Goal: Task Accomplishment & Management: Complete application form

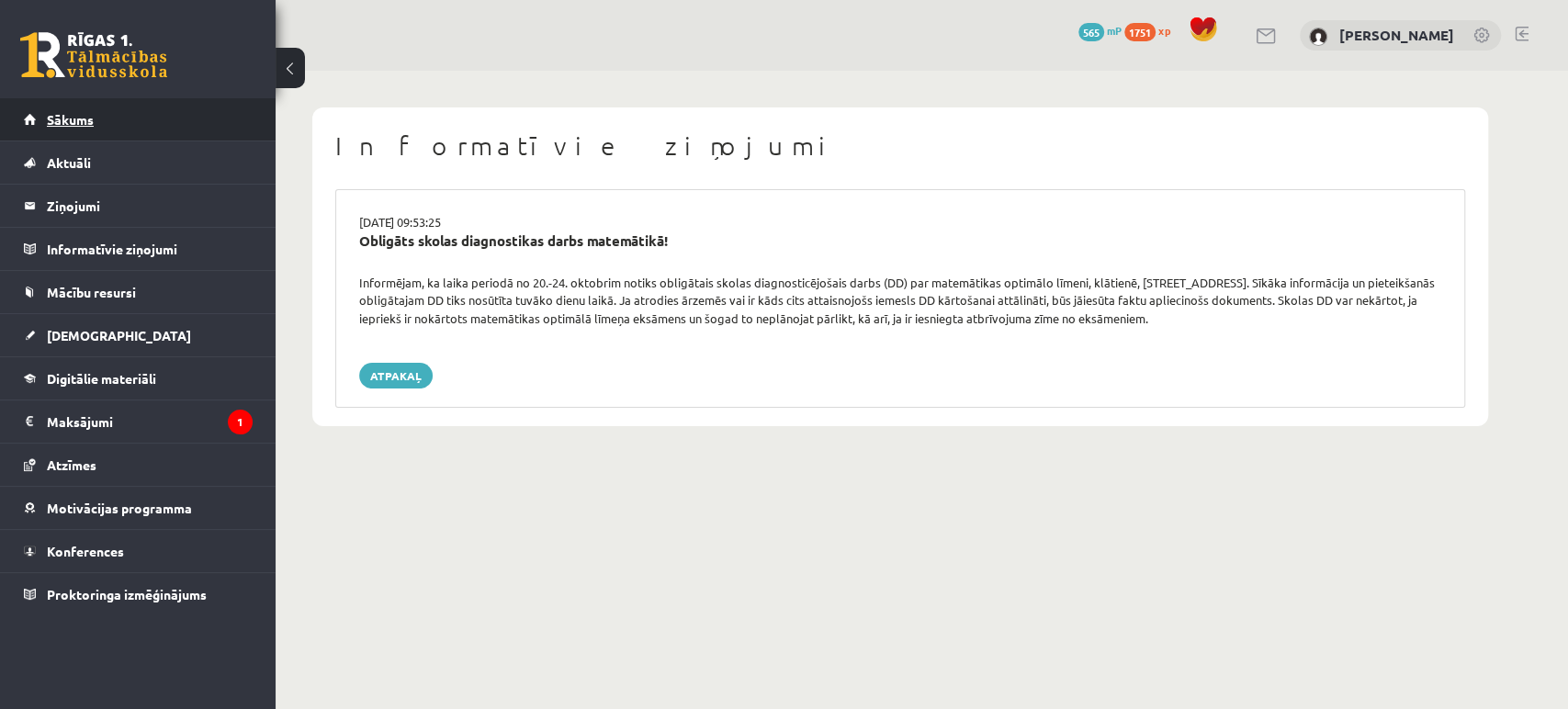
drag, startPoint x: 0, startPoint y: 0, endPoint x: 111, endPoint y: 120, distance: 163.5
click at [111, 120] on link "Sākums" at bounding box center [138, 119] width 229 height 42
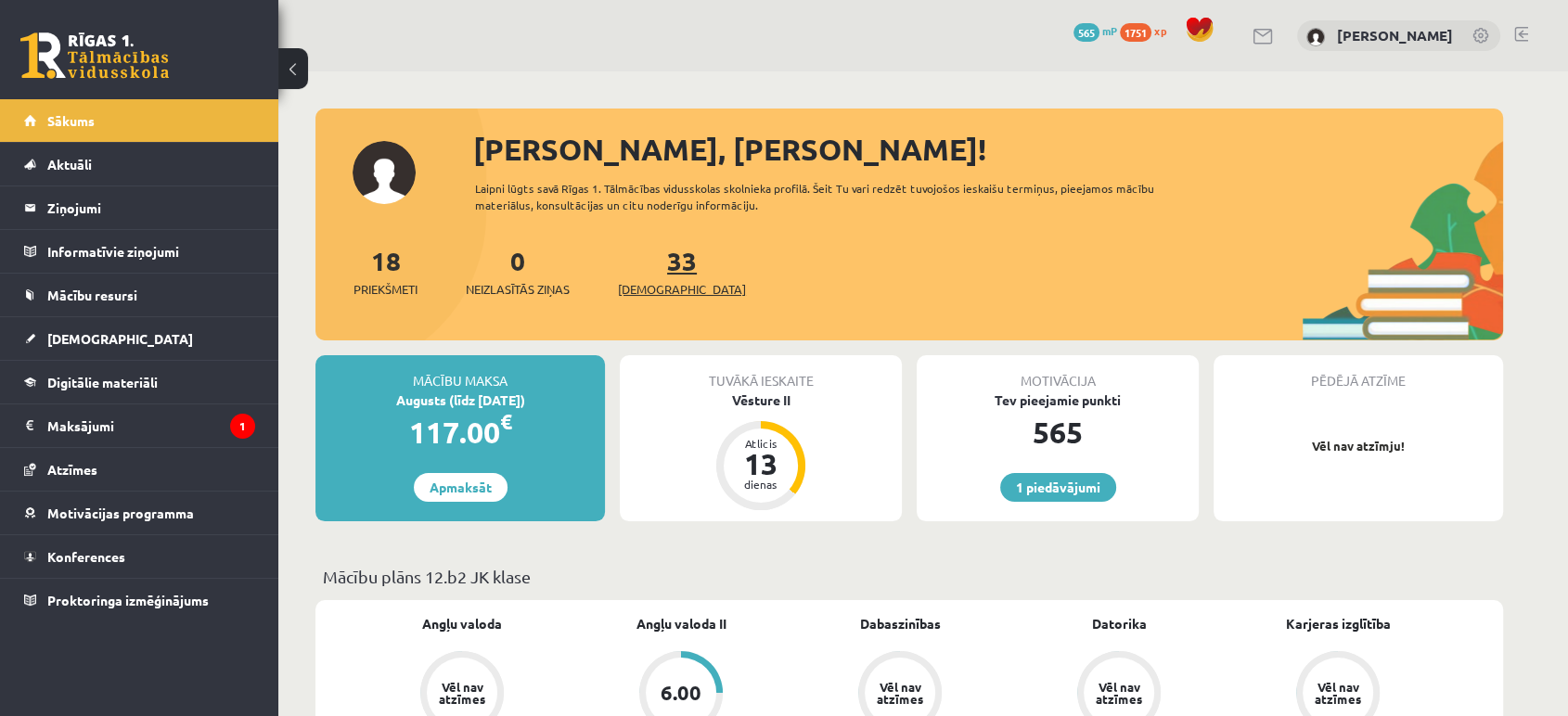
click at [631, 286] on span "[DEMOGRAPHIC_DATA]" at bounding box center [682, 289] width 128 height 19
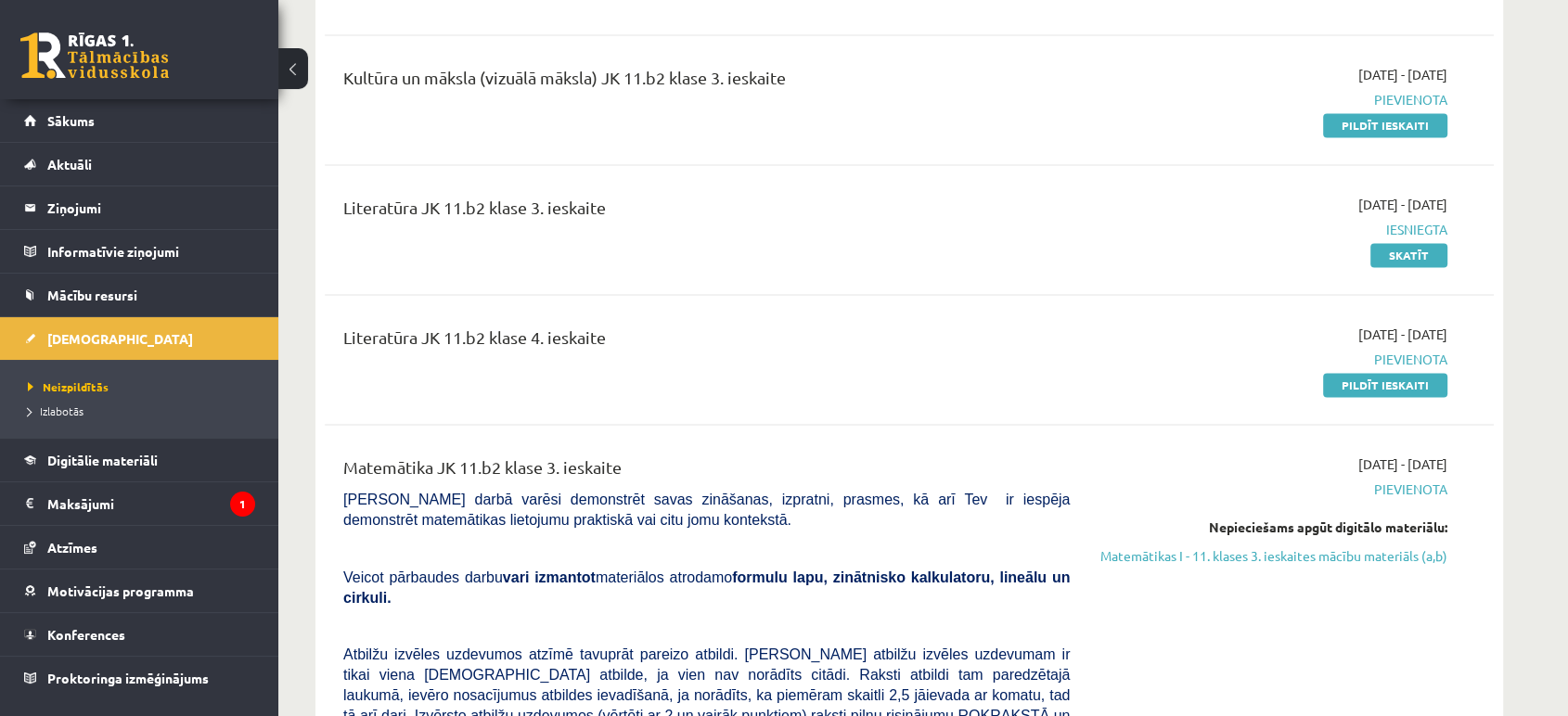
scroll to position [2988, 0]
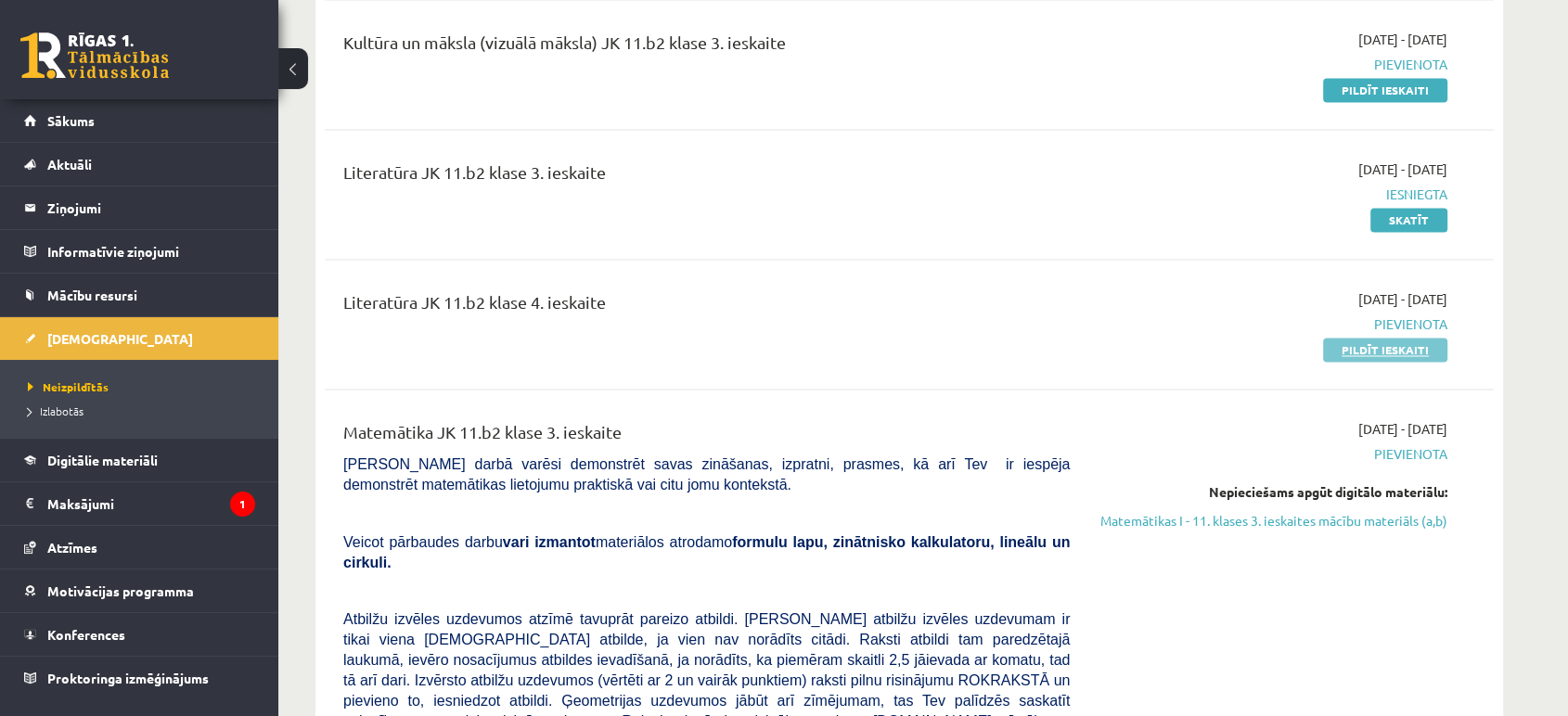
click at [1428, 340] on link "Pildīt ieskaiti" at bounding box center [1385, 350] width 124 height 24
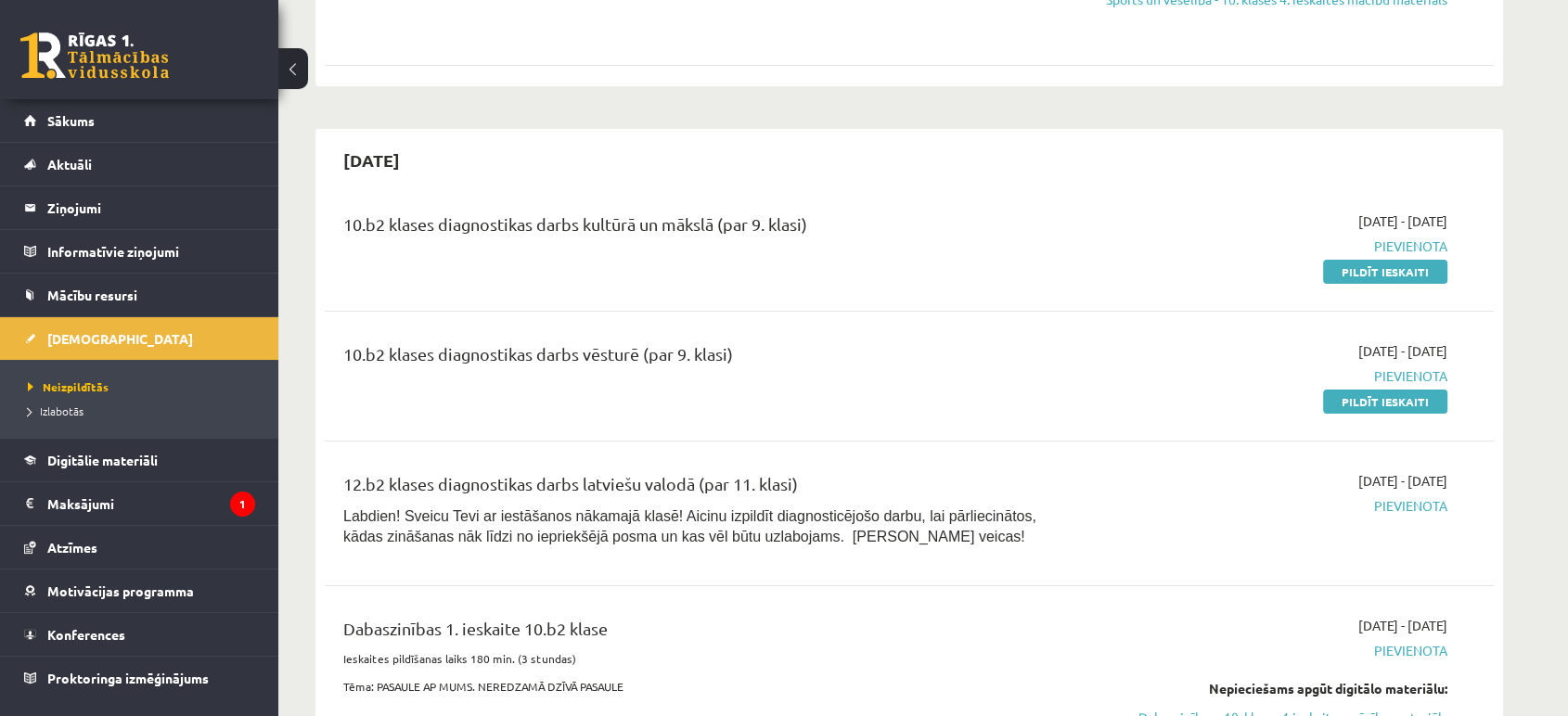
scroll to position [6182, 0]
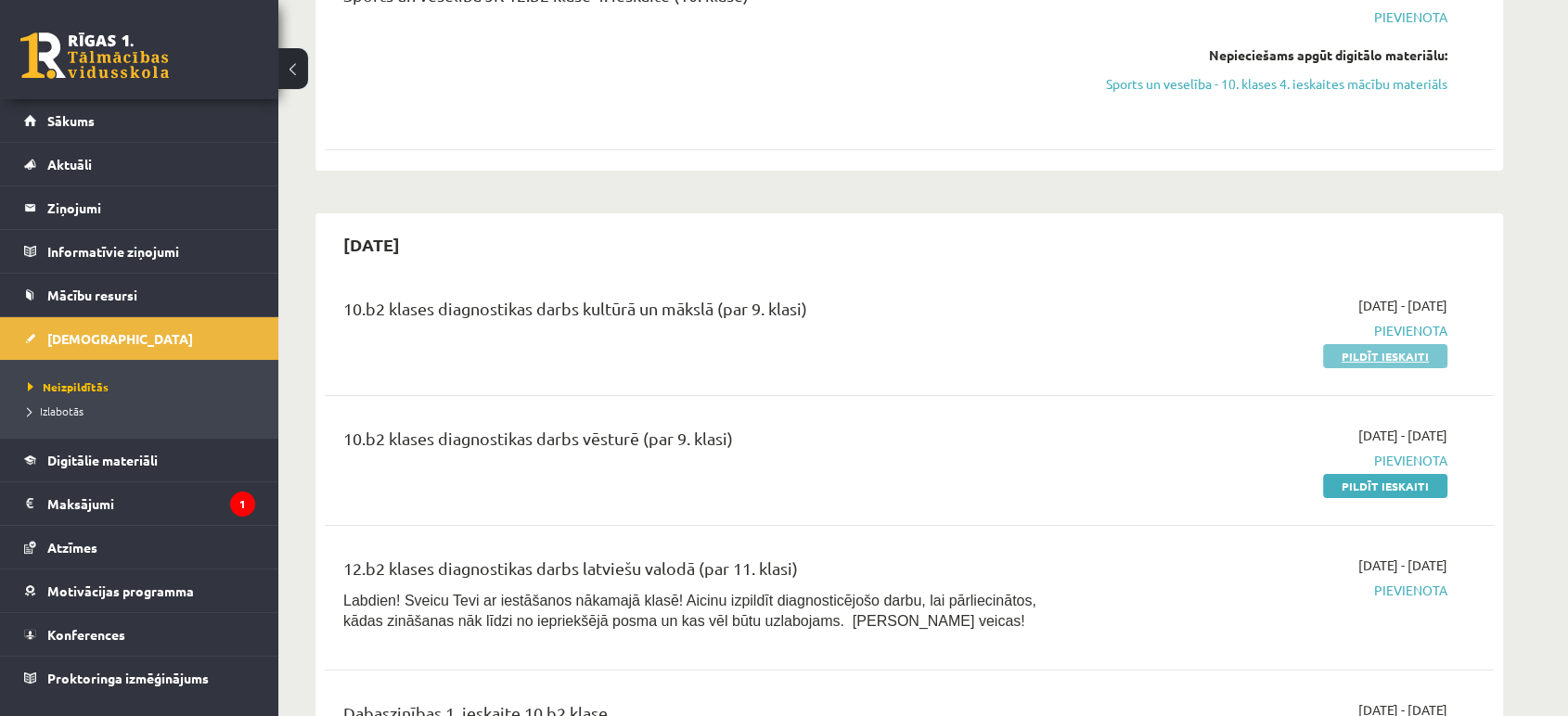
click at [1391, 344] on link "Pildīt ieskaiti" at bounding box center [1385, 357] width 124 height 24
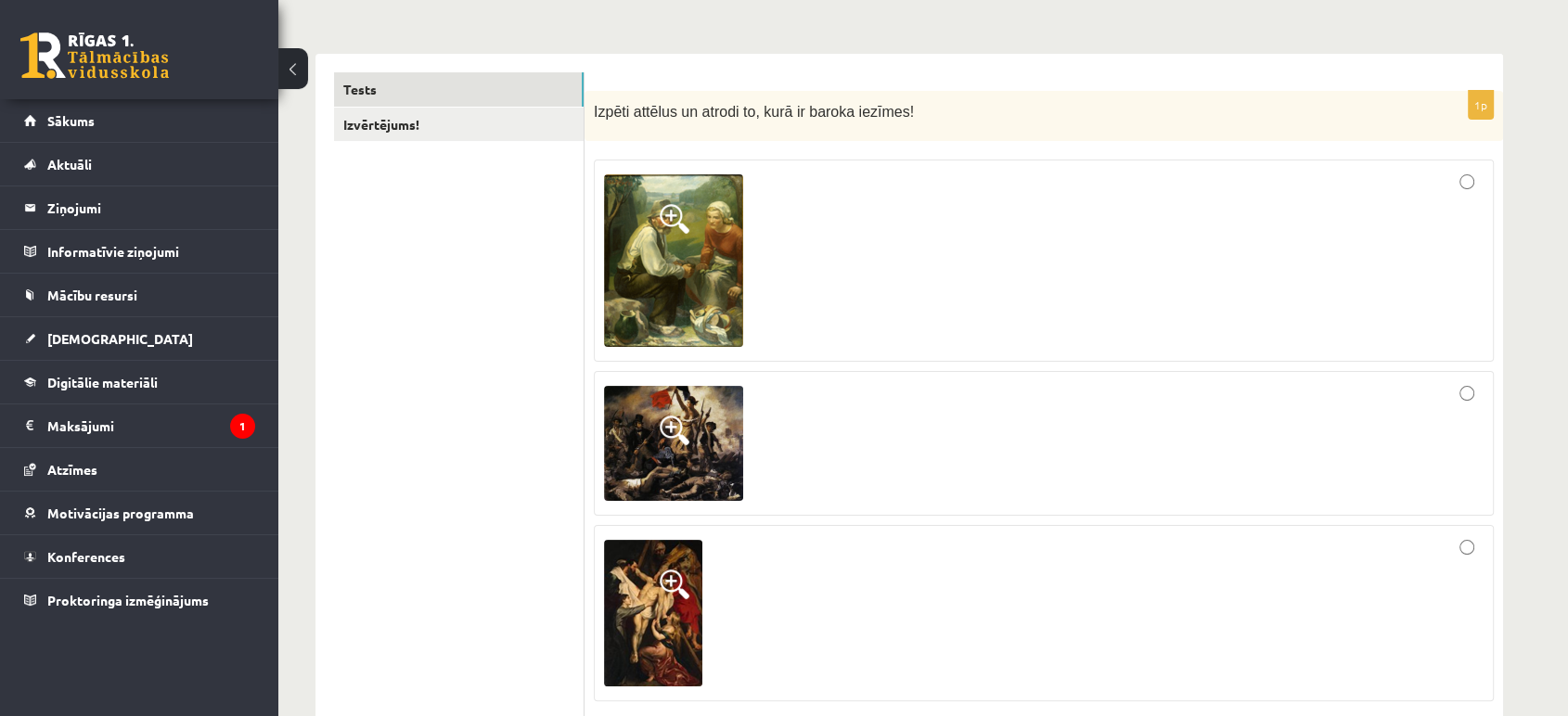
scroll to position [309, 0]
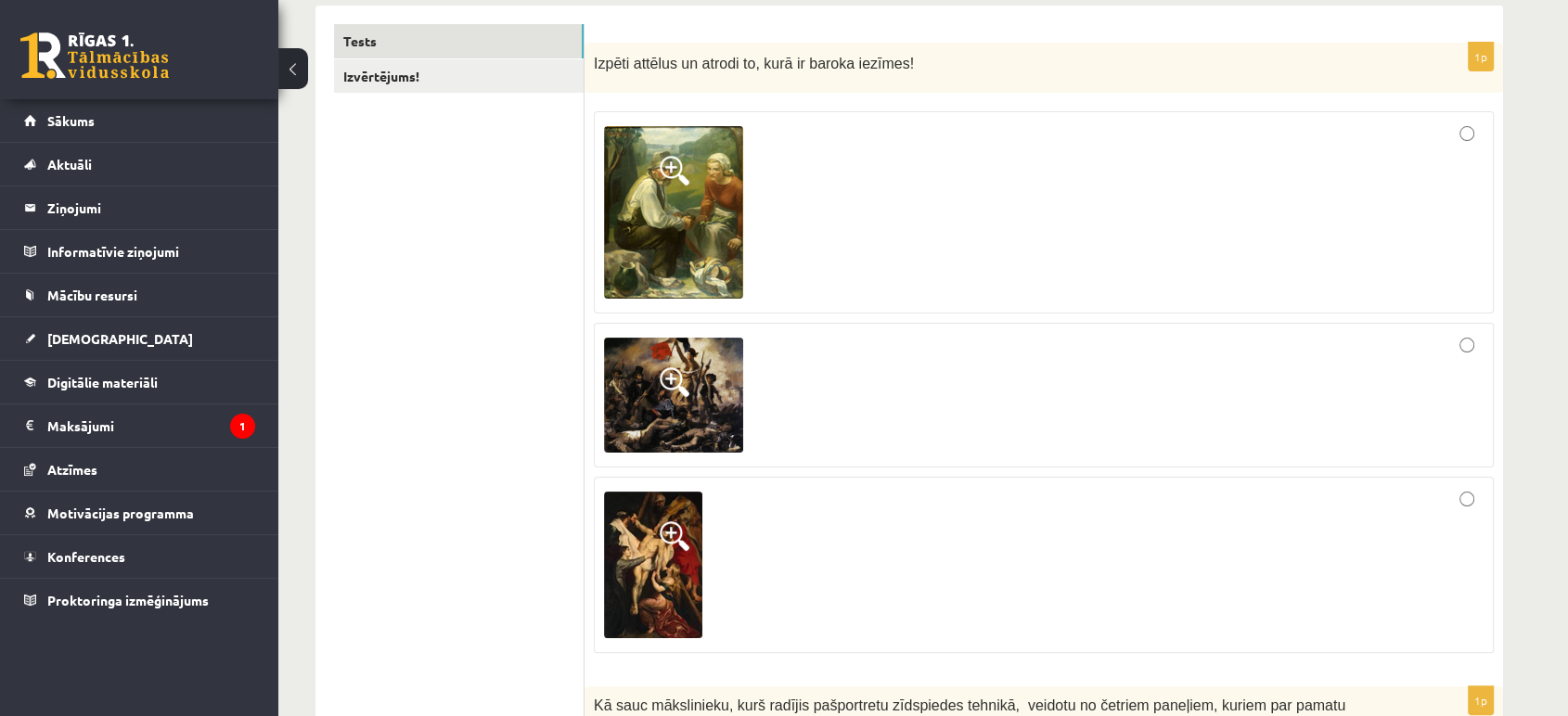
click at [684, 242] on img at bounding box center [673, 212] width 139 height 173
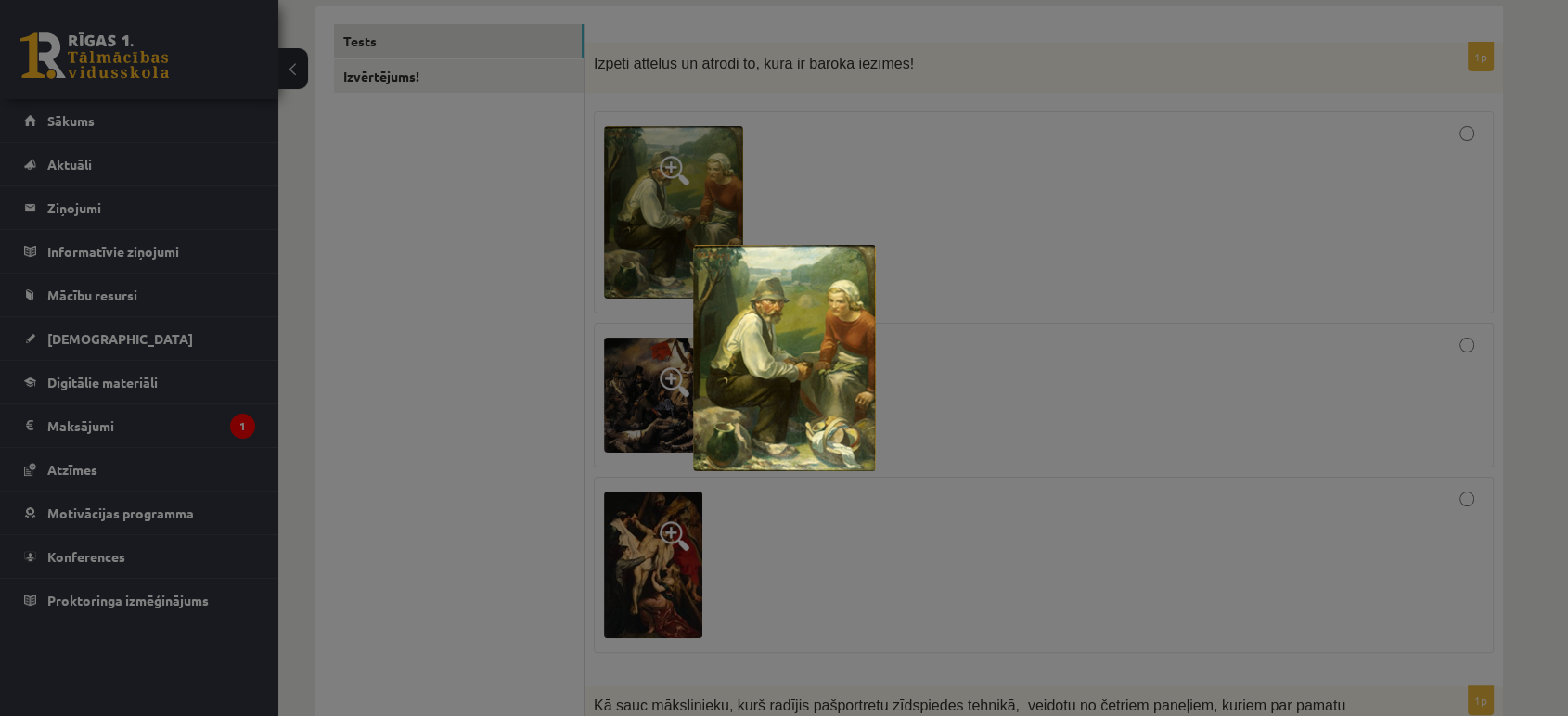
click at [699, 571] on div at bounding box center [784, 358] width 1568 height 716
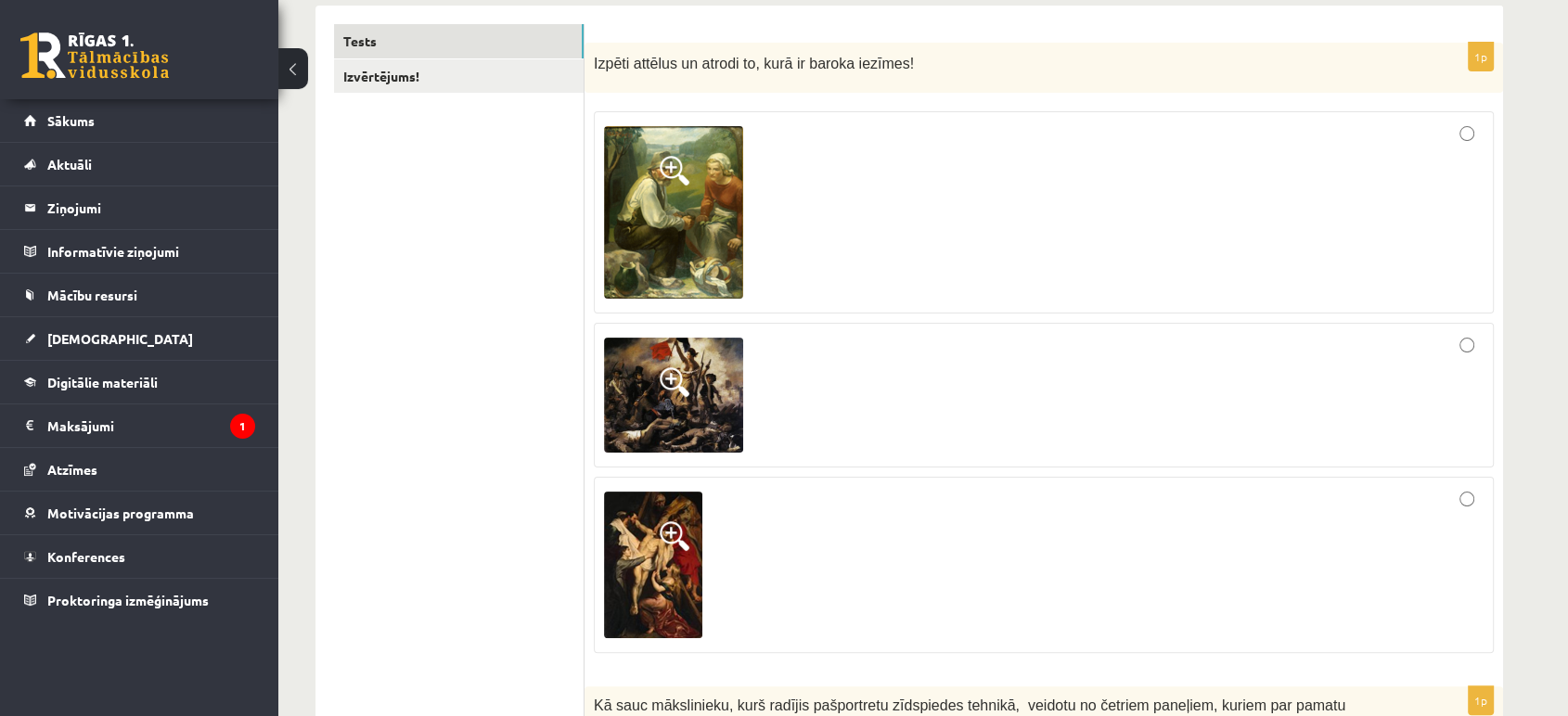
click at [692, 415] on img at bounding box center [673, 395] width 139 height 115
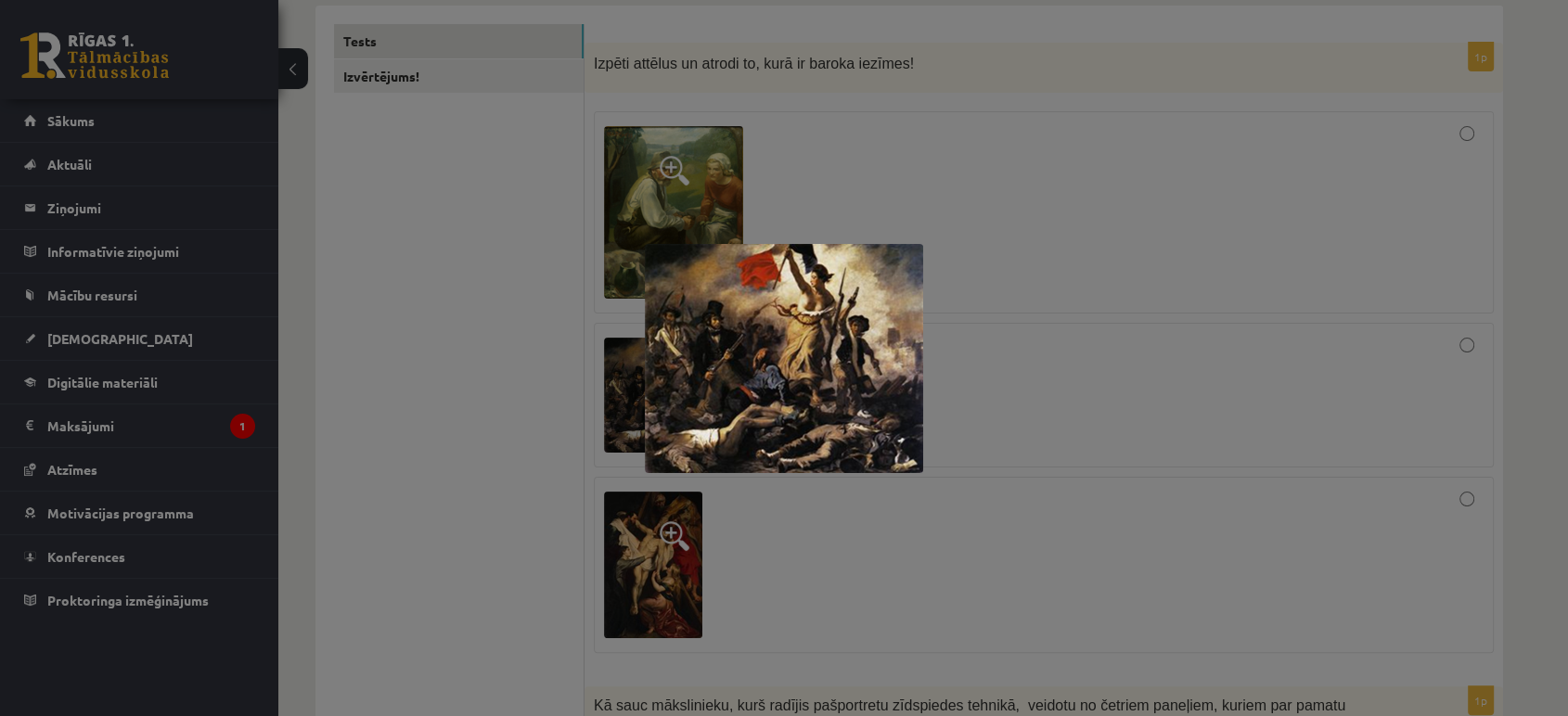
click at [664, 542] on div at bounding box center [784, 358] width 1568 height 716
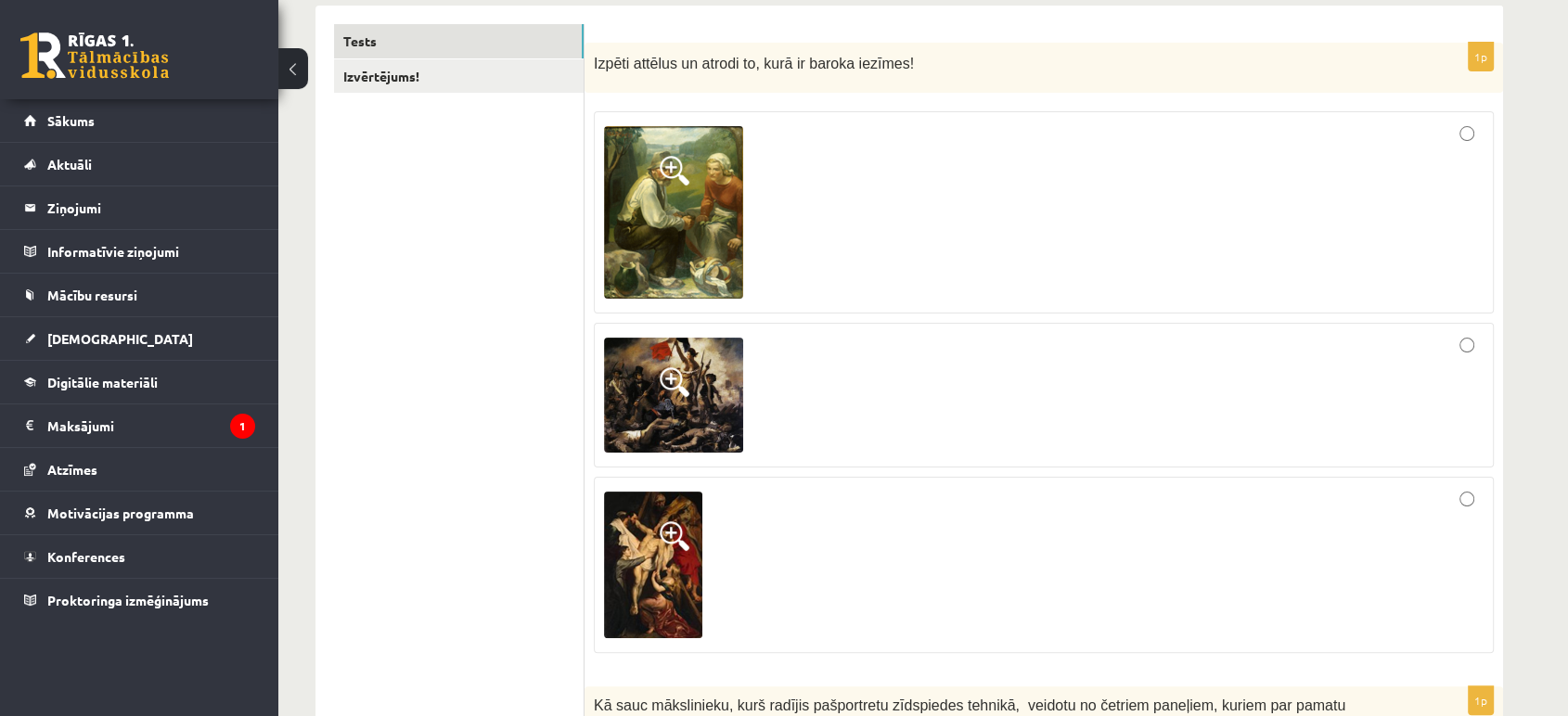
click at [662, 540] on span at bounding box center [675, 536] width 30 height 30
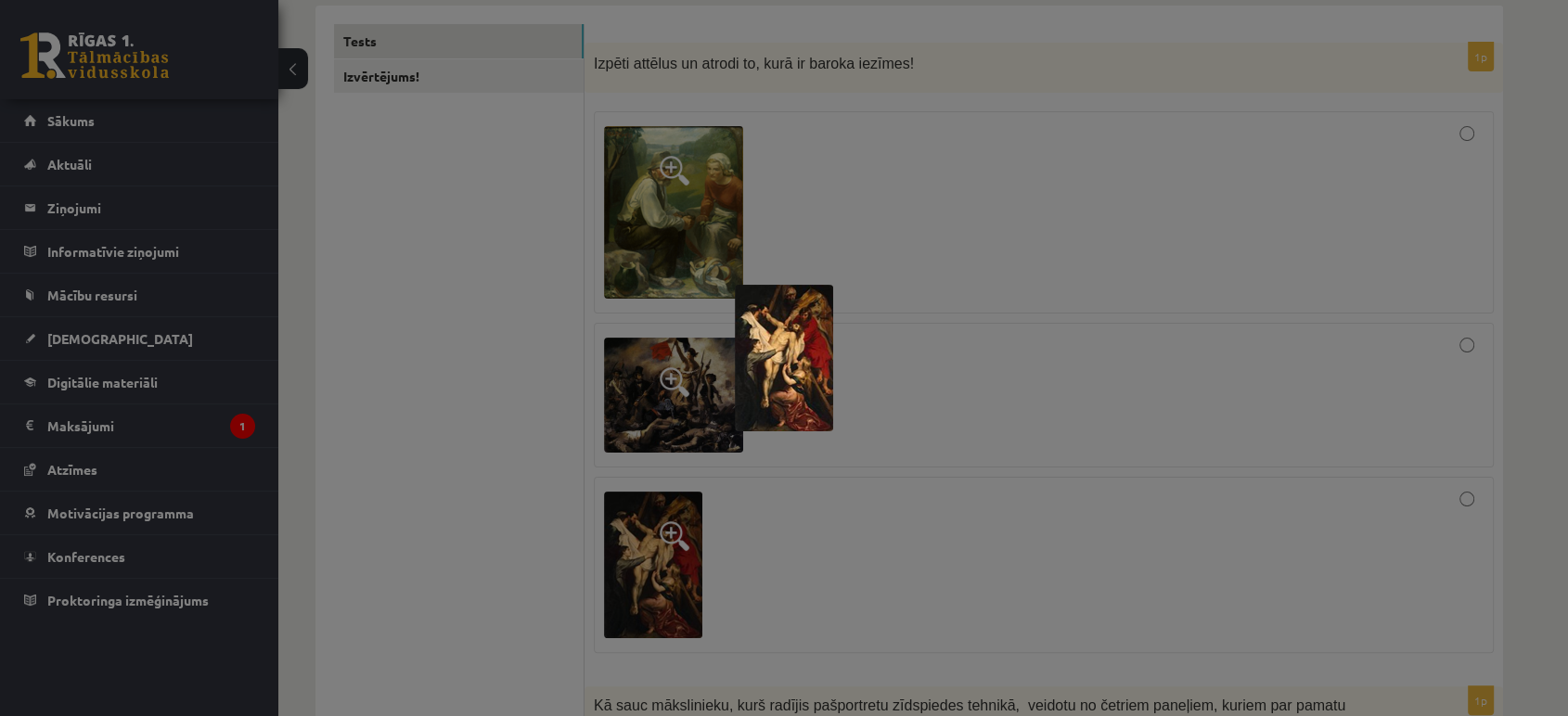
click at [541, 424] on div at bounding box center [784, 358] width 1568 height 716
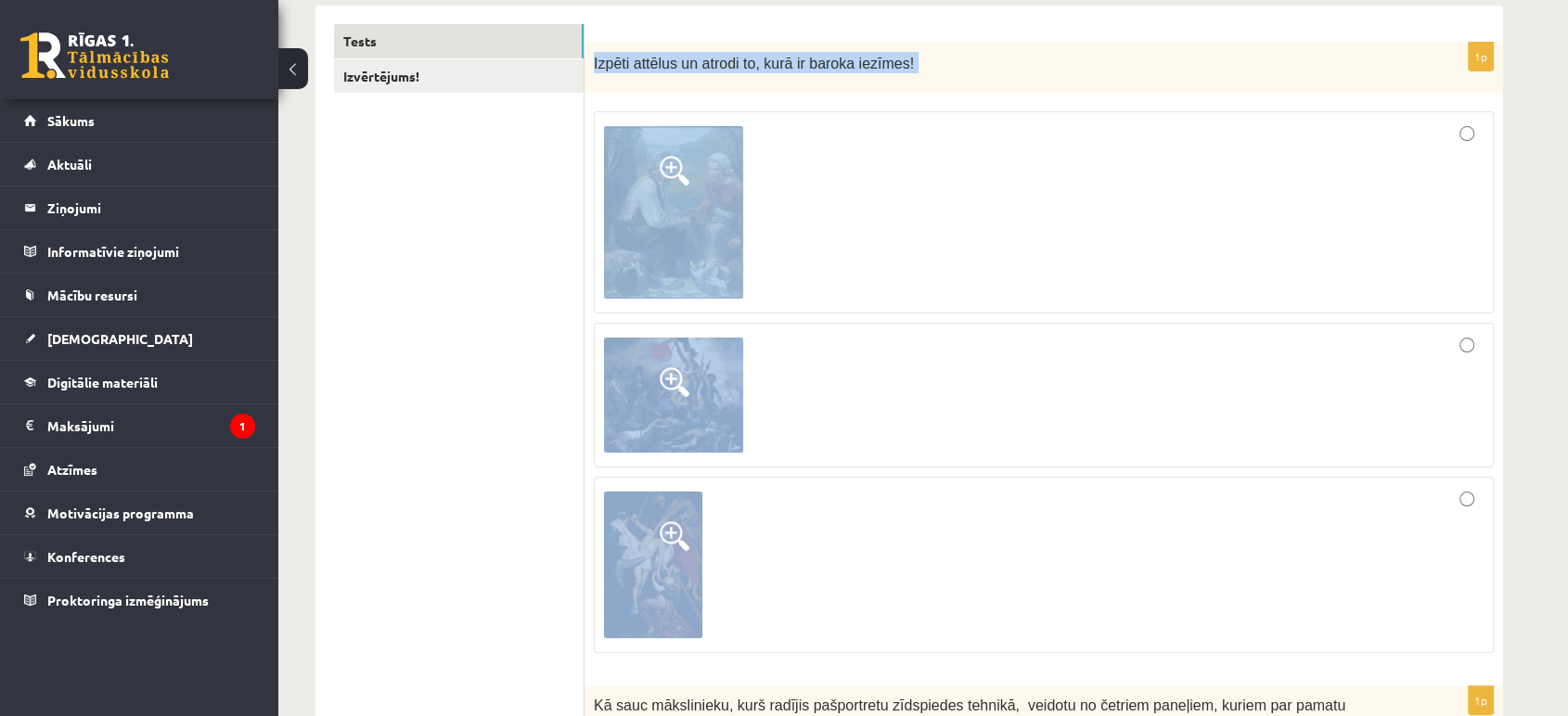
drag, startPoint x: 593, startPoint y: 61, endPoint x: 704, endPoint y: 597, distance: 547.4
click at [704, 602] on div "1p Izpēti attēlus un atrodi to, kurā ir baroka iezīmes!" at bounding box center [1044, 355] width 918 height 625
copy div "Izpēti attēlus un atrodi to, kurā ir baroka iezīmes!"
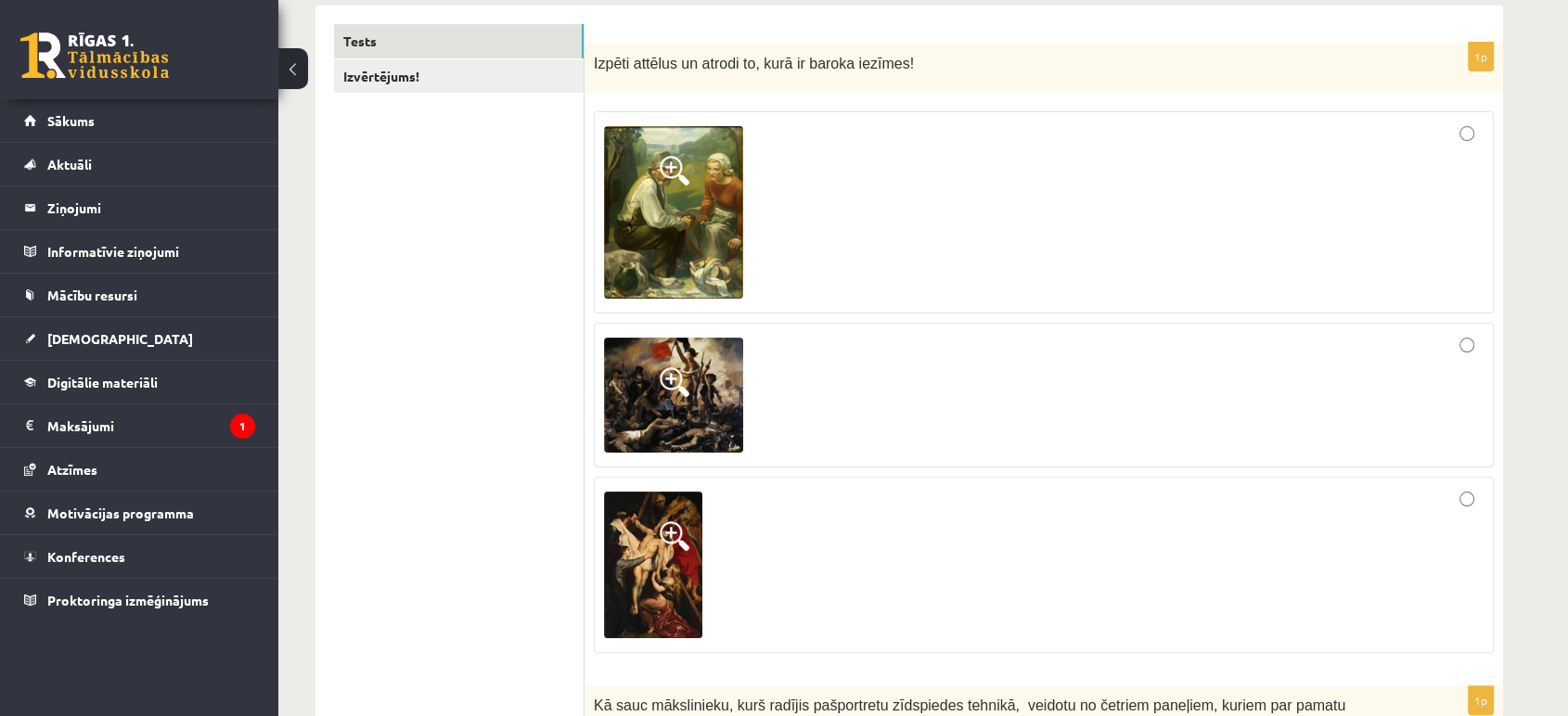
click at [746, 392] on div at bounding box center [1043, 395] width 880 height 124
click at [705, 404] on img at bounding box center [673, 395] width 139 height 115
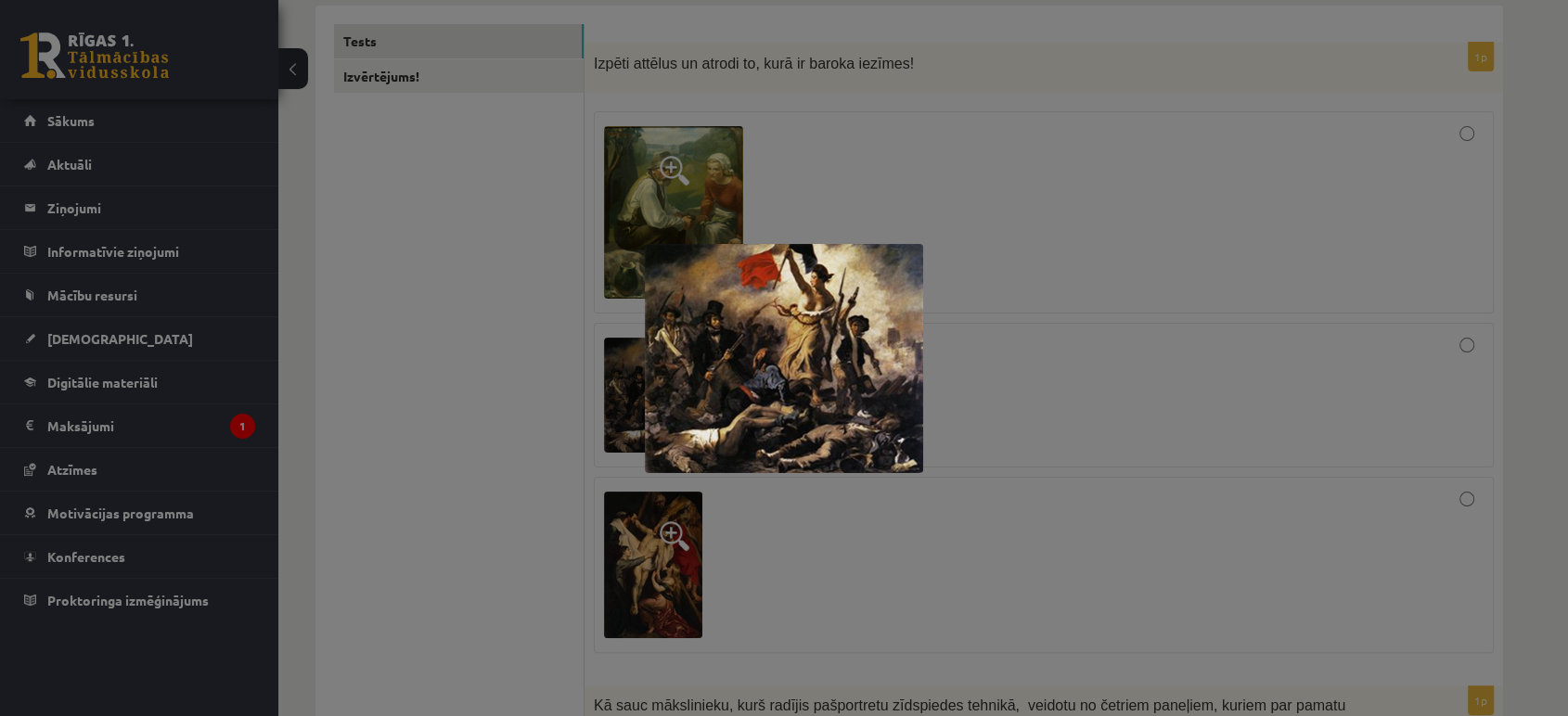
click at [534, 425] on div at bounding box center [784, 358] width 1568 height 716
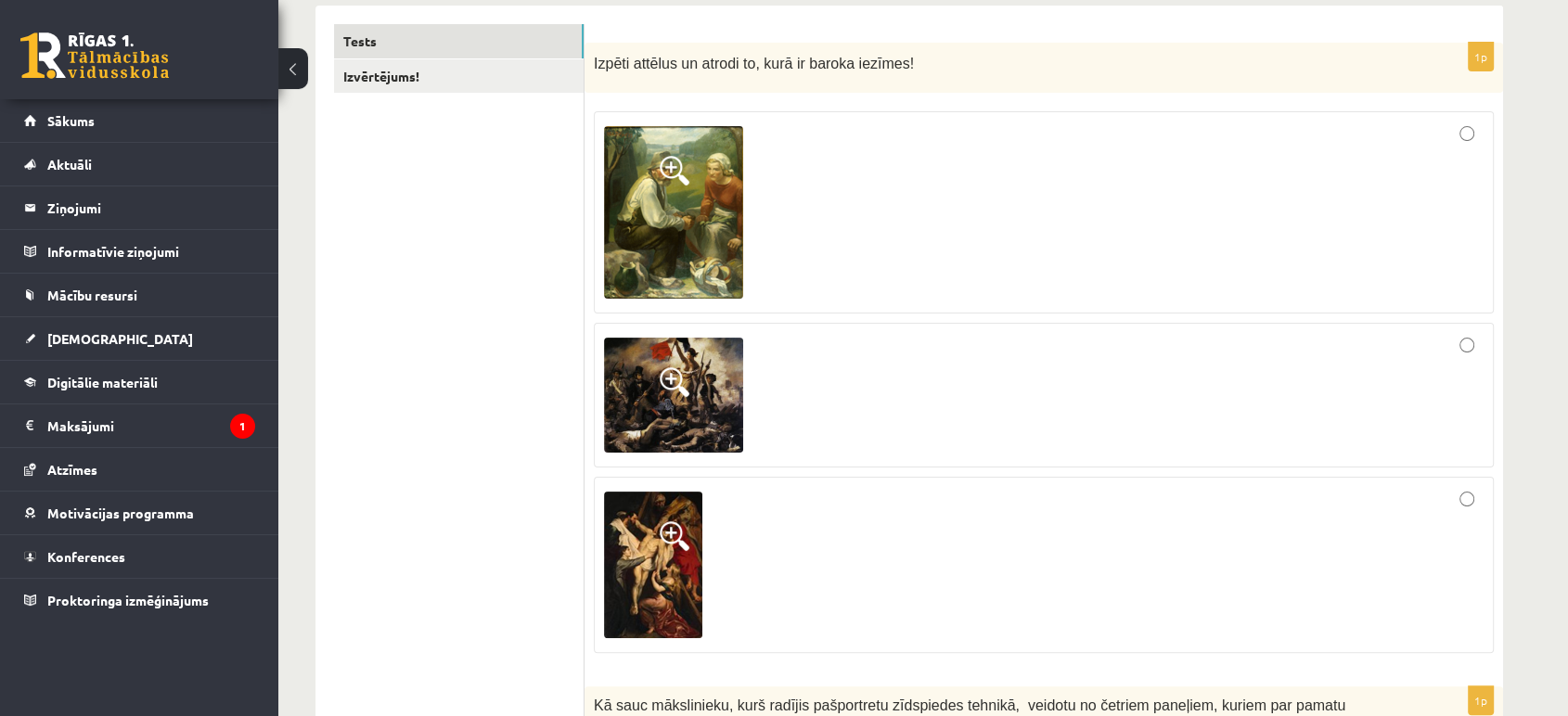
click at [669, 540] on span at bounding box center [675, 536] width 30 height 30
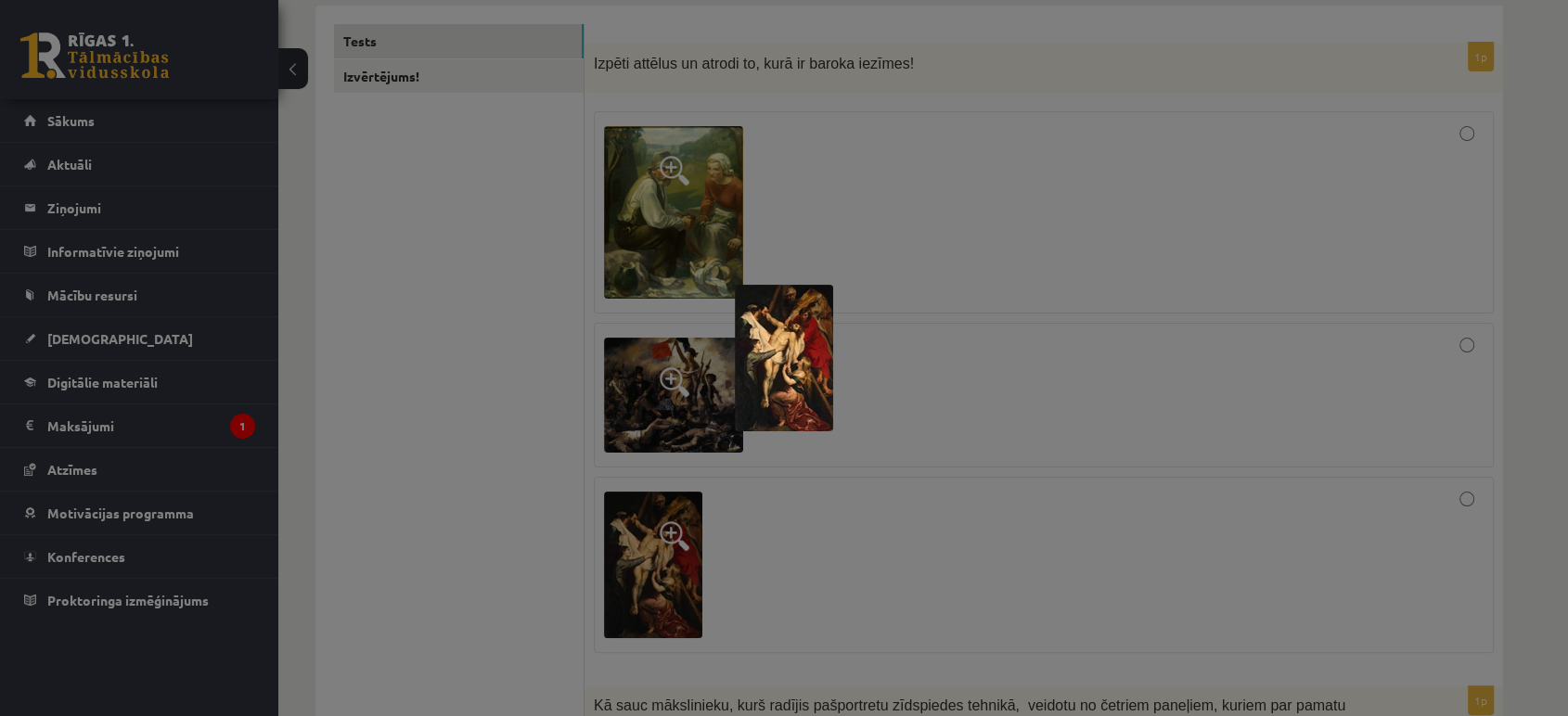
click at [567, 388] on div at bounding box center [784, 358] width 1568 height 716
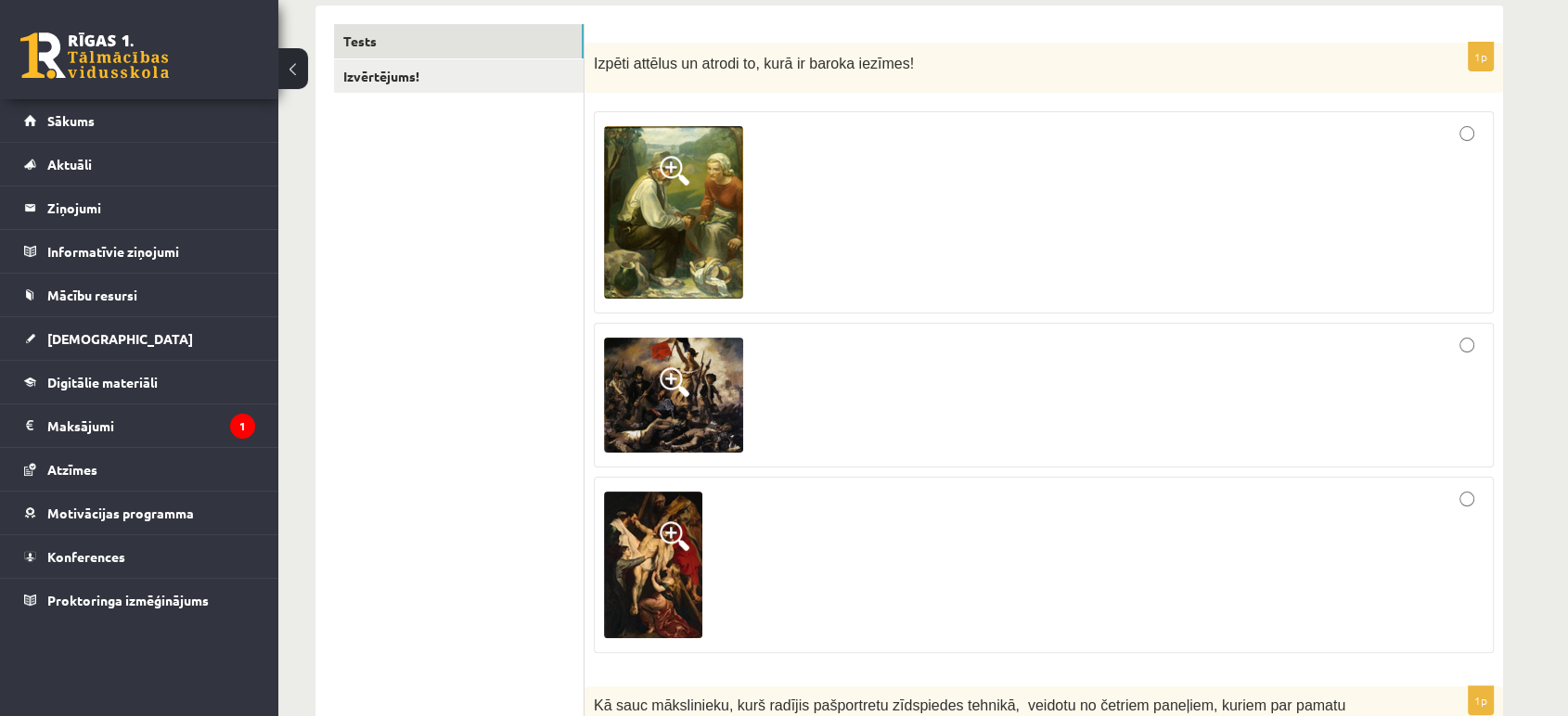
click at [690, 391] on img at bounding box center [673, 395] width 139 height 115
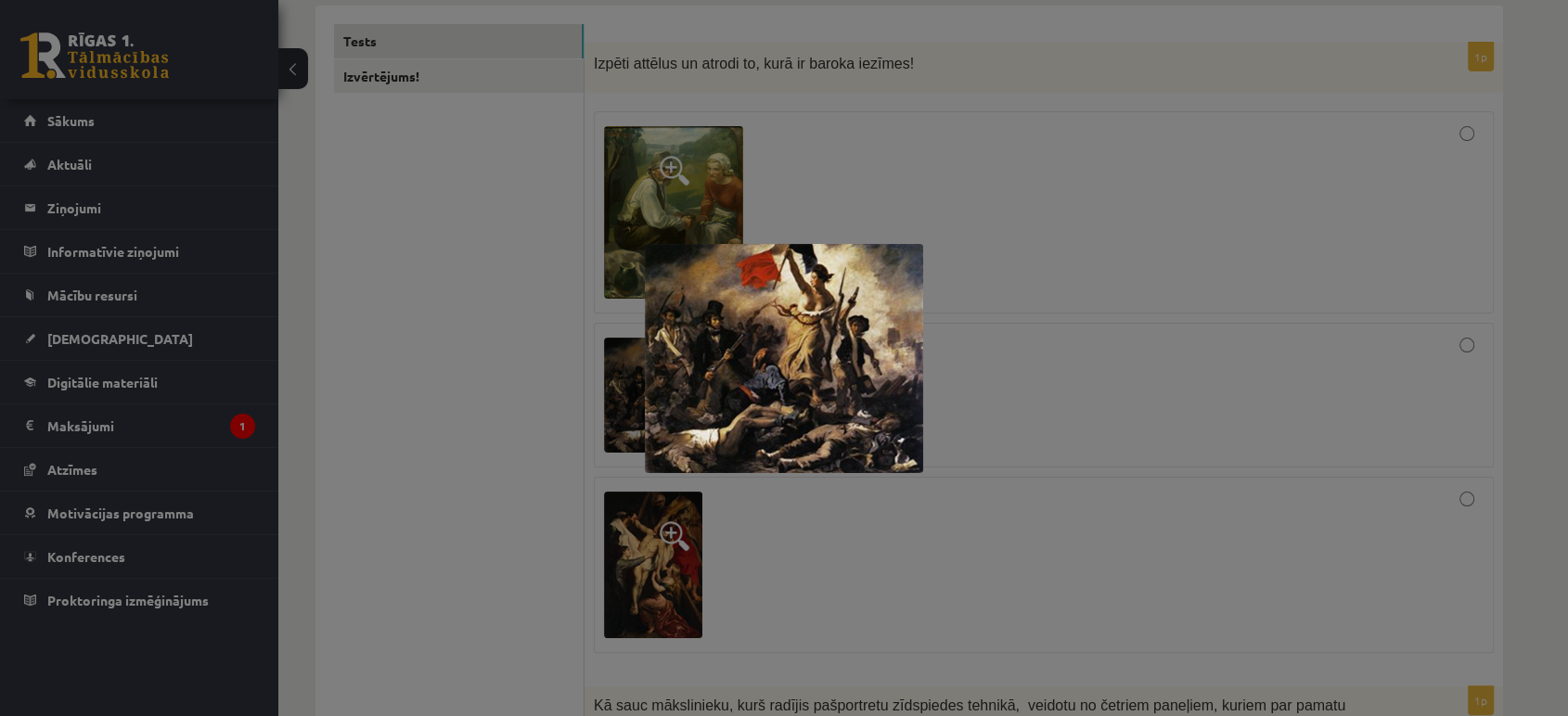
click at [1094, 355] on div at bounding box center [784, 358] width 1568 height 716
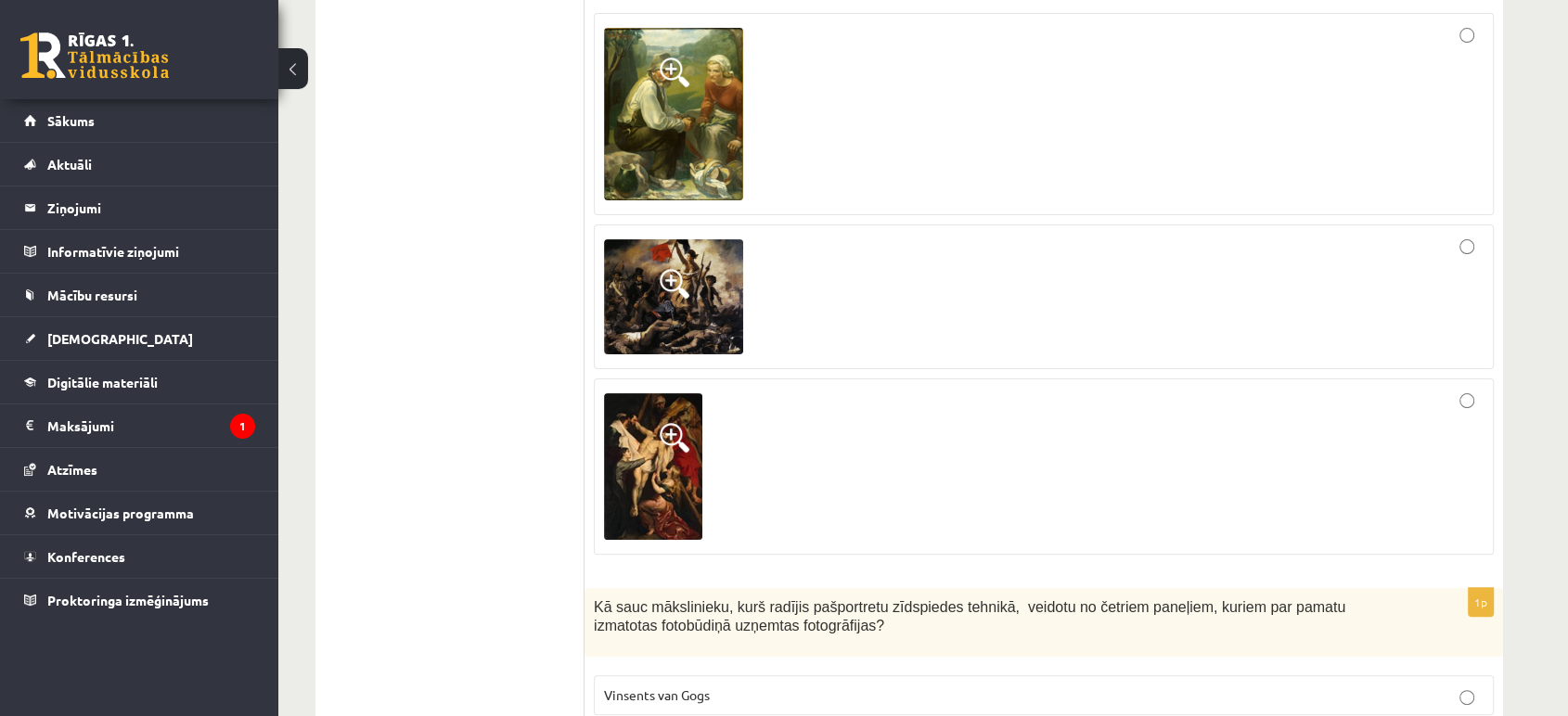
scroll to position [617, 0]
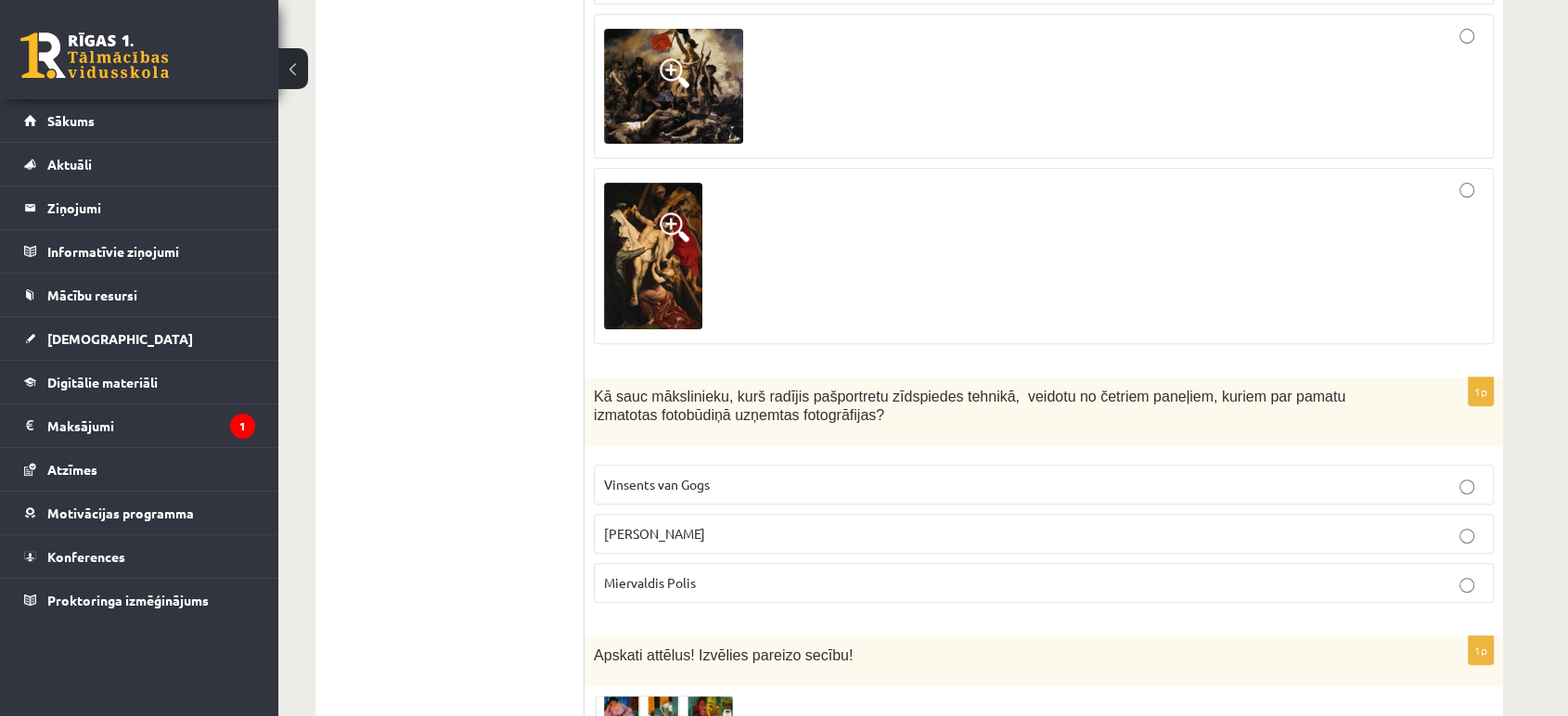
drag, startPoint x: 571, startPoint y: 392, endPoint x: 786, endPoint y: 578, distance: 284.3
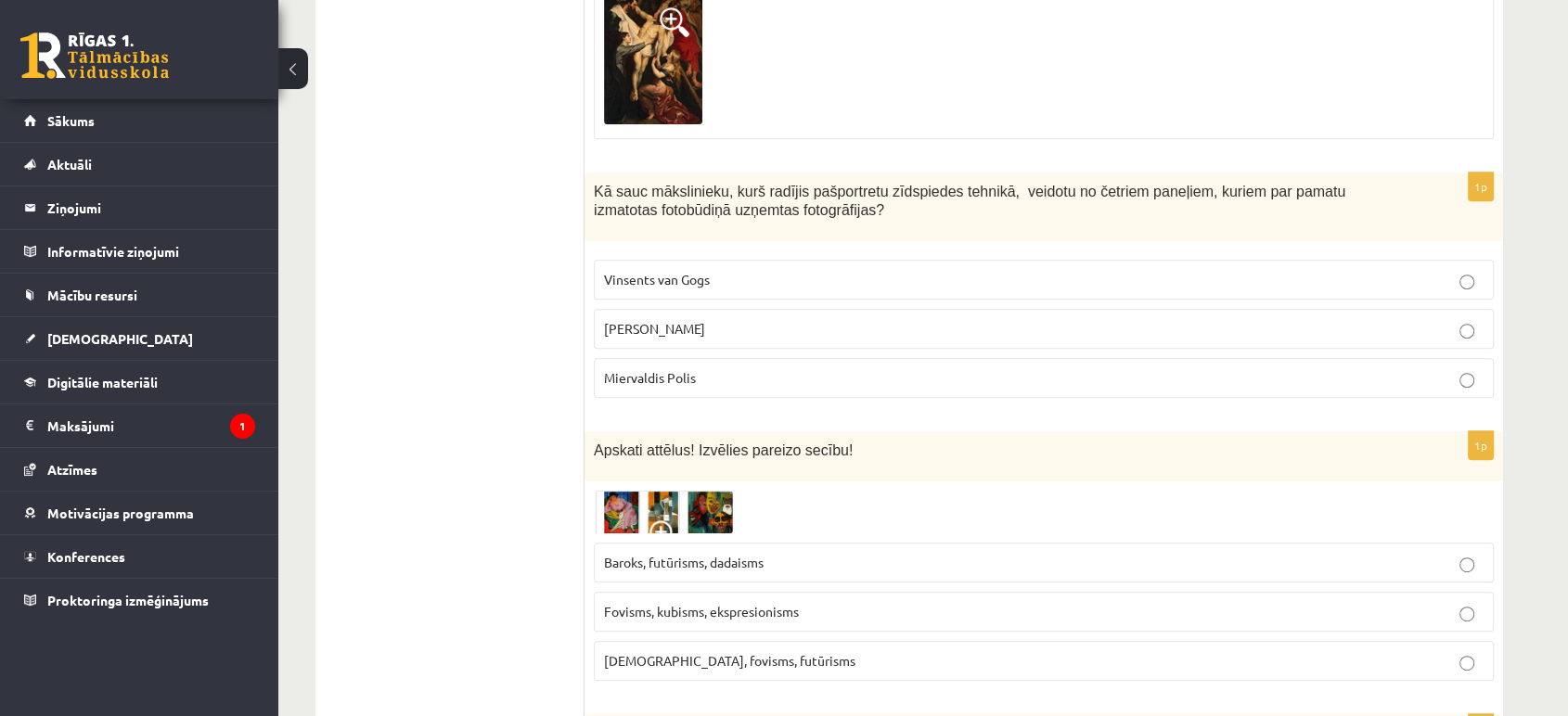
scroll to position [824, 0]
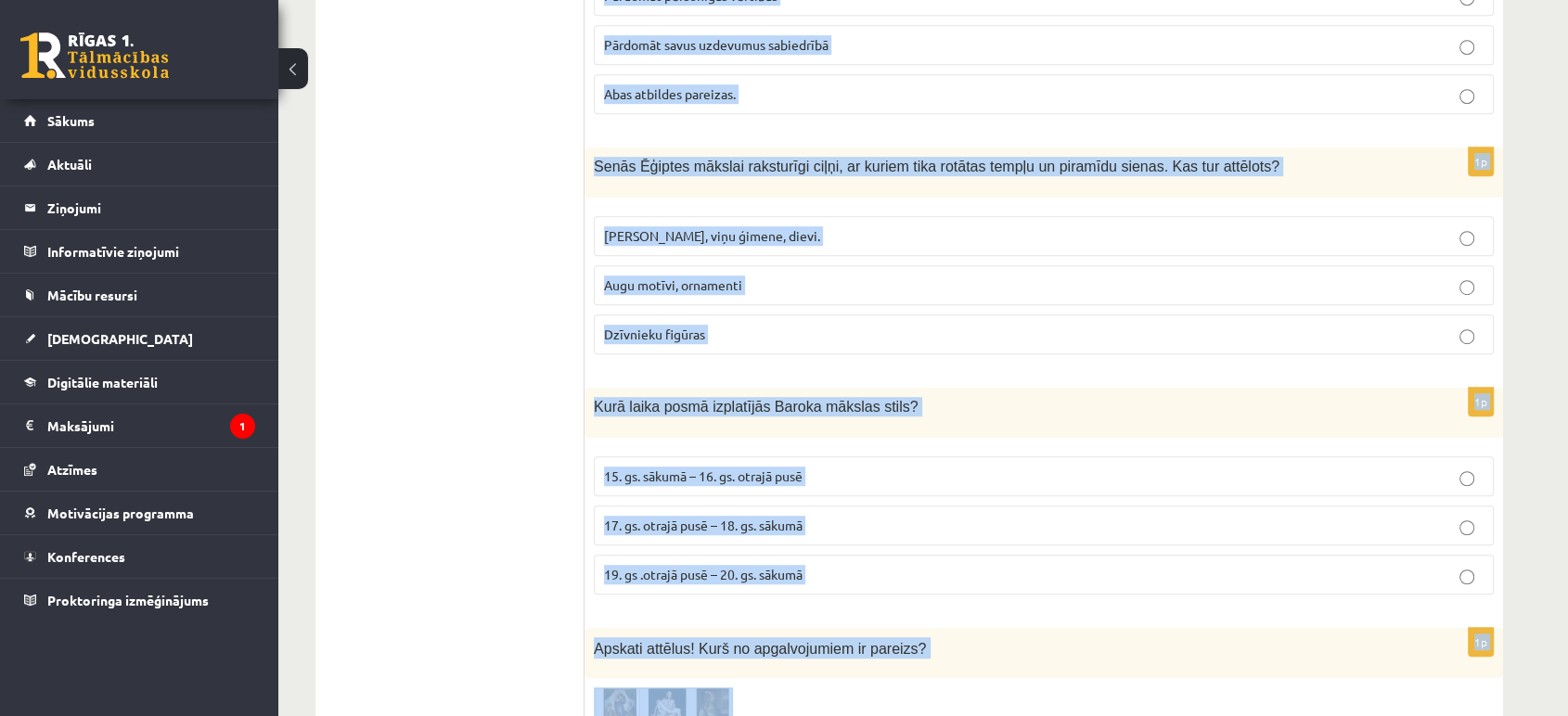
scroll to position [8235, 0]
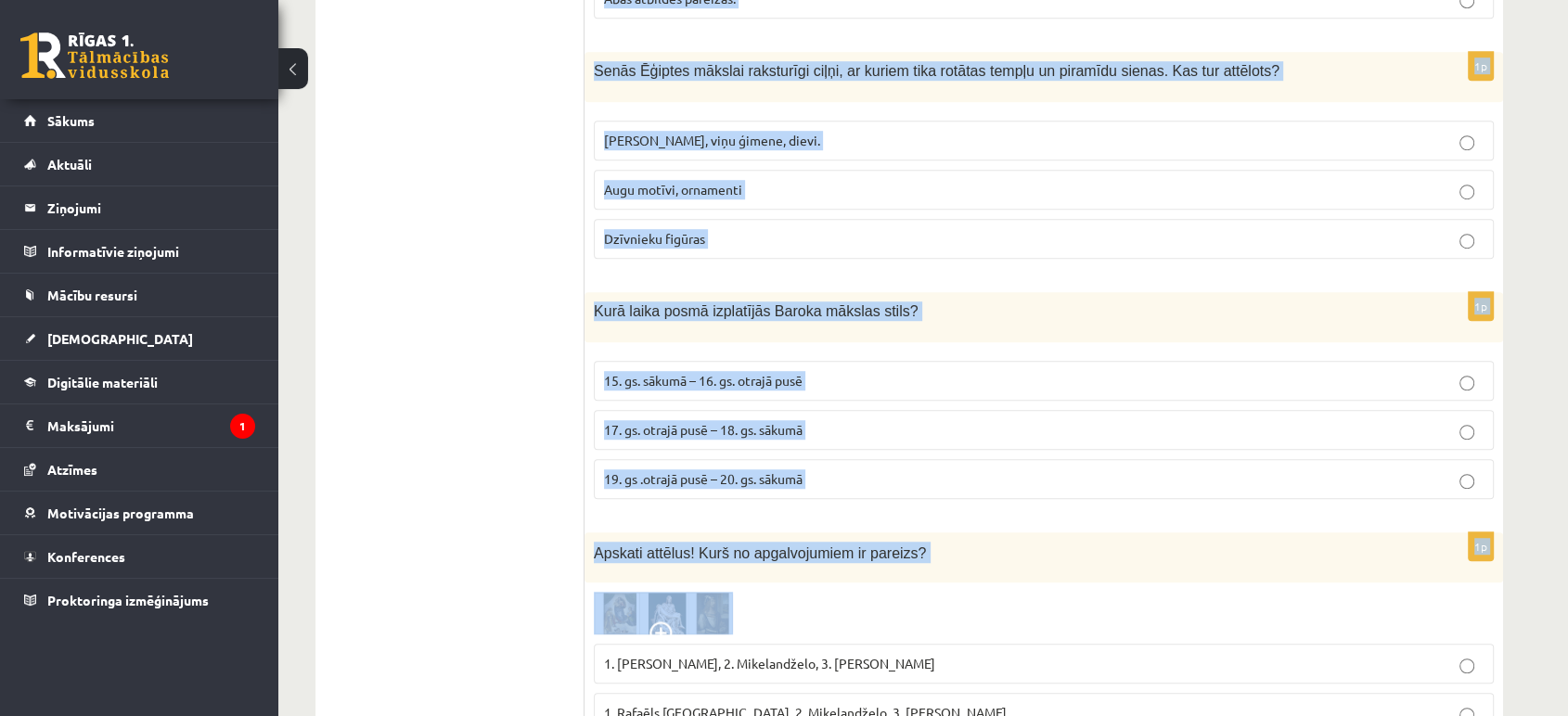
drag, startPoint x: 593, startPoint y: 190, endPoint x: 1061, endPoint y: 621, distance: 636.2
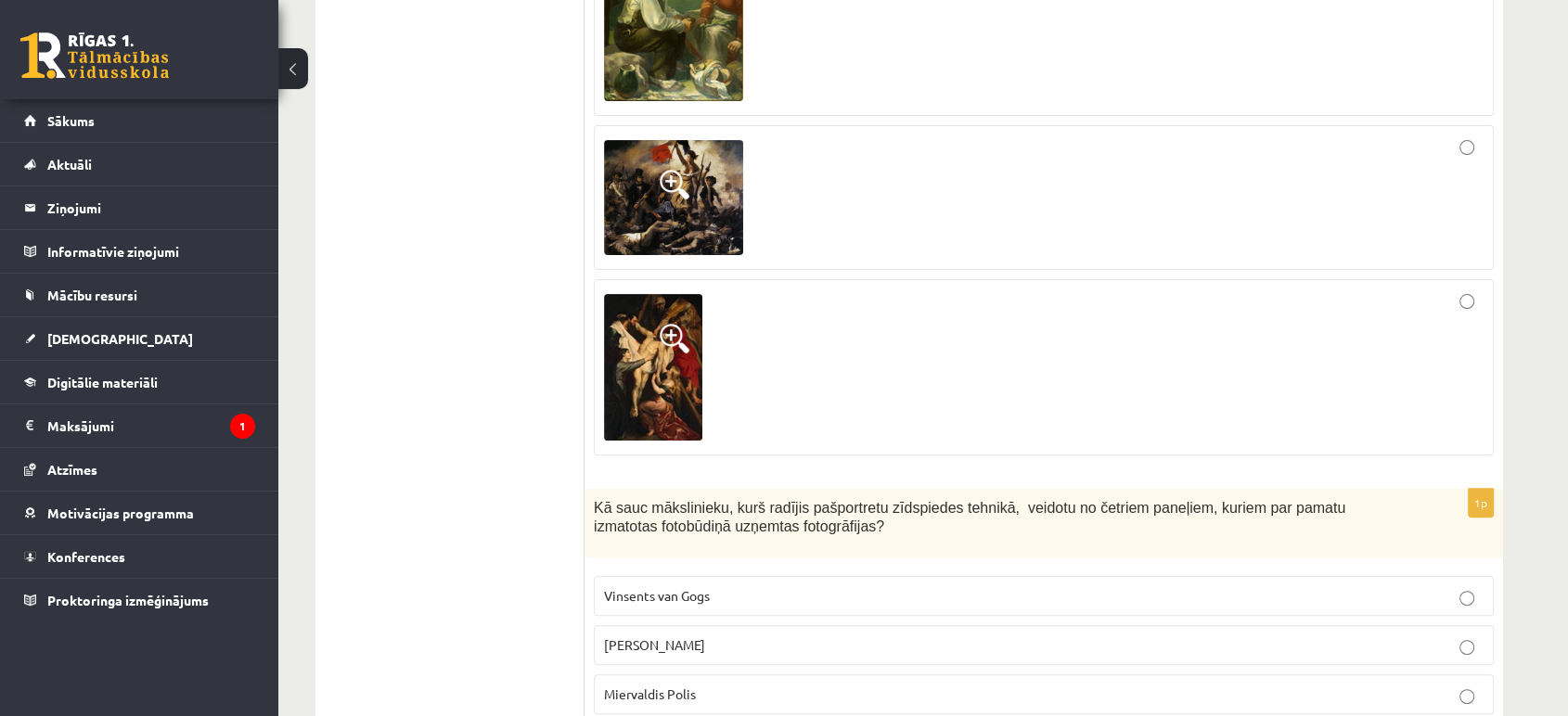
scroll to position [816, 0]
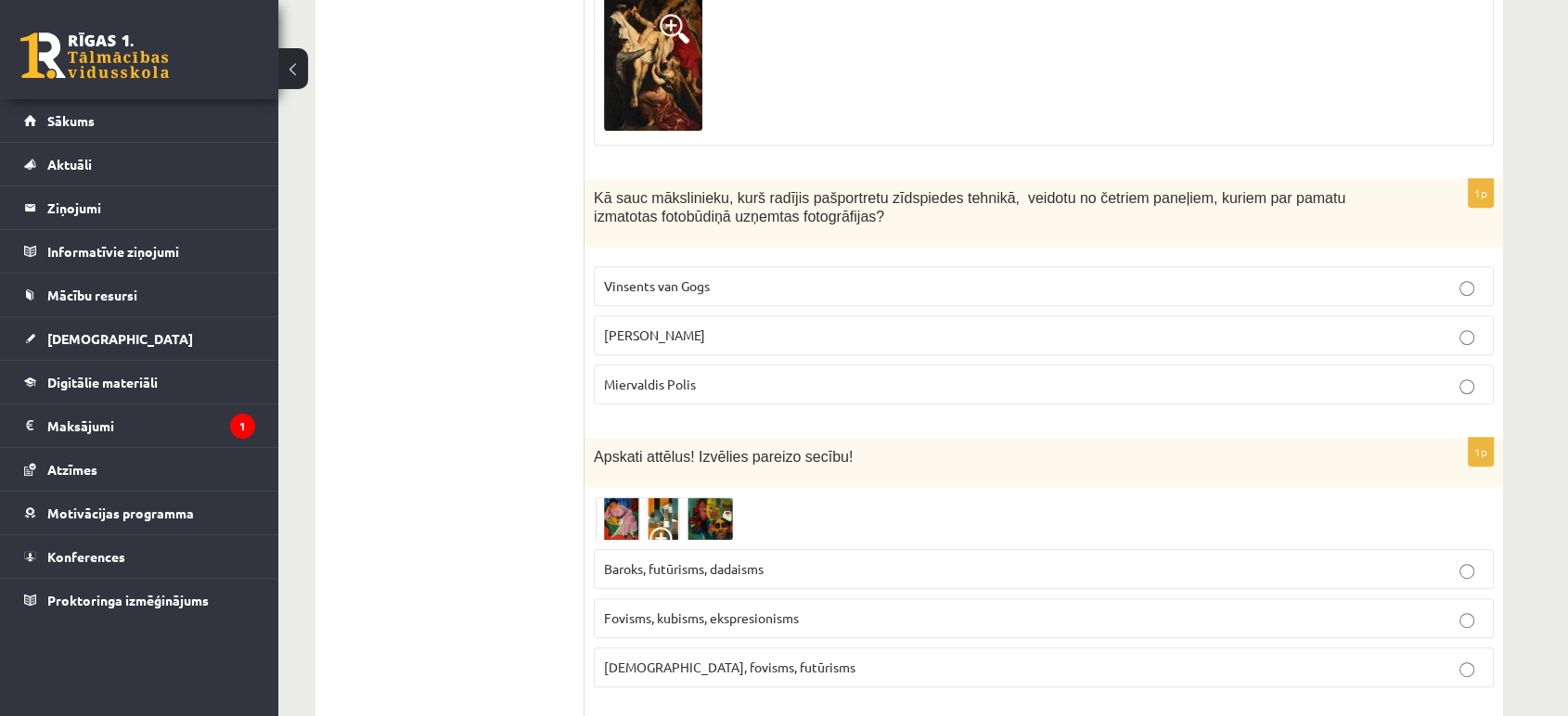
click at [641, 340] on span "Endijs Vorhols" at bounding box center [654, 335] width 101 height 17
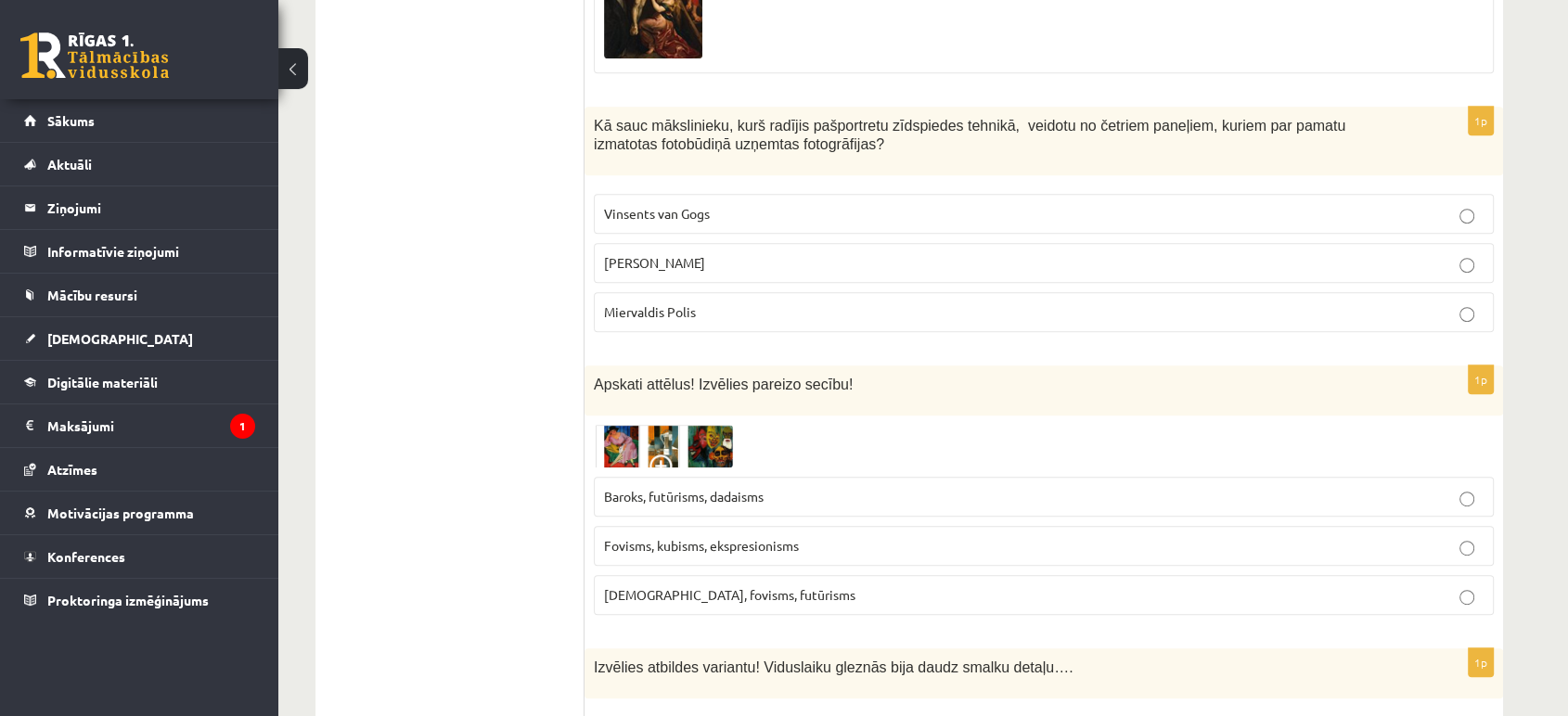
scroll to position [1125, 0]
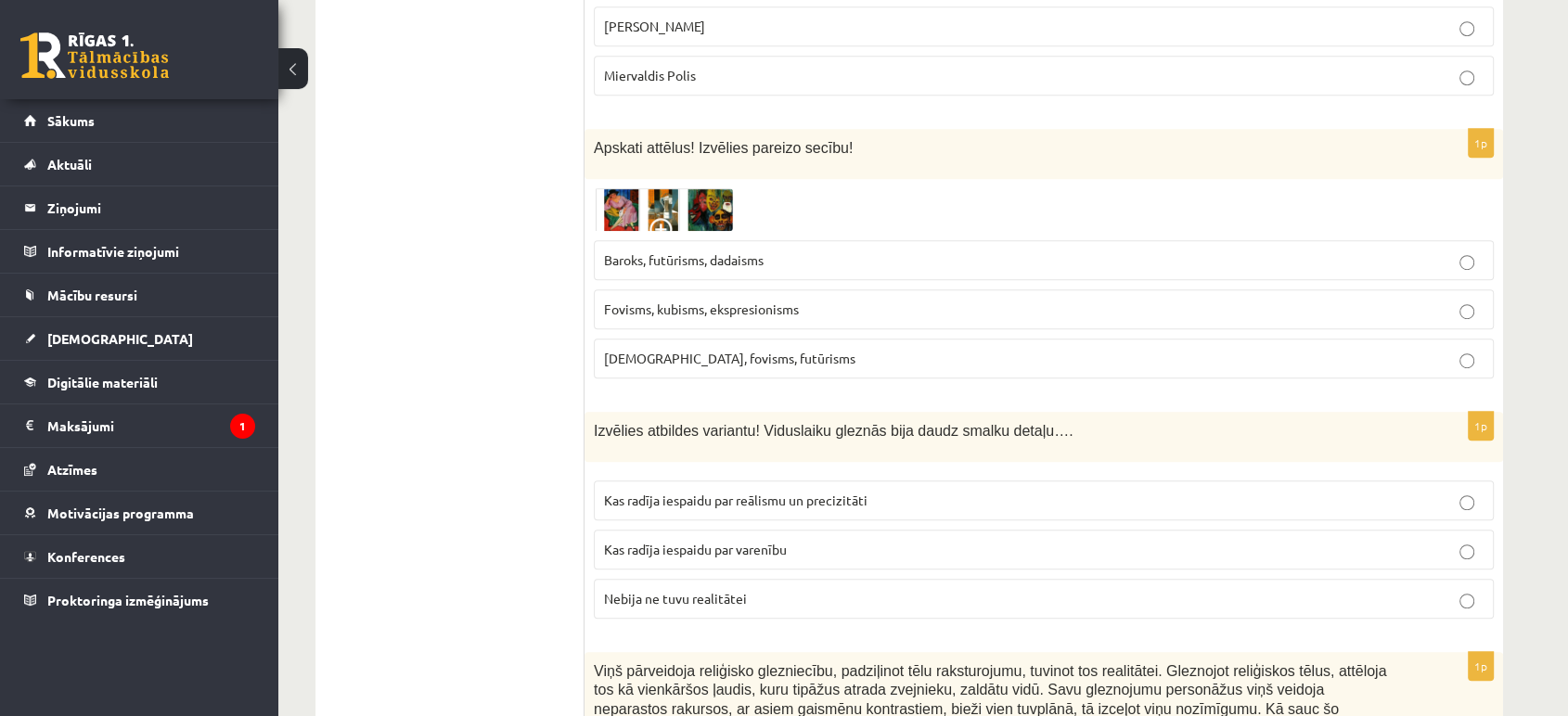
drag, startPoint x: 627, startPoint y: 459, endPoint x: 1130, endPoint y: 632, distance: 531.9
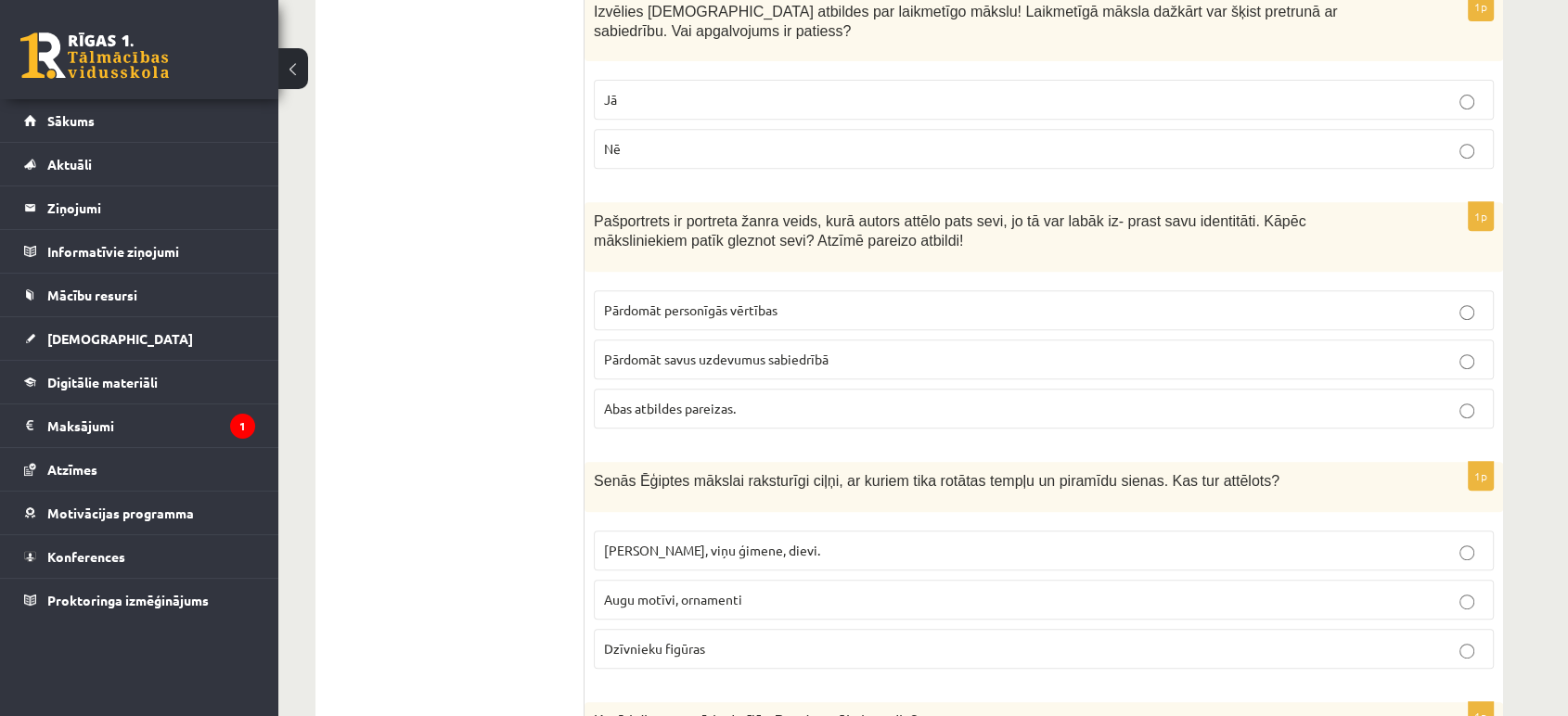
scroll to position [8235, 0]
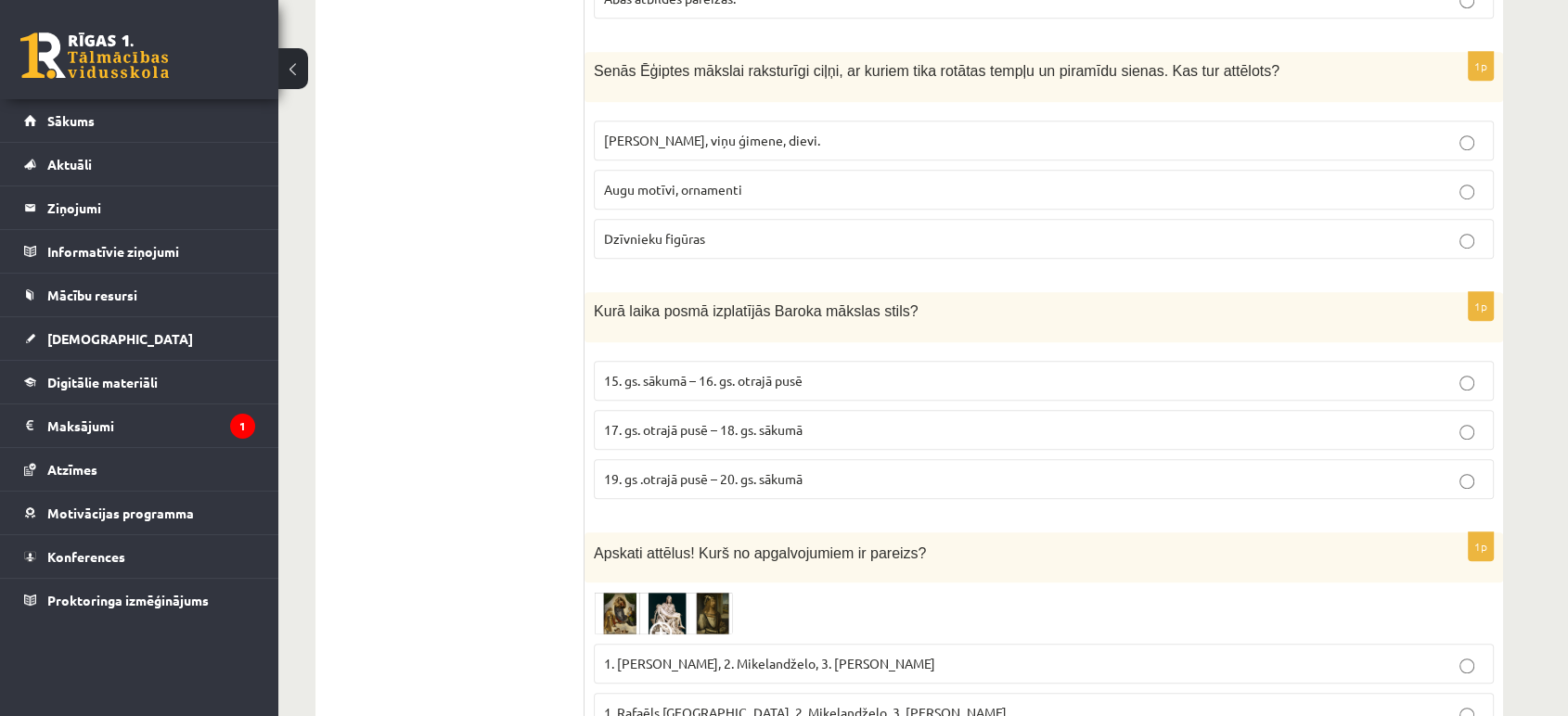
drag, startPoint x: 602, startPoint y: 154, endPoint x: 1003, endPoint y: 640, distance: 630.1
copy form "Apskati attēlus! Izvēlies pareizo secību! Baroks, futūrisms, dadaisms Fovisms, …"
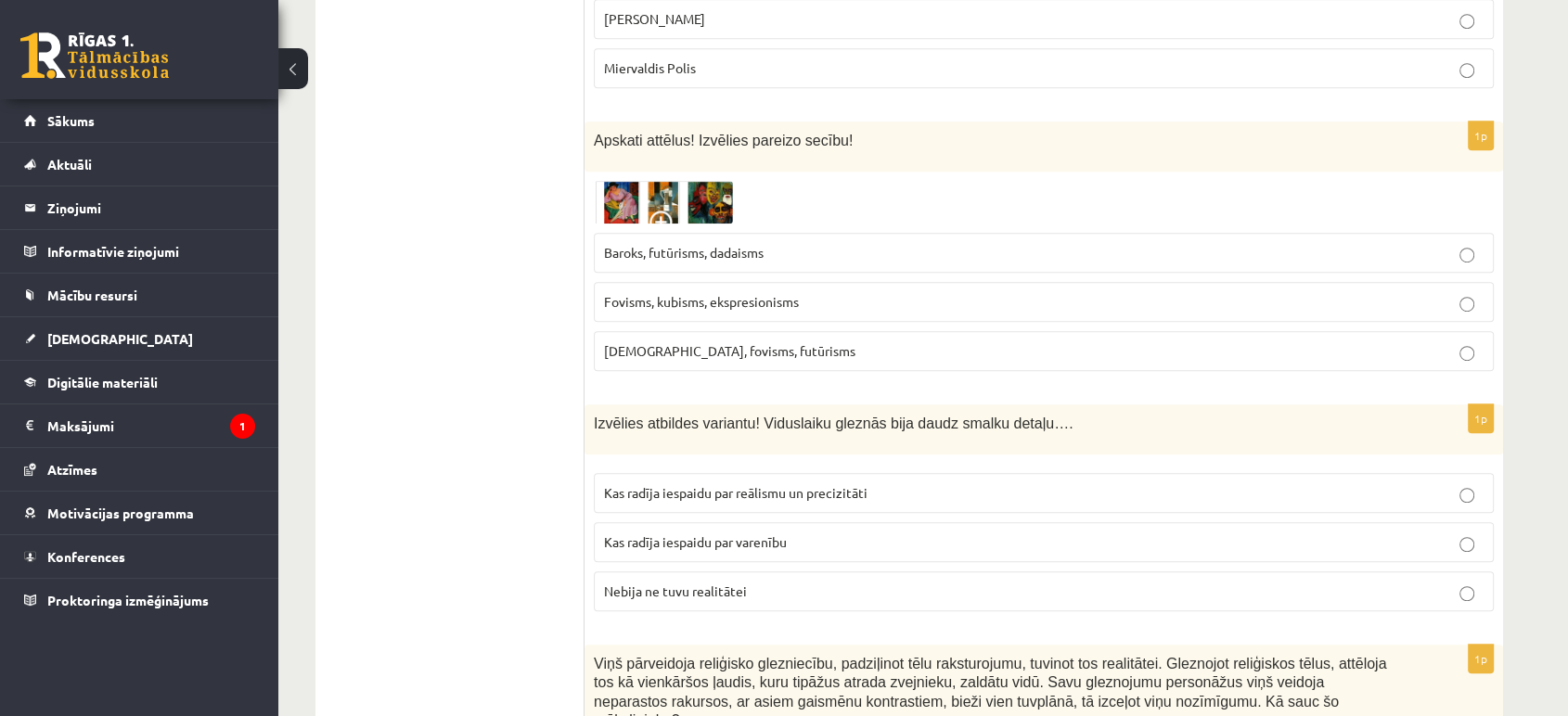
click at [888, 262] on label "Baroks, futūrisms, dadaisms" at bounding box center [1043, 252] width 900 height 39
click at [609, 201] on img at bounding box center [663, 202] width 139 height 42
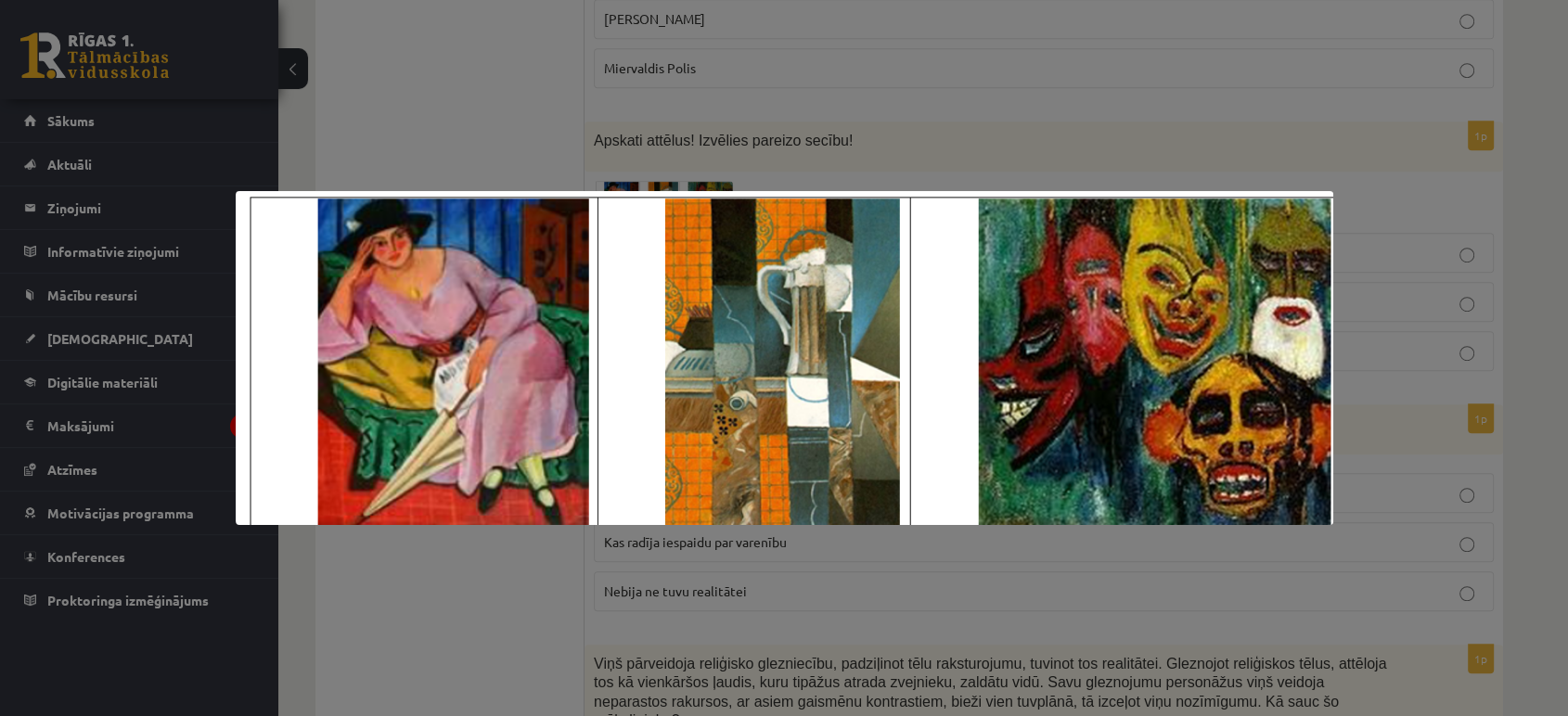
click at [734, 129] on div at bounding box center [784, 358] width 1568 height 716
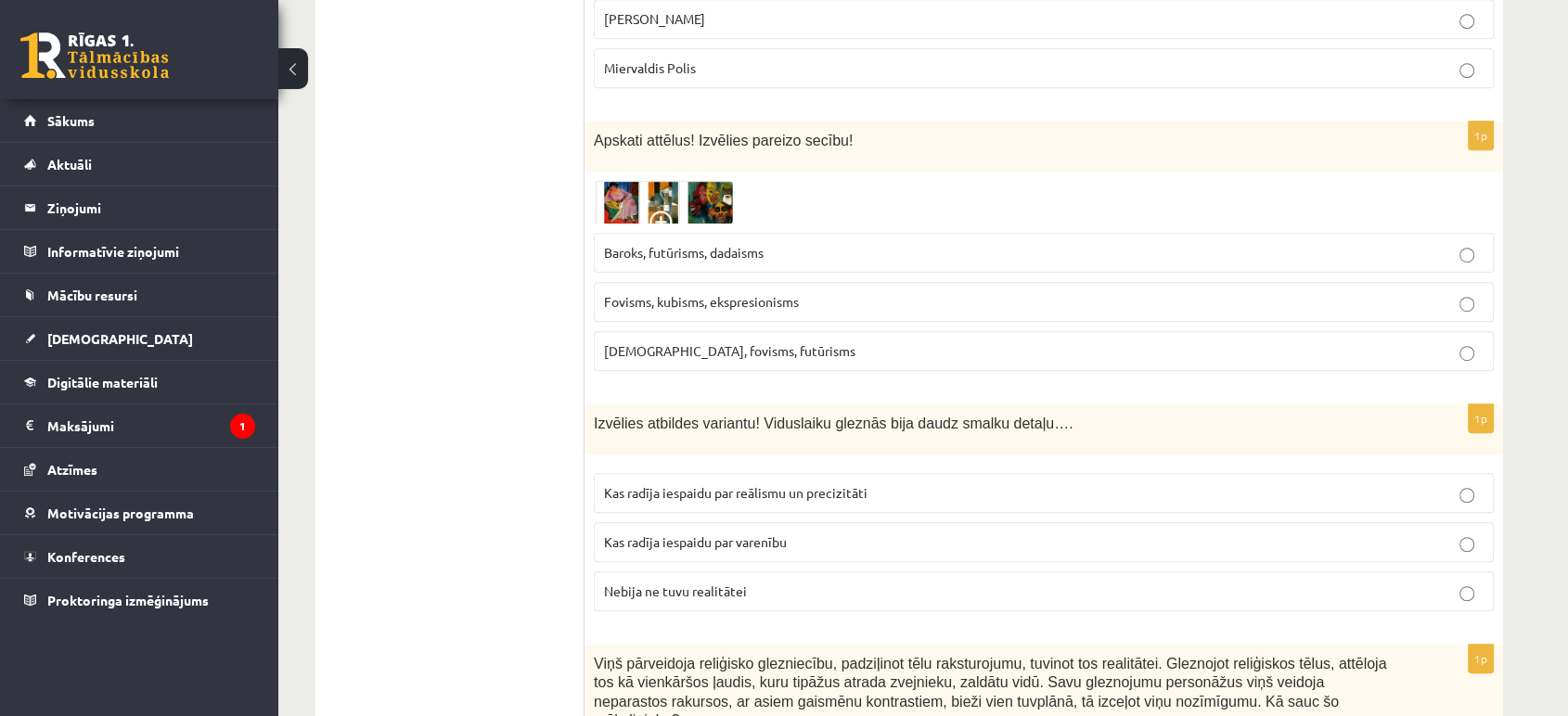
click at [639, 479] on label "Kas radīja iespaidu par reālismu un precizitāti" at bounding box center [1043, 493] width 900 height 39
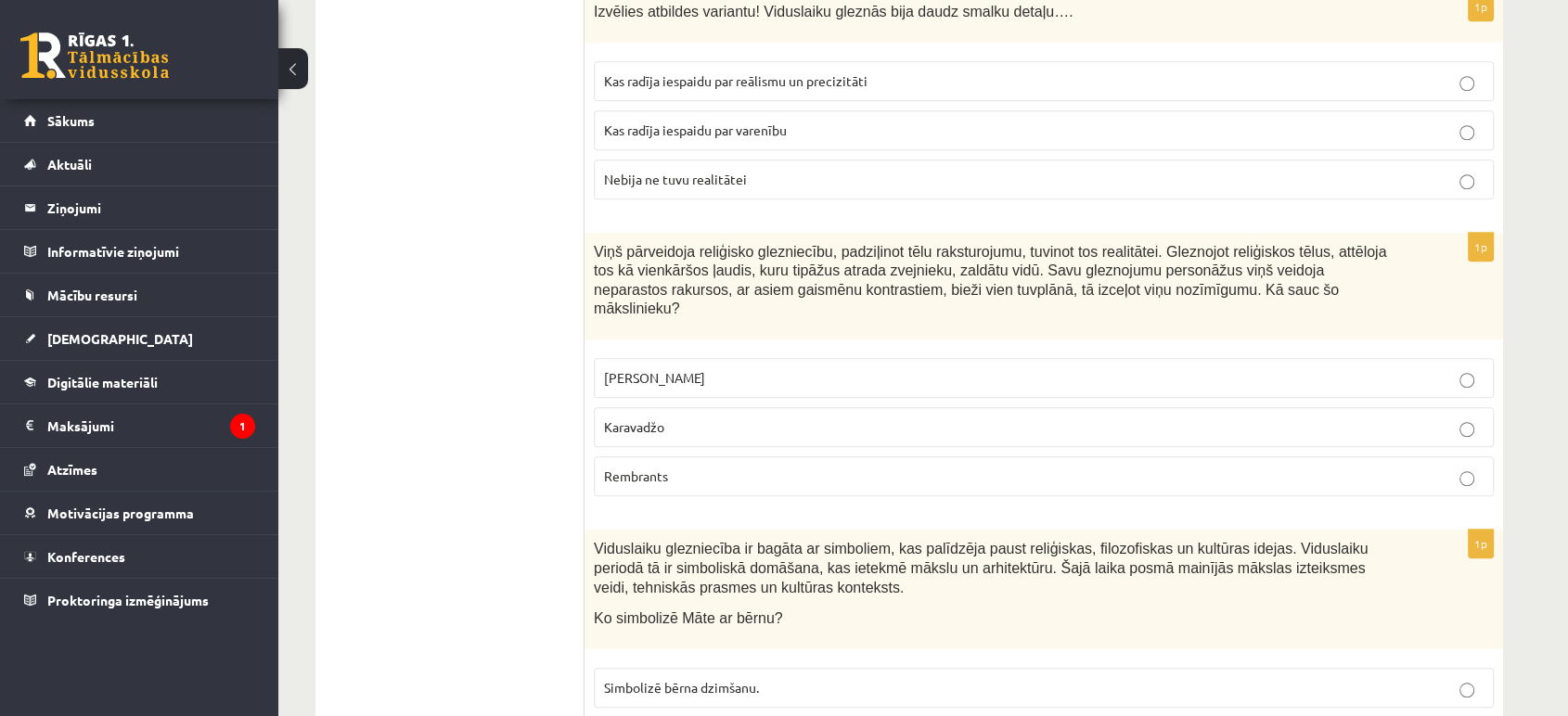
click at [717, 418] on p "Karavadžo" at bounding box center [1043, 427] width 880 height 20
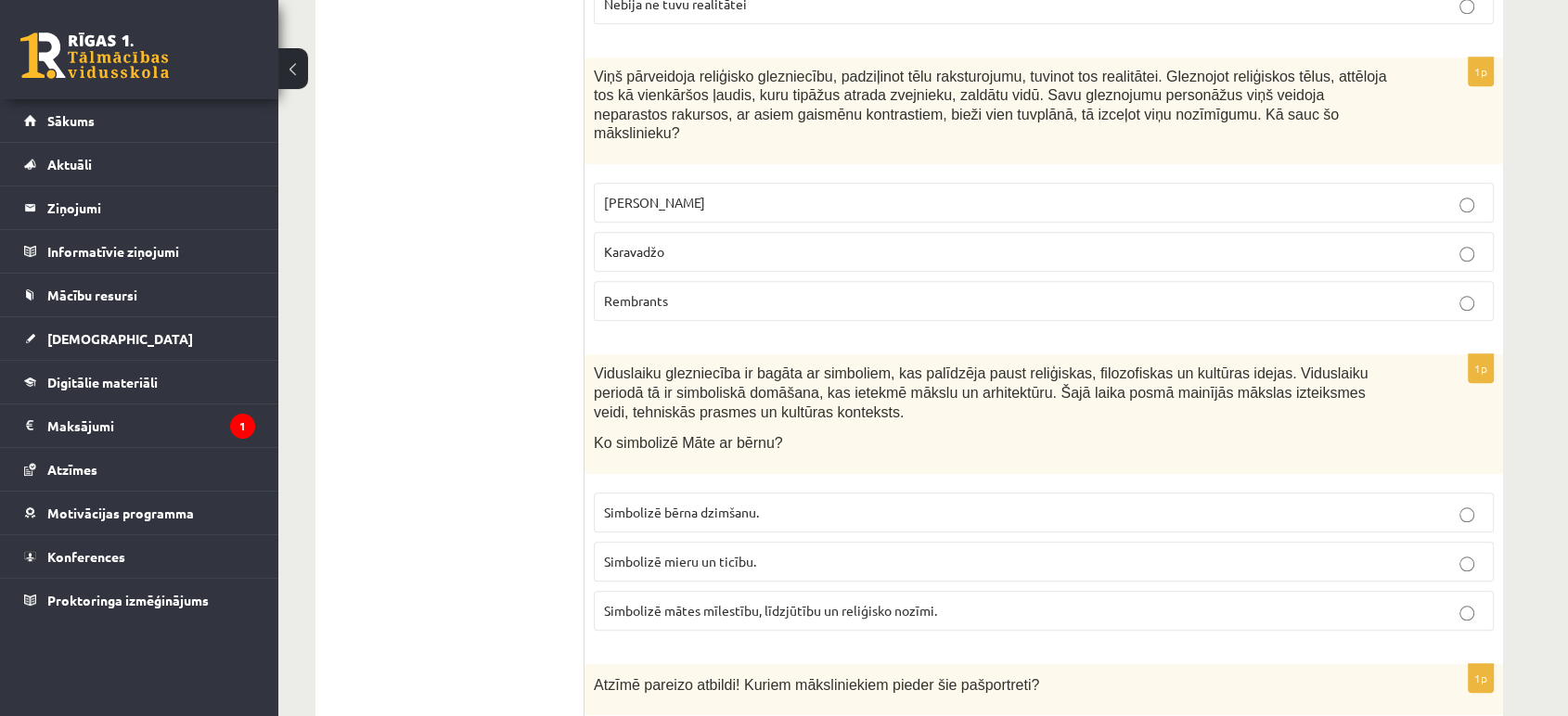
scroll to position [1751, 0]
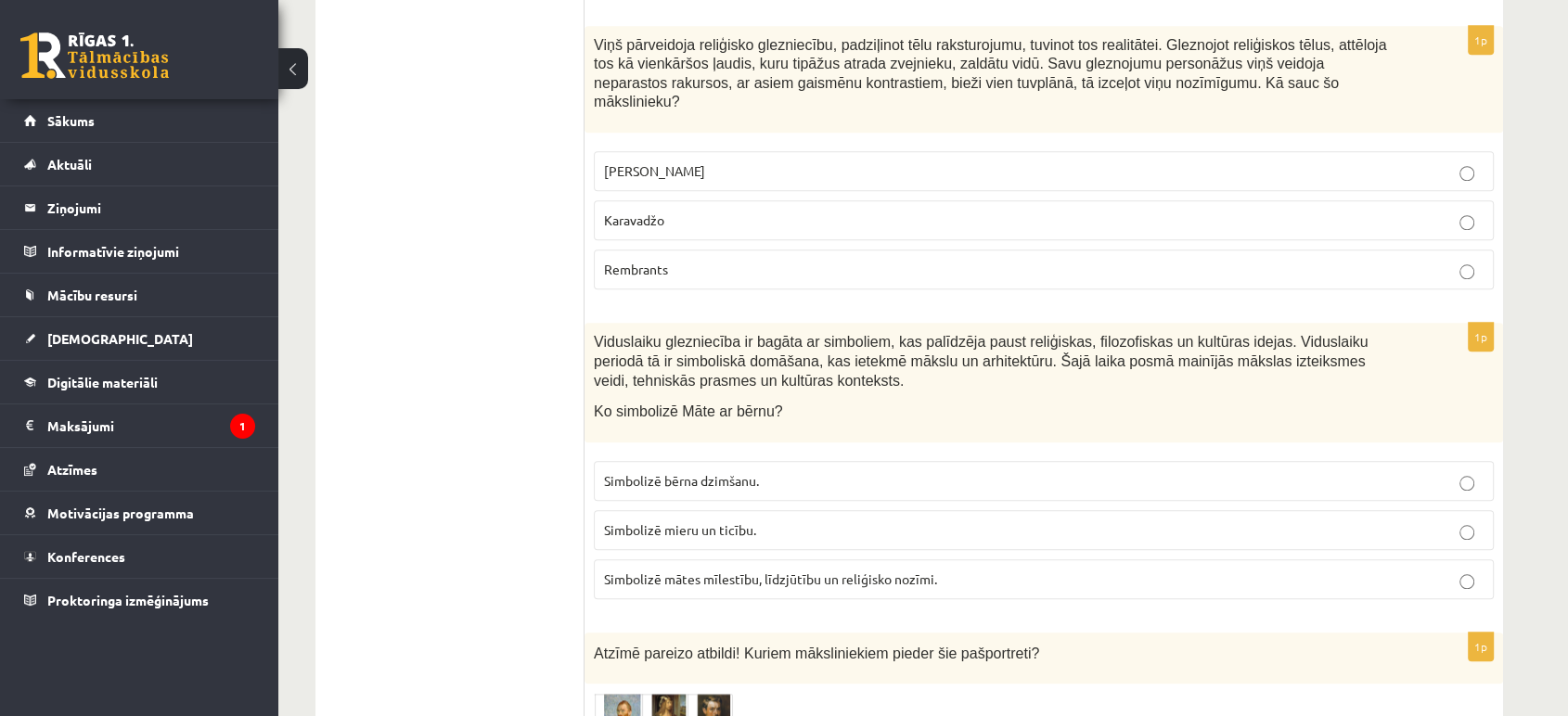
click at [600, 559] on label "Simbolizē mātes mīlestību, līdzjūtību un reliģisko nozīmi." at bounding box center [1043, 579] width 900 height 39
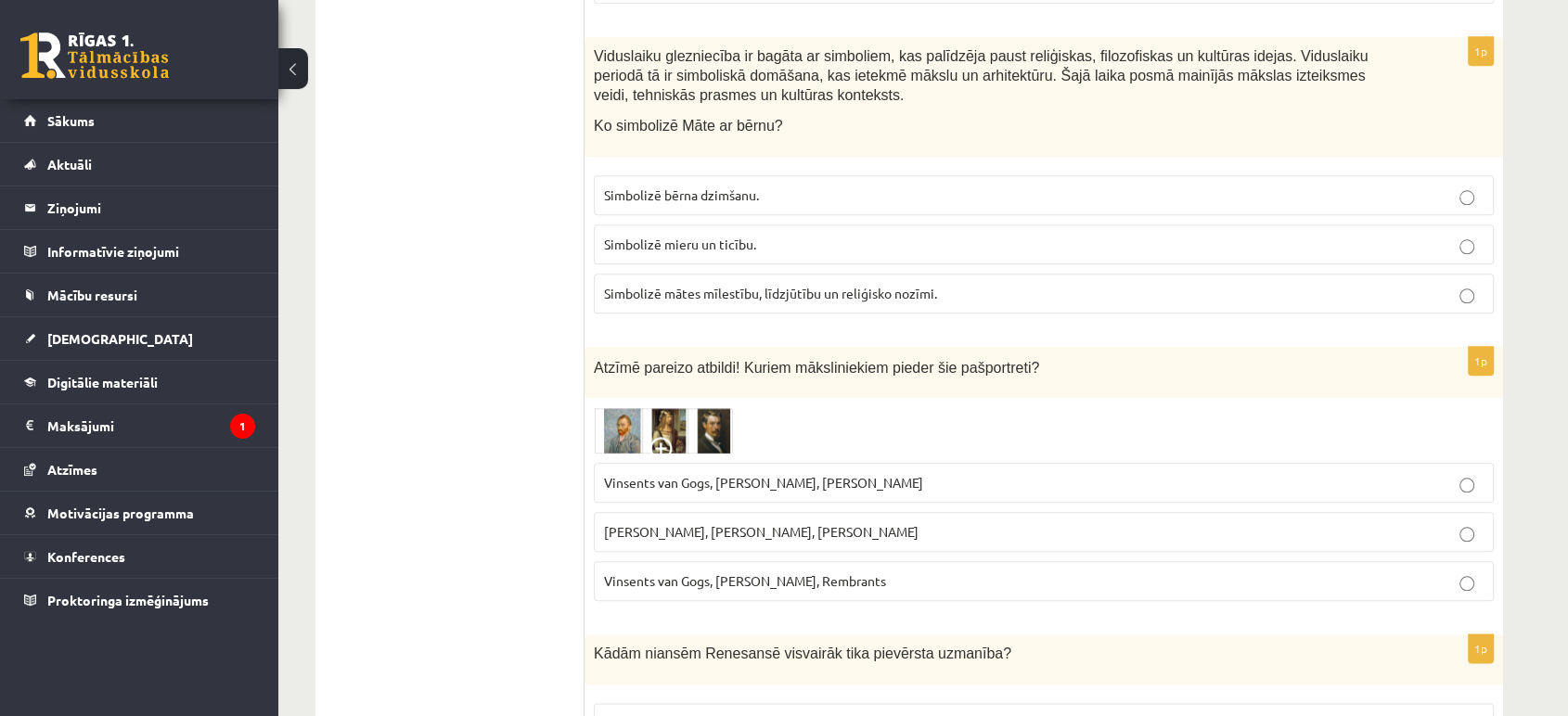
scroll to position [2060, 0]
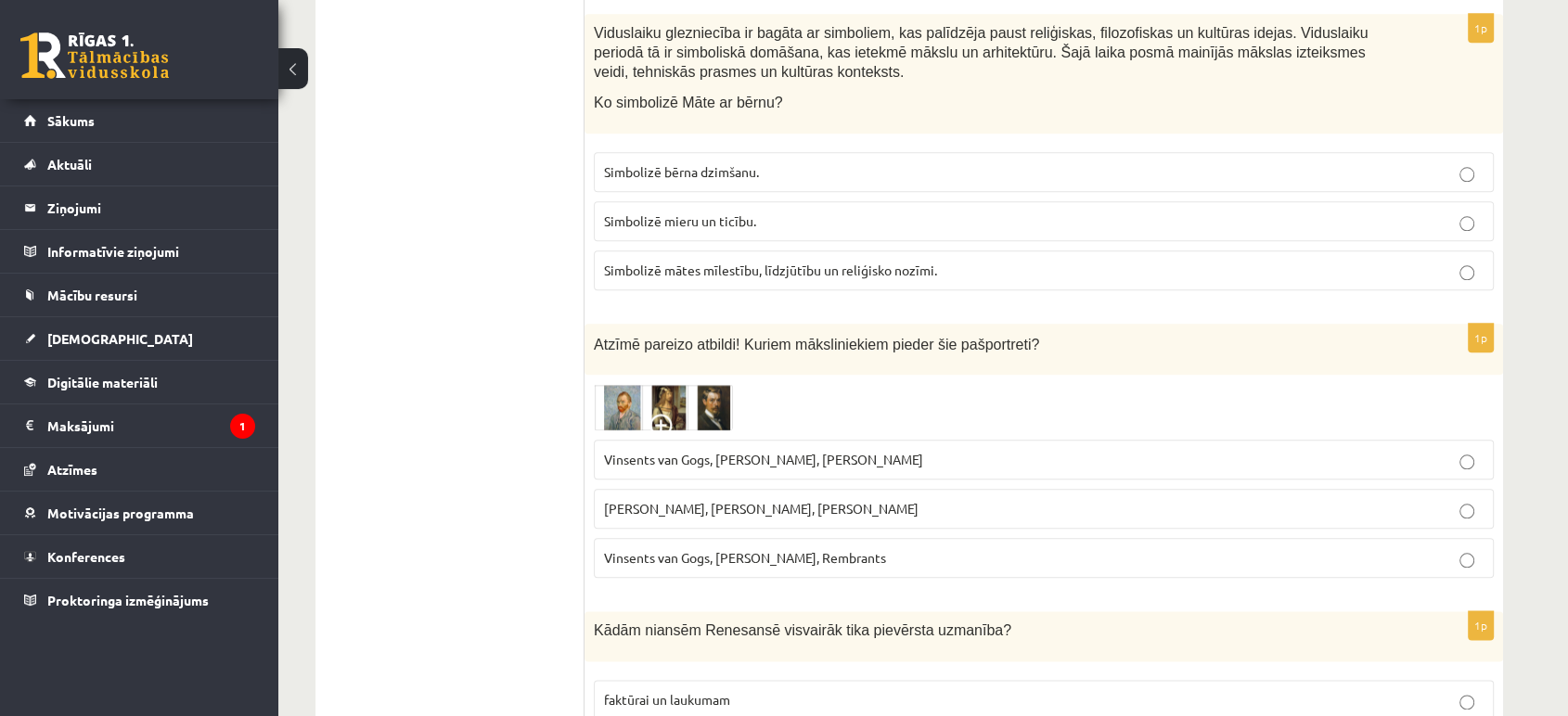
click at [709, 549] on span "Vinsents van Gogs, Kārlis Padegs, Rembrants" at bounding box center [745, 557] width 282 height 17
drag, startPoint x: 861, startPoint y: 463, endPoint x: 869, endPoint y: 435, distance: 29.1
click at [861, 463] on fieldset "Vinsents van Gogs, Albrehts Dīrers, Janis Rozentāls Pablo Pikaso, Leonardo da V…" at bounding box center [1043, 507] width 900 height 153
click at [872, 450] on span "Vinsents van Gogs, Albrehts Dīrers, Janis Rozentāls" at bounding box center [763, 459] width 319 height 17
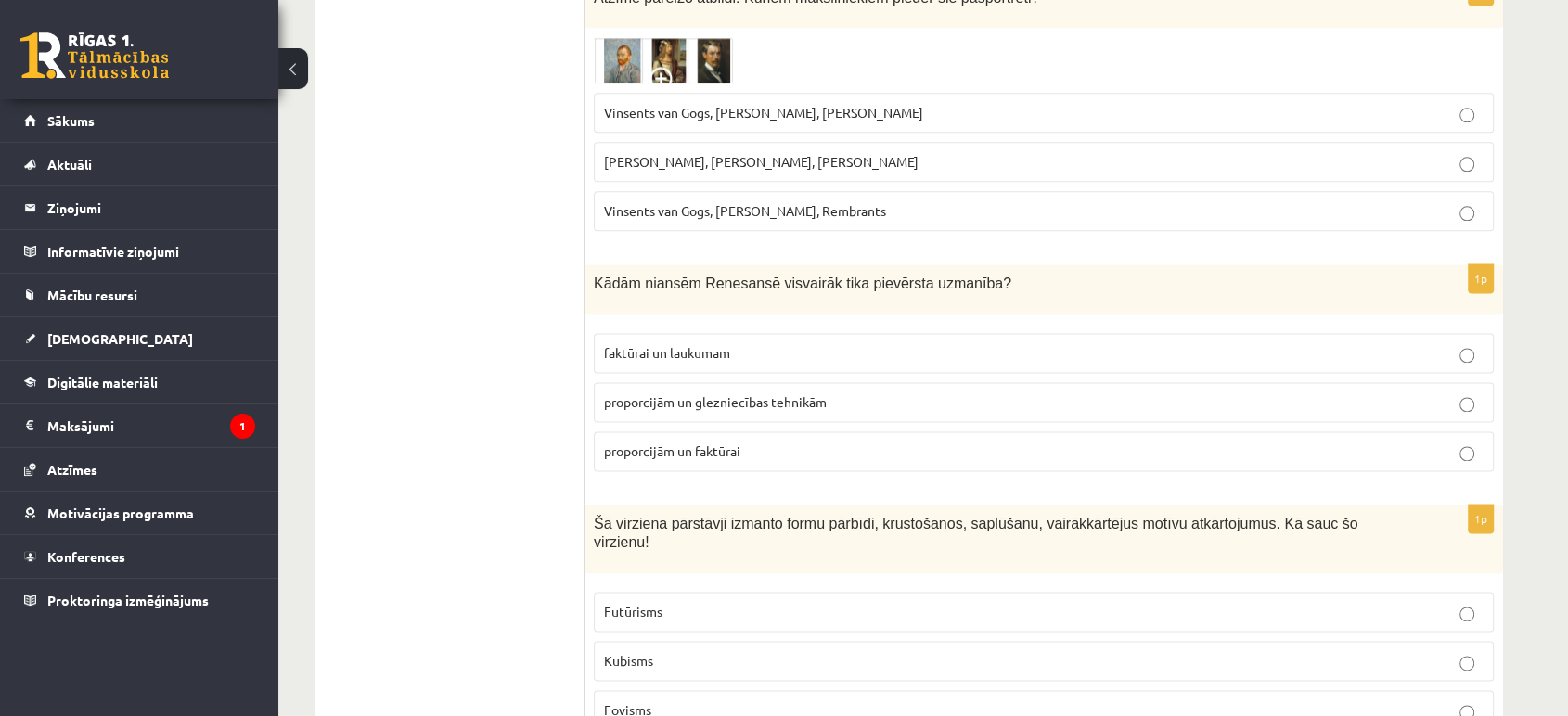
scroll to position [2472, 0]
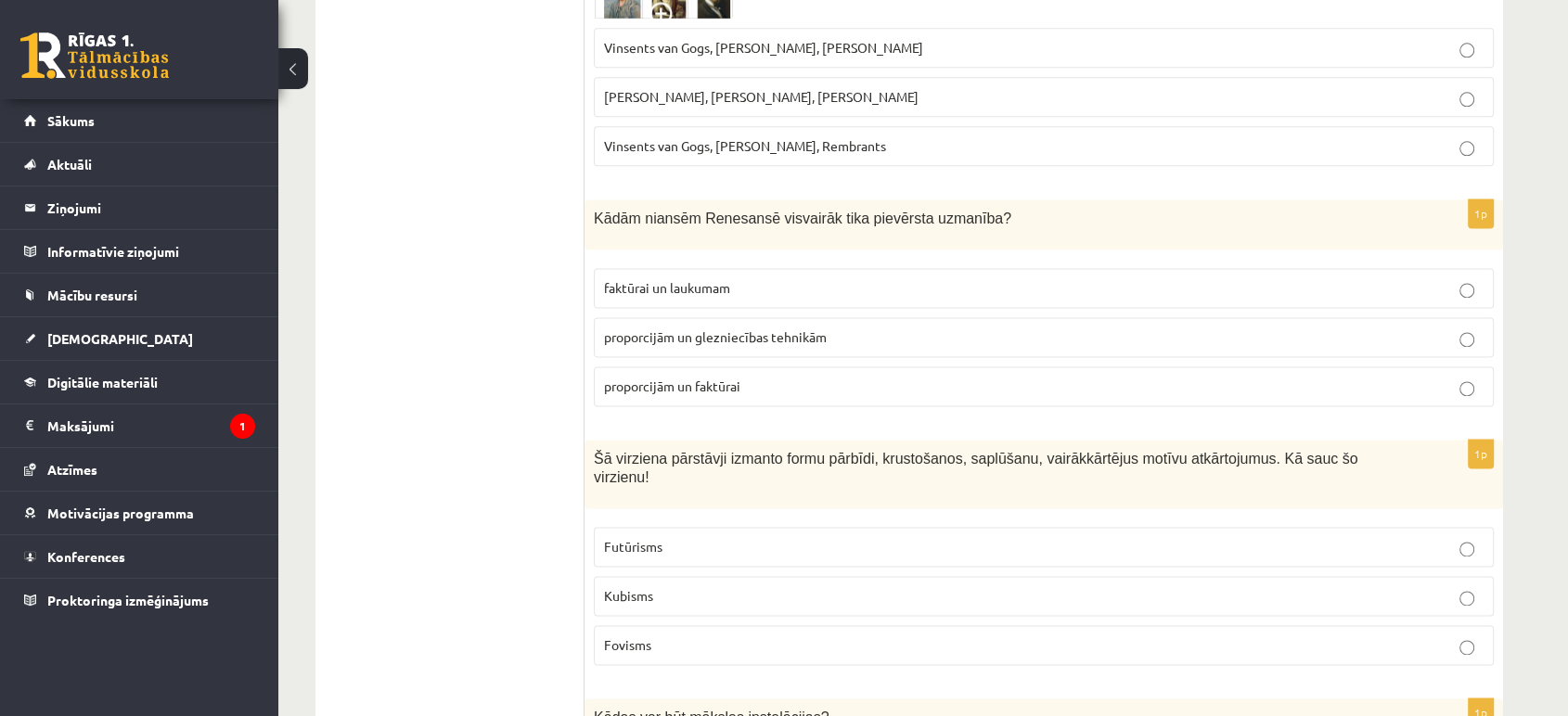
click at [825, 317] on label "proporcijām un glezniecības tehnikām" at bounding box center [1043, 337] width 900 height 39
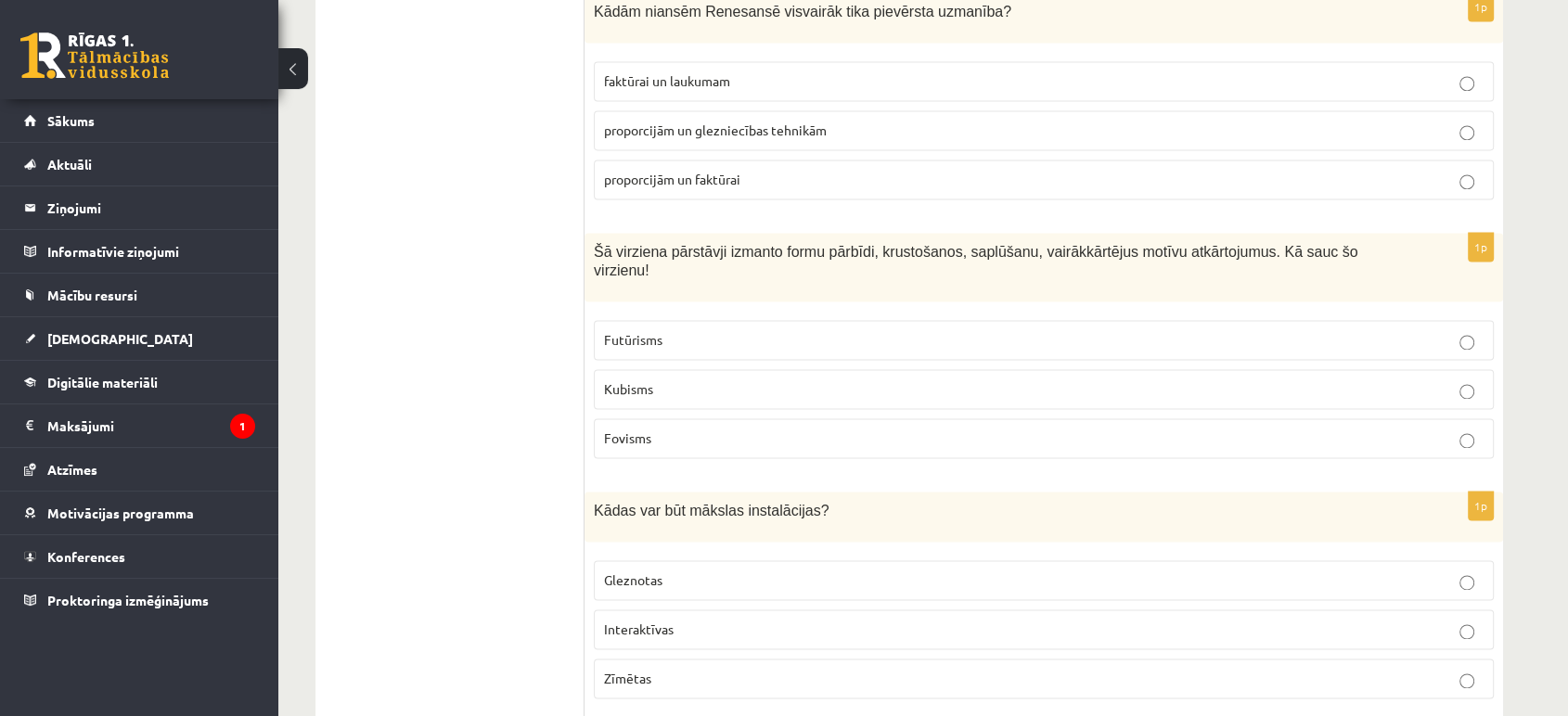
drag, startPoint x: 562, startPoint y: 228, endPoint x: 603, endPoint y: 230, distance: 41.0
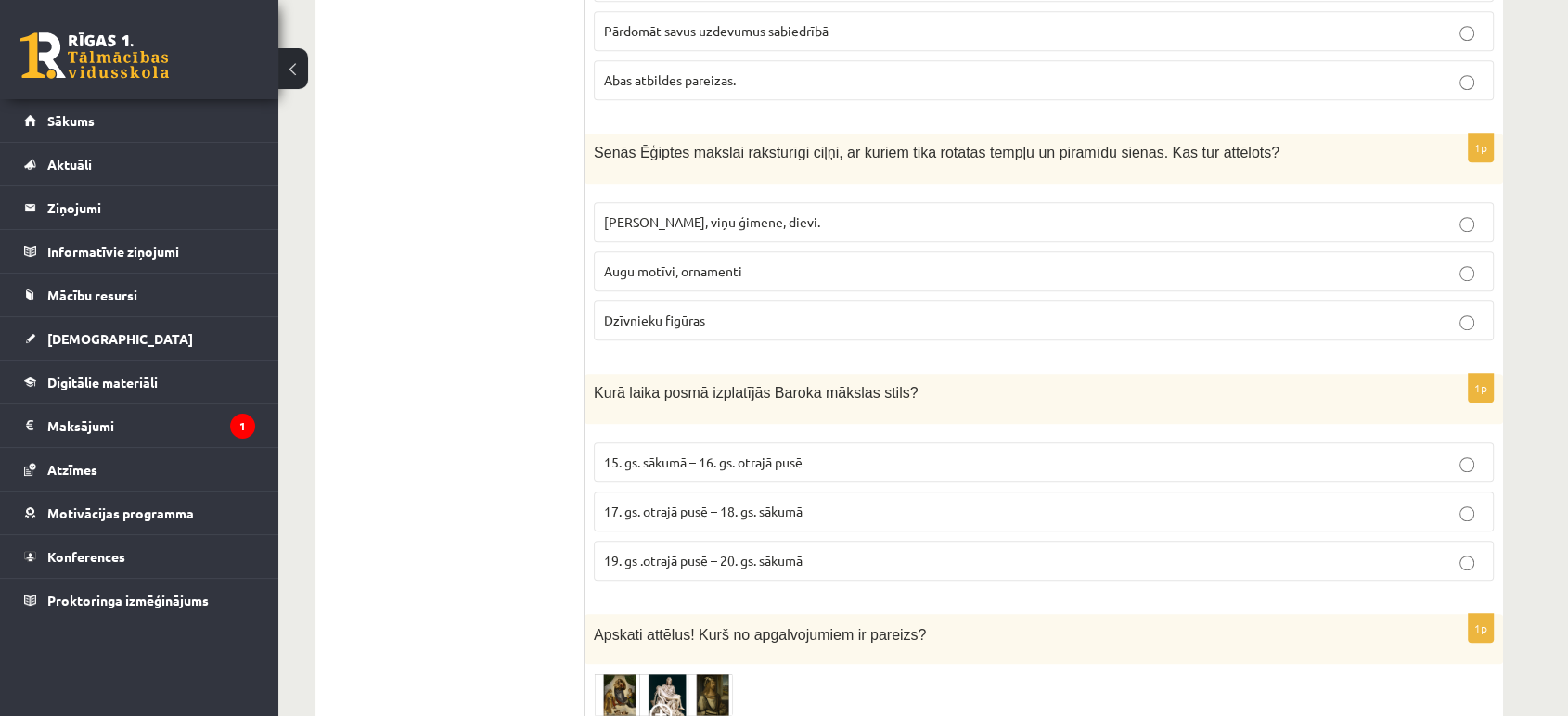
scroll to position [8235, 0]
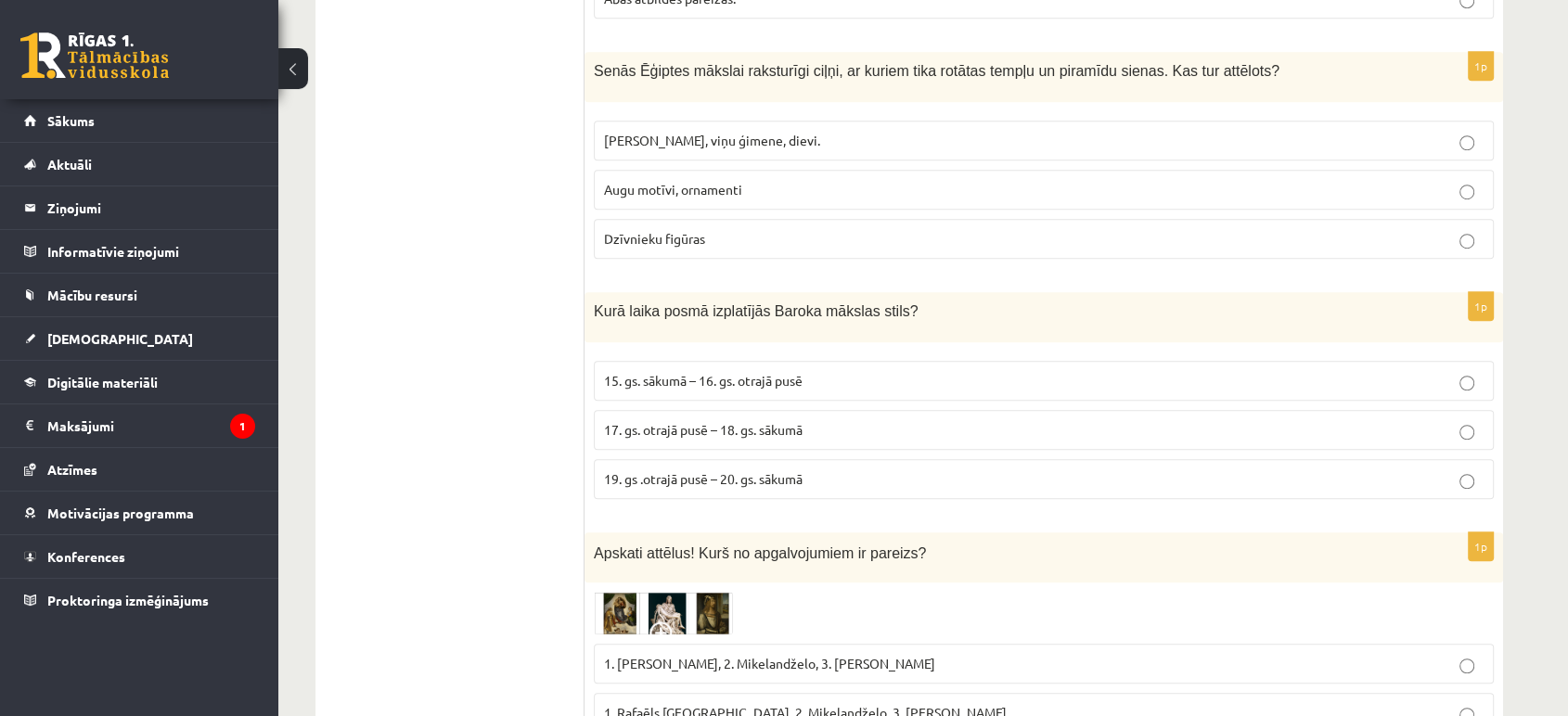
drag, startPoint x: 591, startPoint y: 227, endPoint x: 1068, endPoint y: 626, distance: 621.9
copy form "Šā virziena pārstāvji izmanto formu pārbīdi, krustošanos, saplūšanu, vairākkārt…"
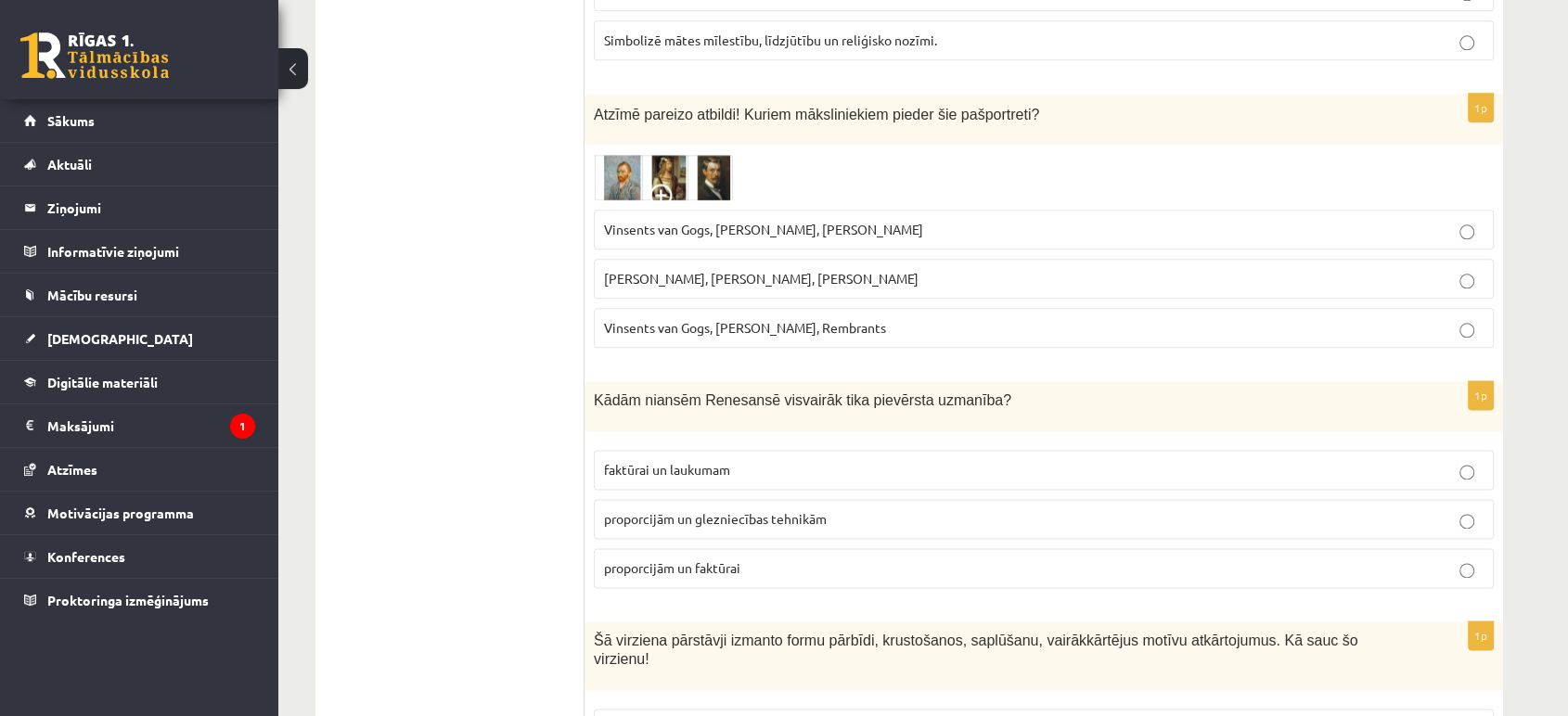
scroll to position [2288, 0]
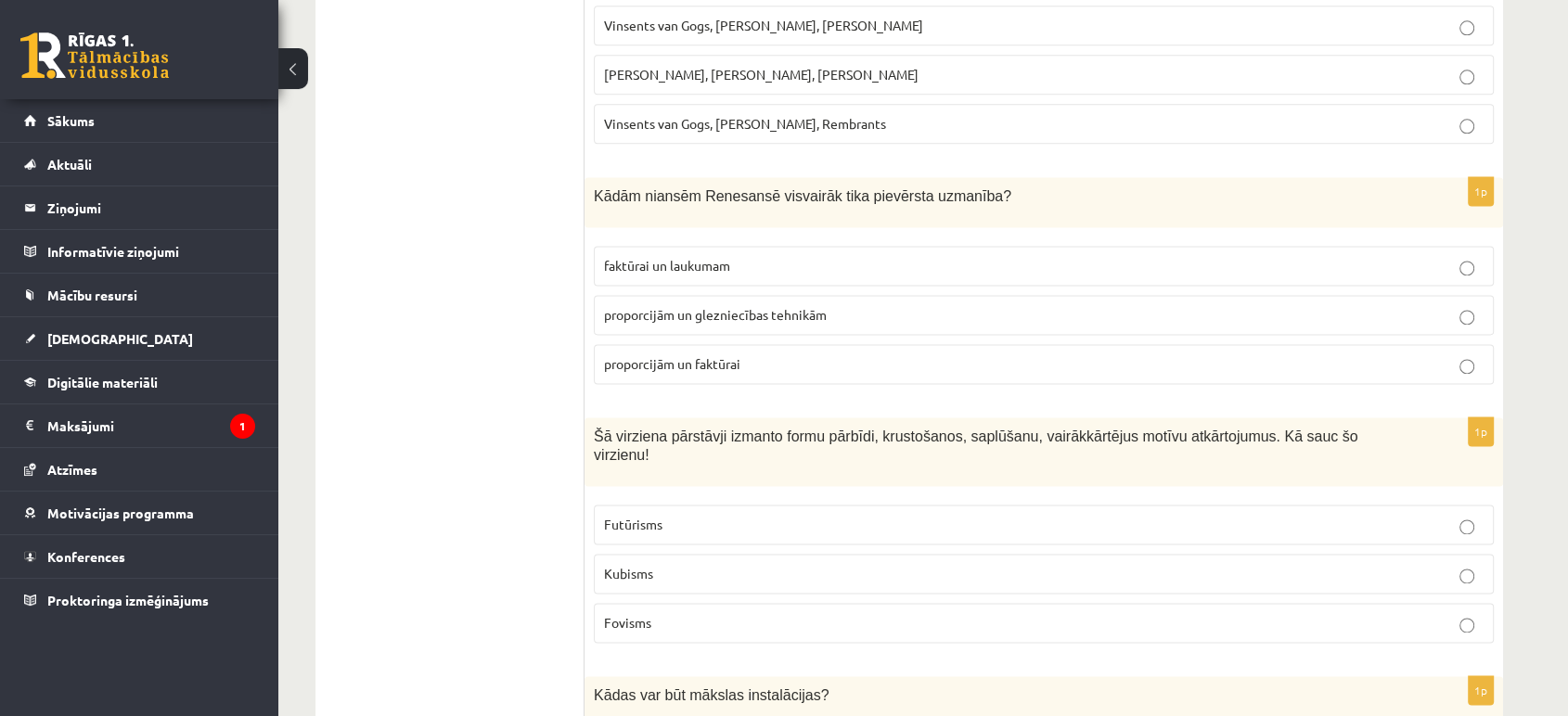
drag, startPoint x: 704, startPoint y: 539, endPoint x: 713, endPoint y: 526, distance: 15.8
click at [706, 554] on label "Kubisms" at bounding box center [1043, 573] width 900 height 39
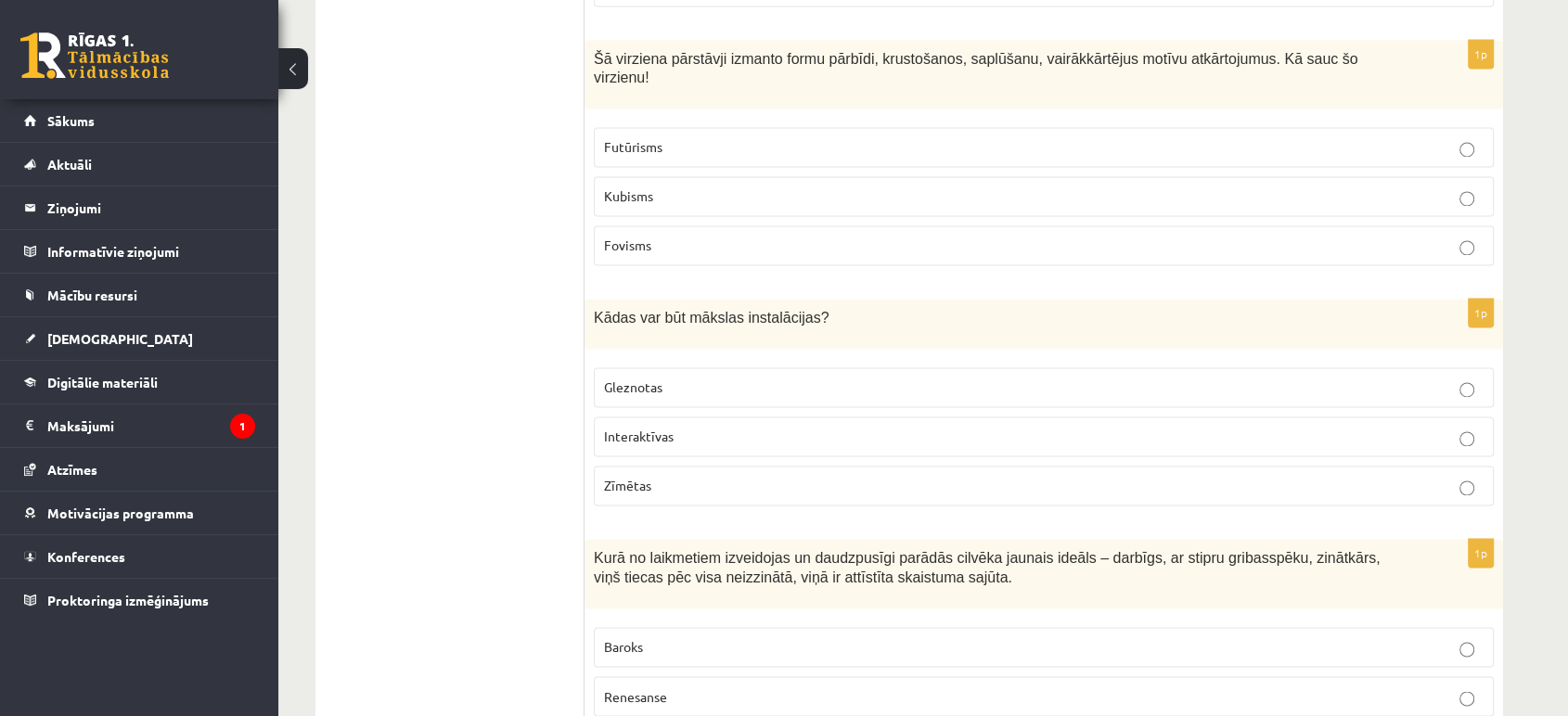
scroll to position [2906, 0]
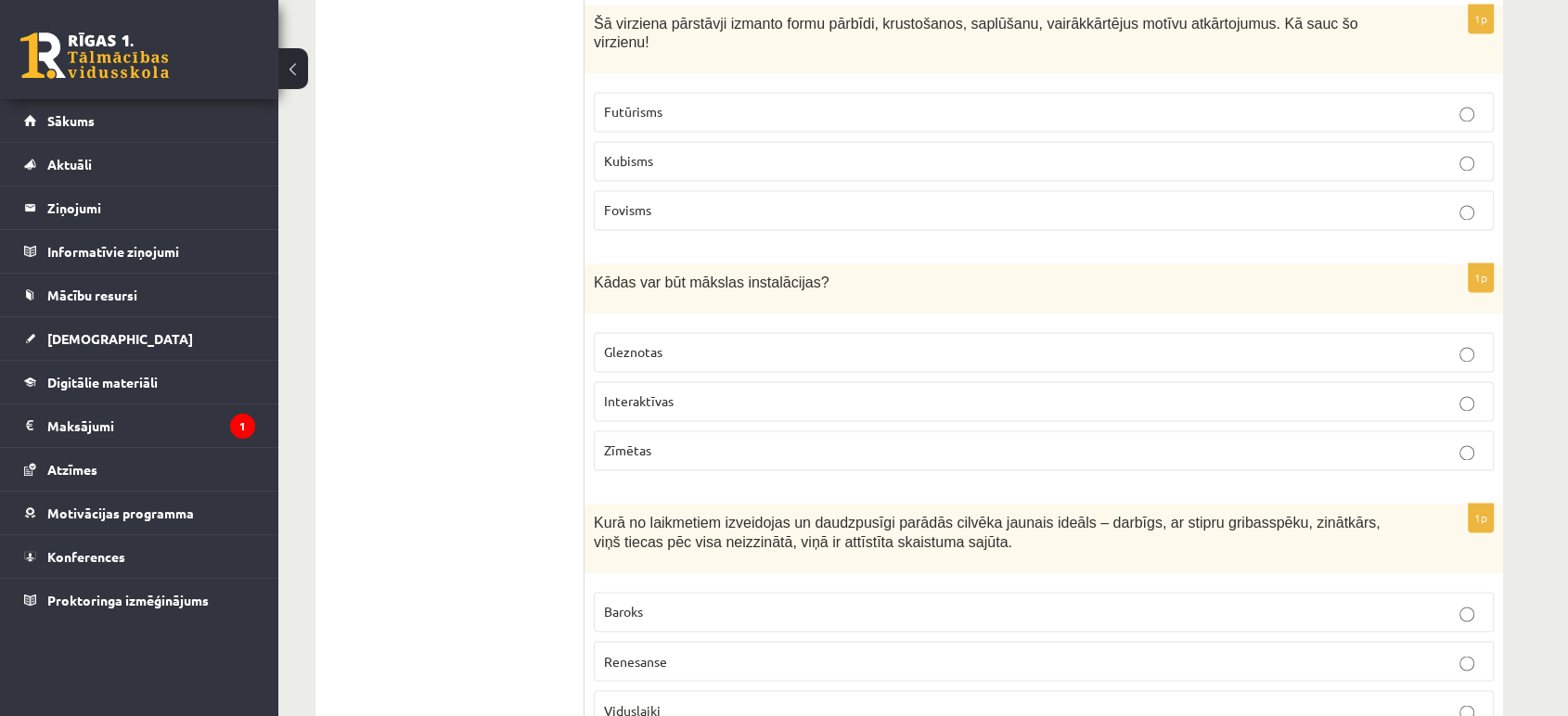
click at [636, 392] on span "Interaktīvas" at bounding box center [638, 401] width 69 height 17
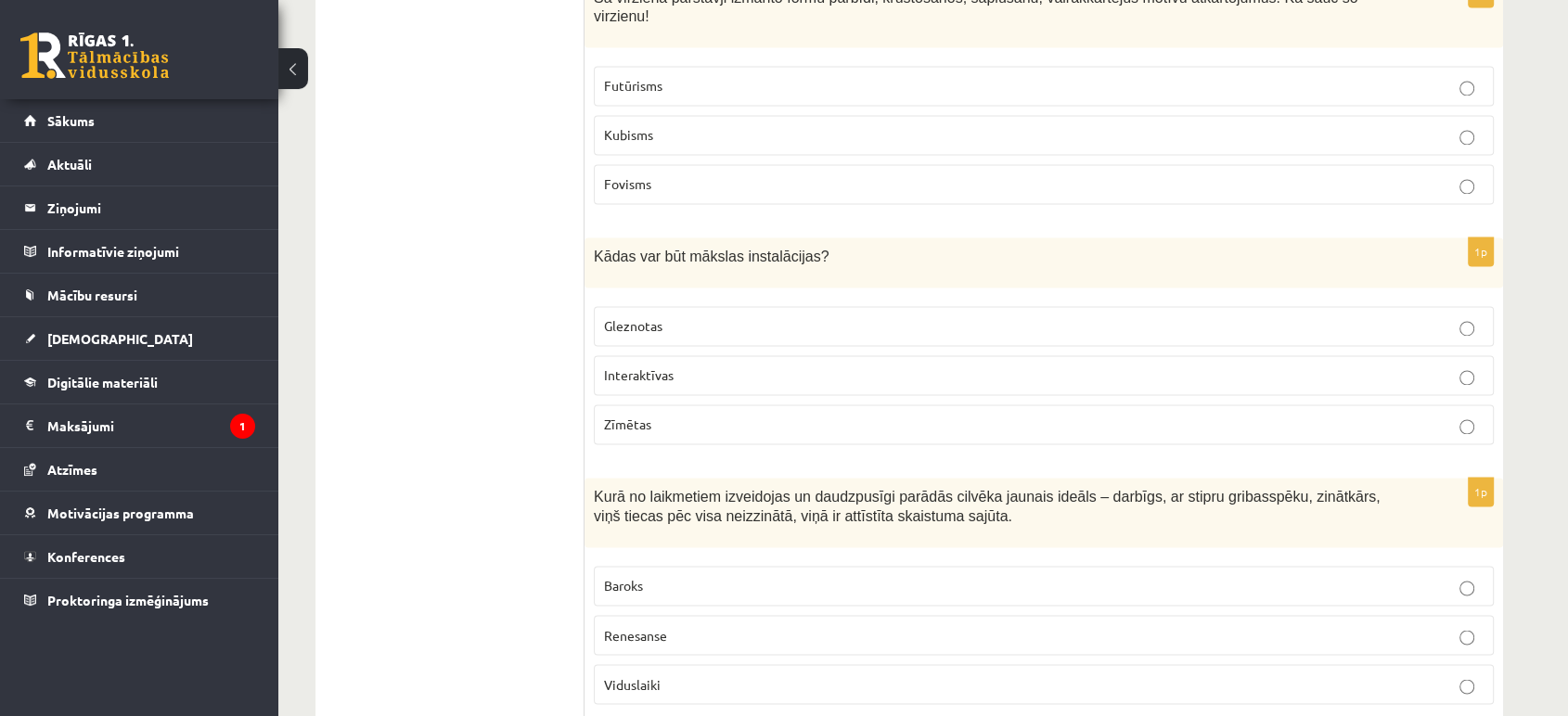
scroll to position [3215, 0]
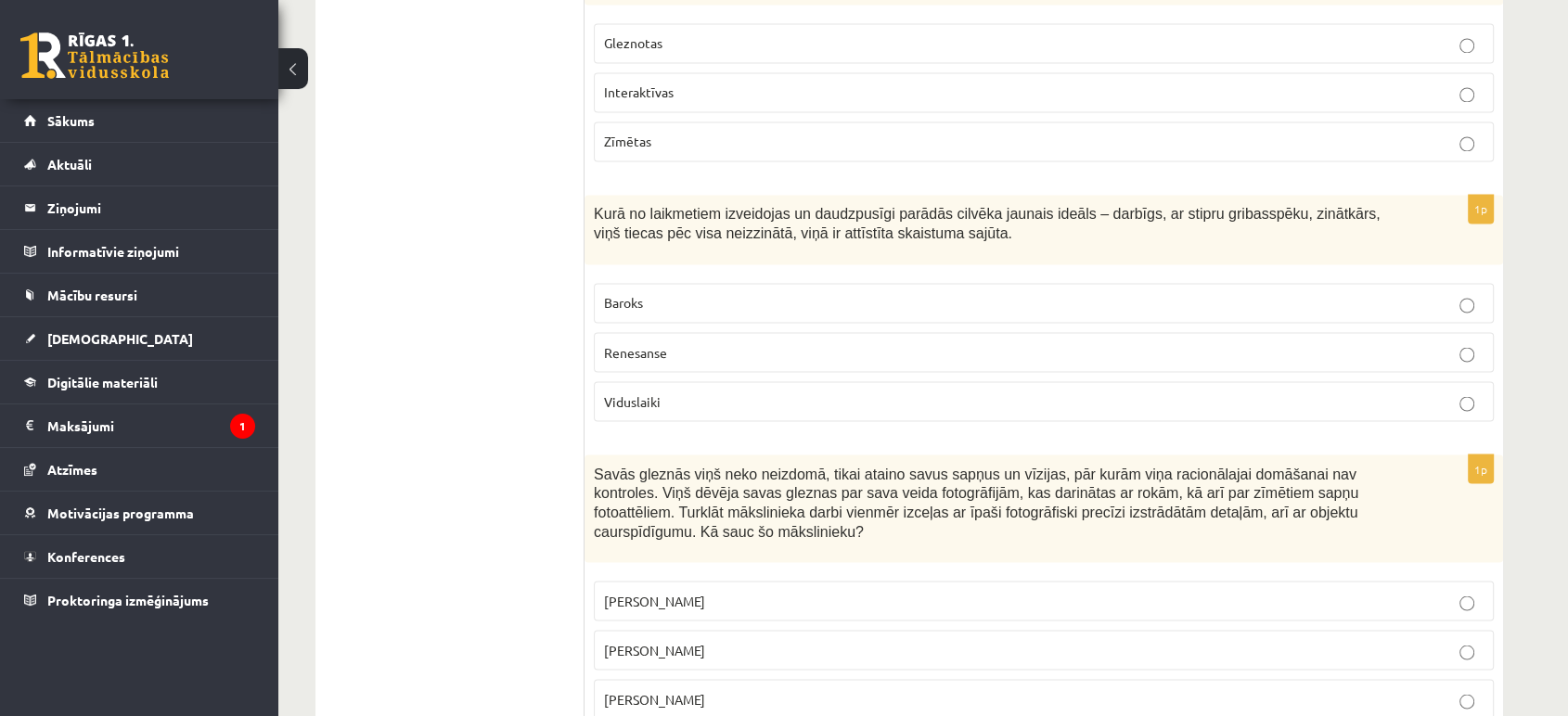
click at [765, 332] on label "Renesanse" at bounding box center [1043, 352] width 900 height 39
click at [645, 640] on p "Salvadors Dalī" at bounding box center [1043, 649] width 880 height 20
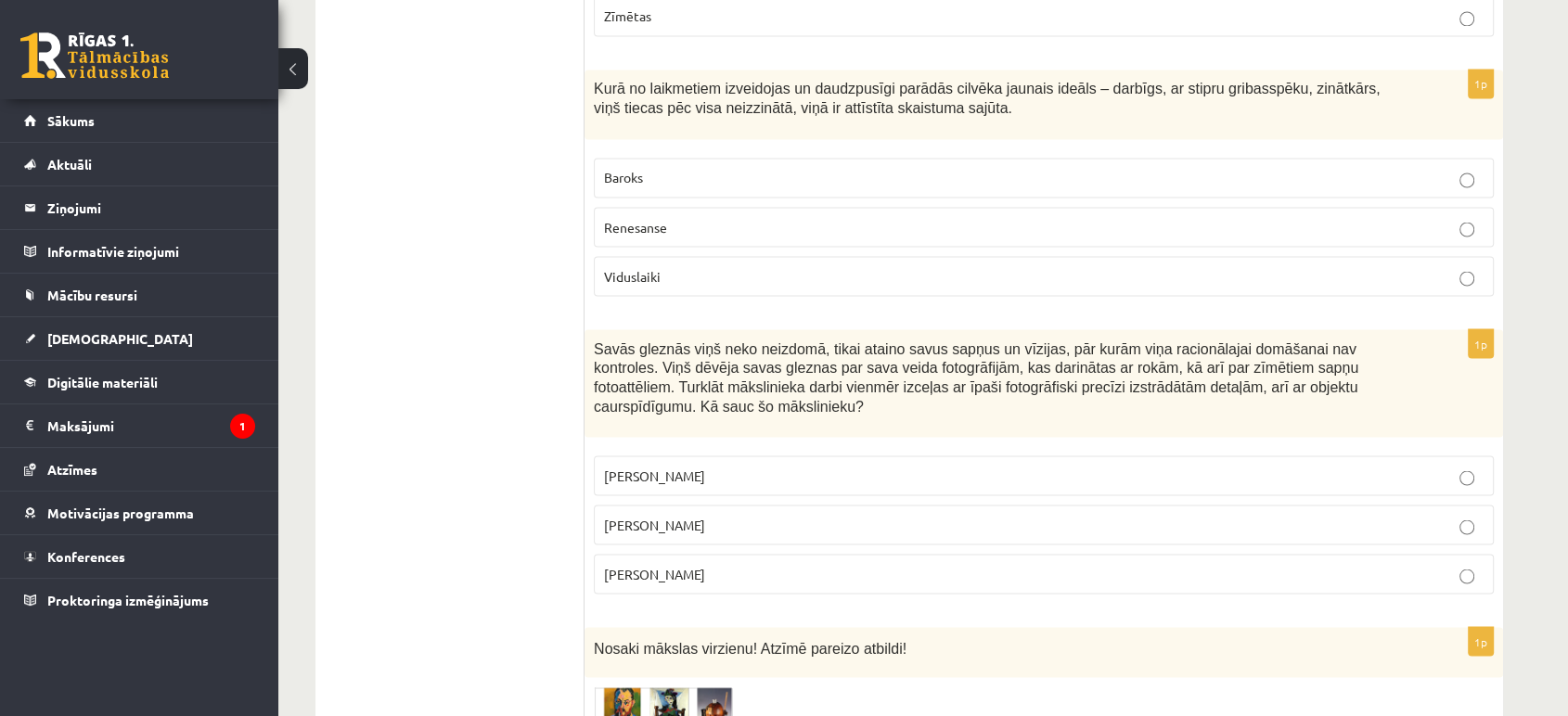
scroll to position [3524, 0]
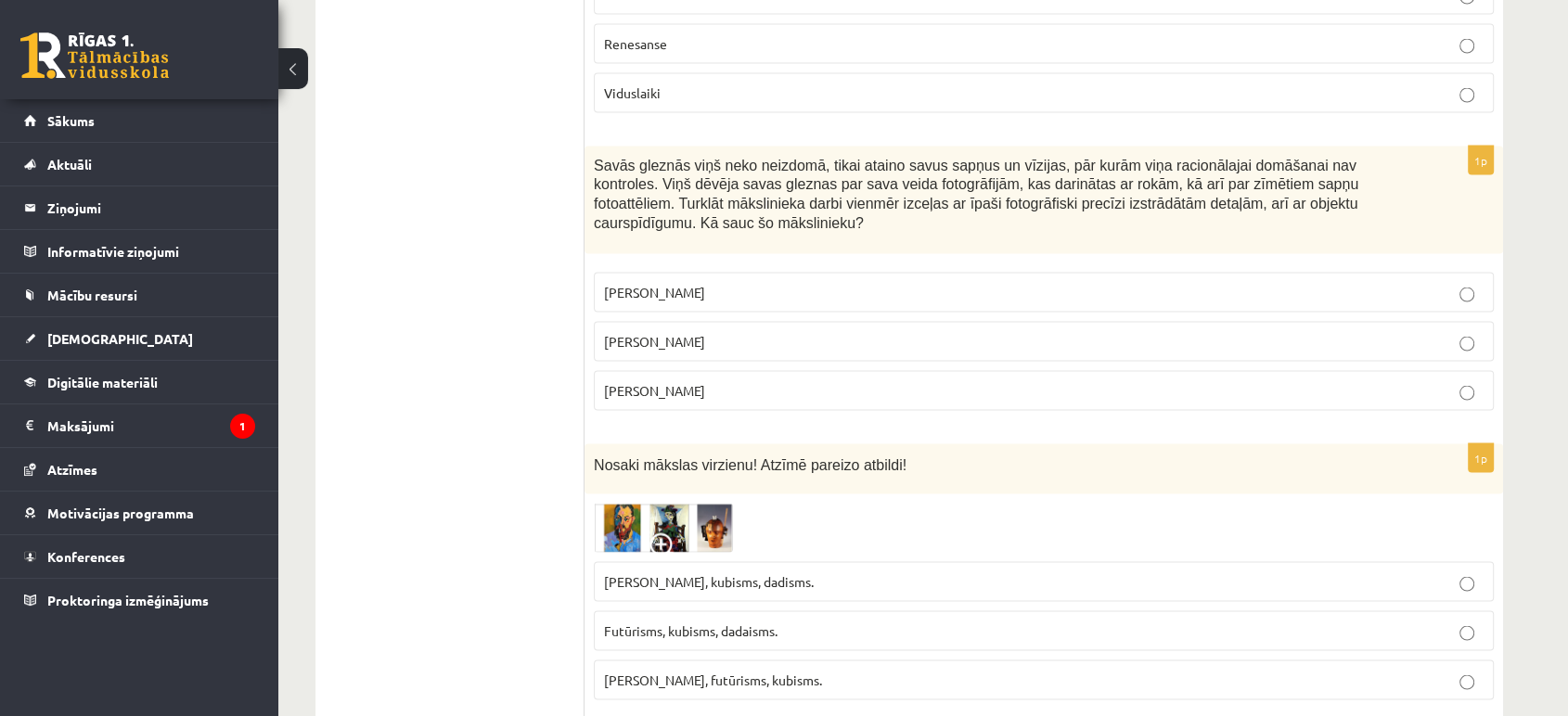
click at [702, 621] on span "Futūrisms, kubisms, dadaisms." at bounding box center [690, 630] width 174 height 17
click at [678, 503] on img at bounding box center [663, 527] width 139 height 49
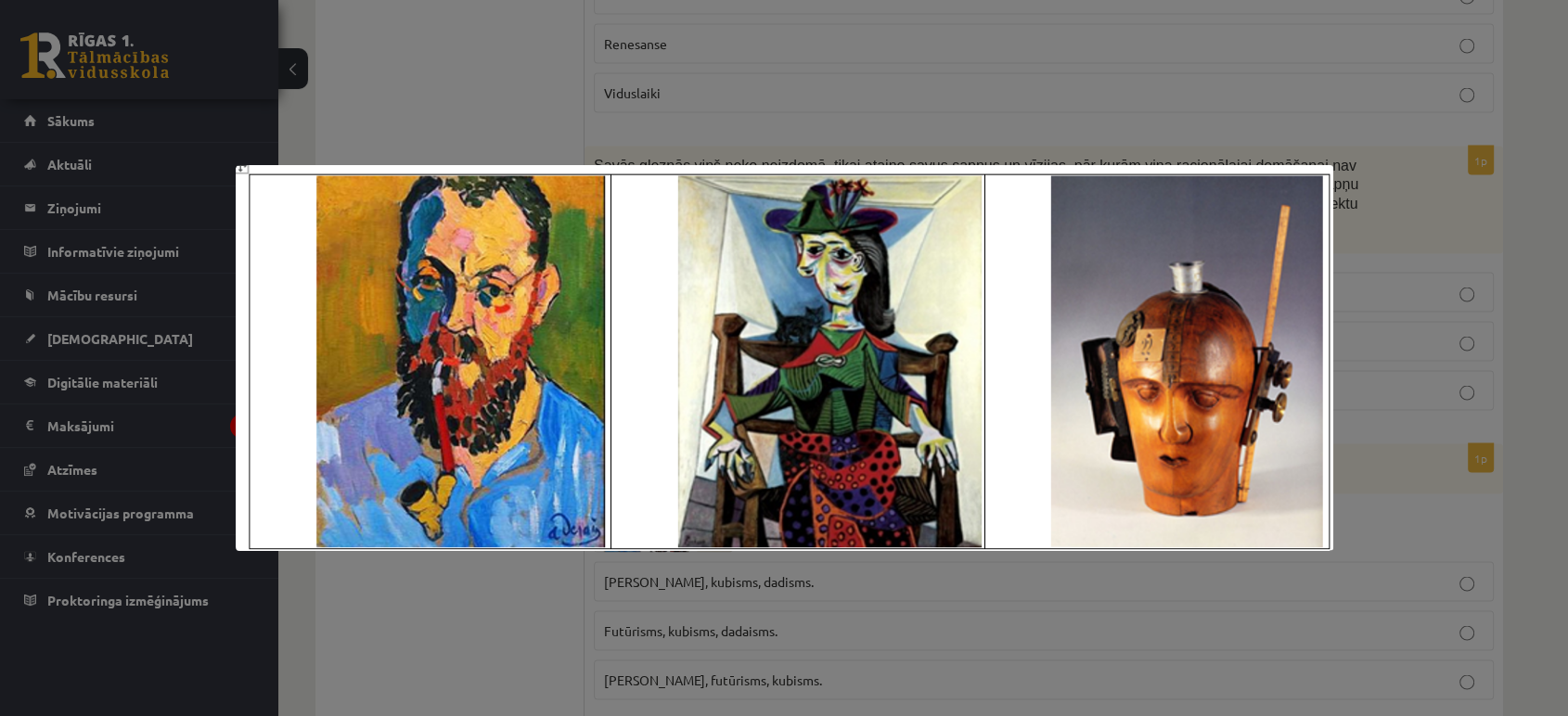
click at [1056, 115] on div at bounding box center [784, 358] width 1568 height 716
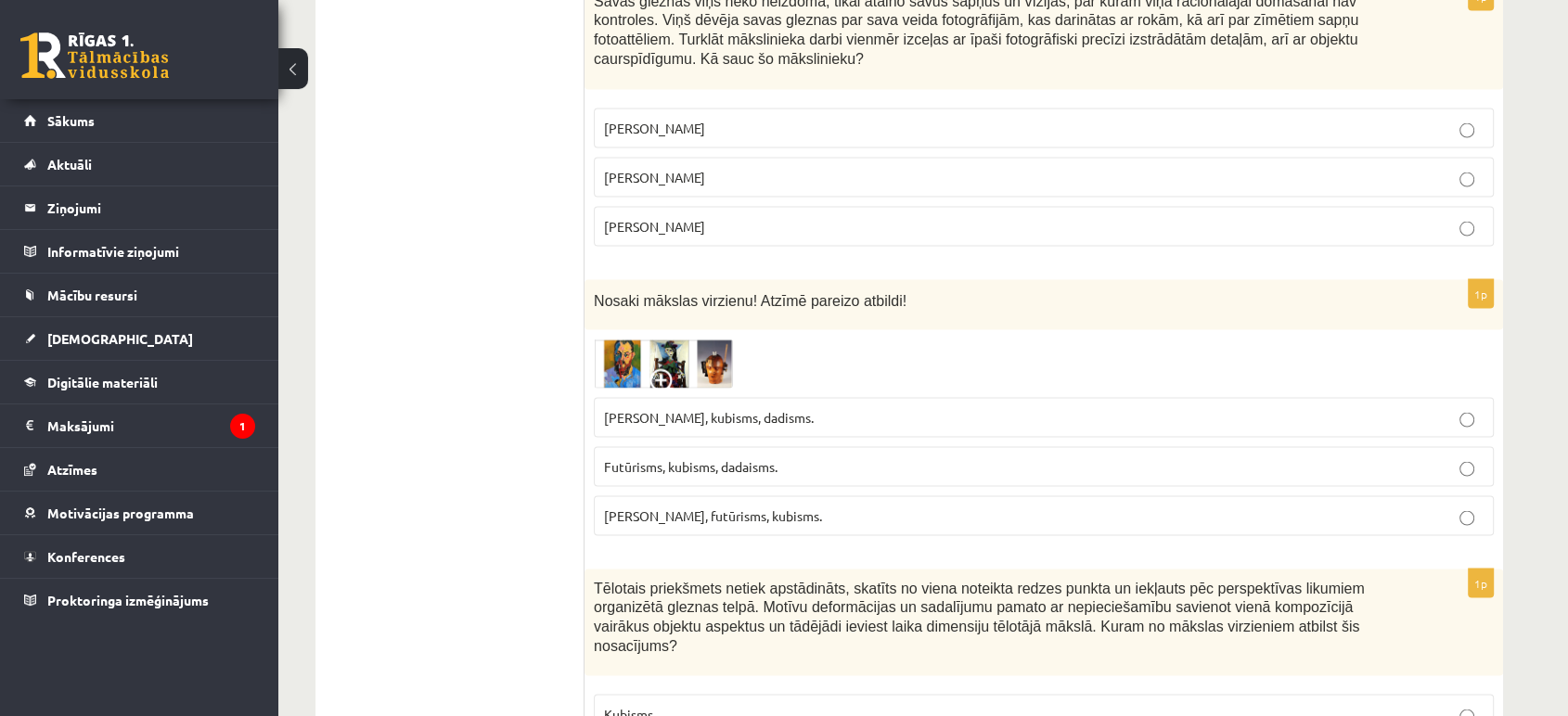
scroll to position [3833, 0]
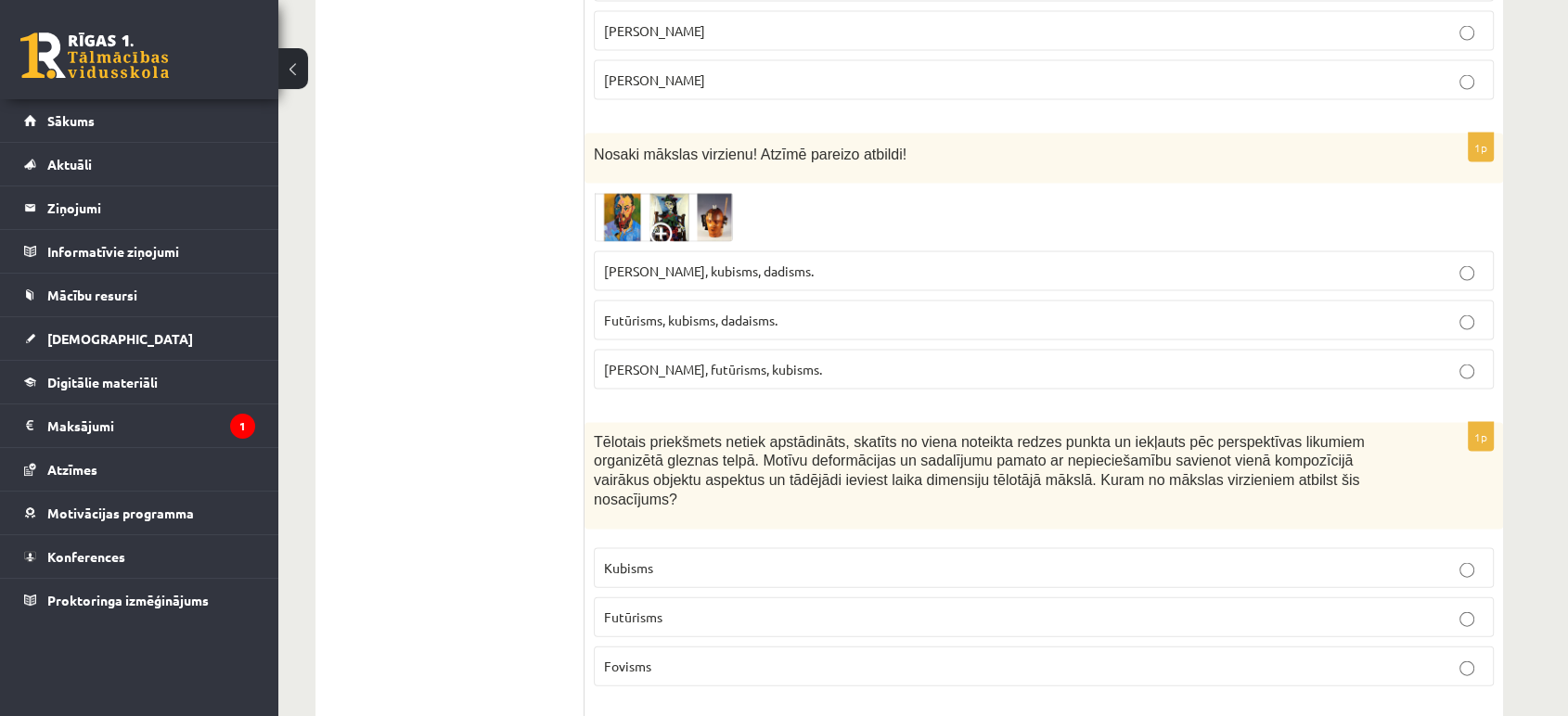
click at [776, 558] on p "Kubisms" at bounding box center [1043, 568] width 880 height 20
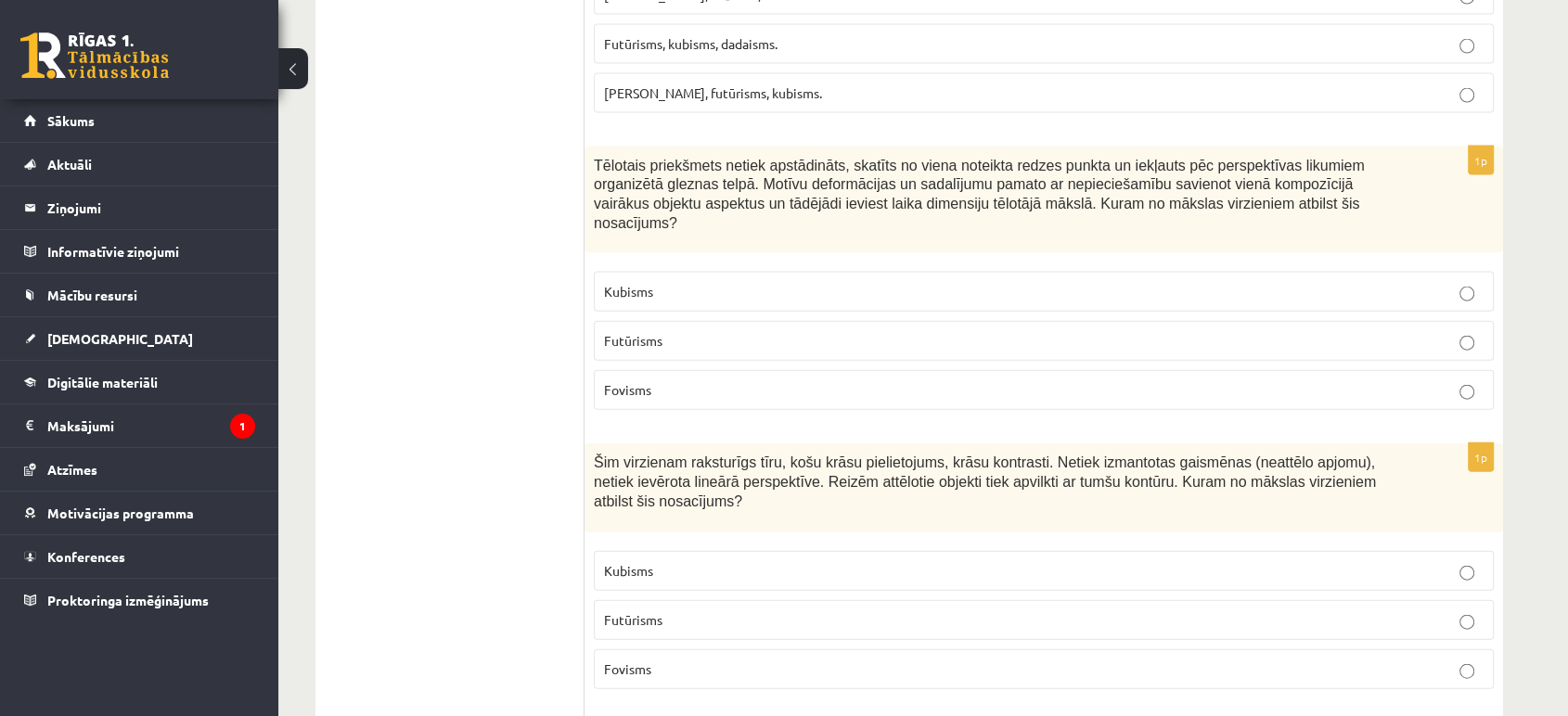
scroll to position [4143, 0]
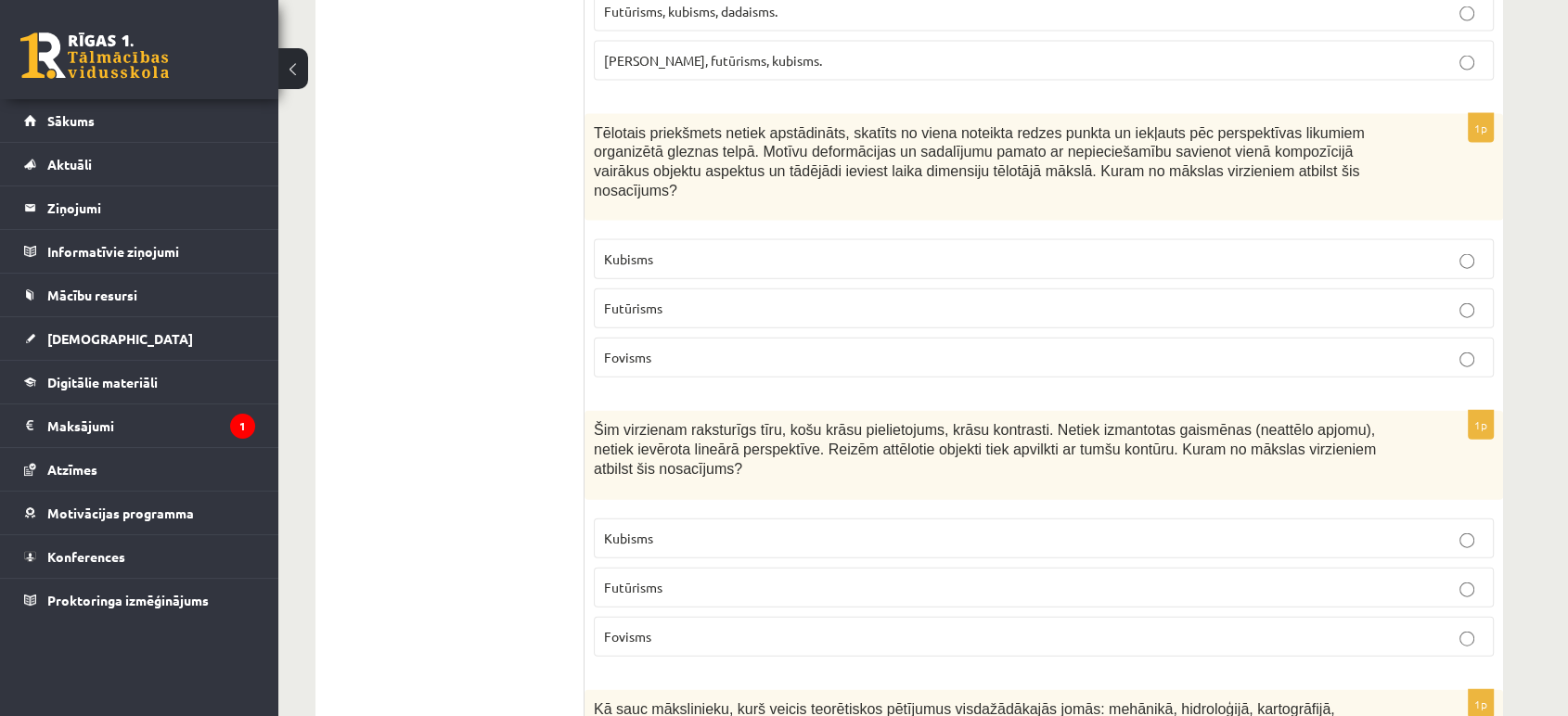
click at [717, 617] on label "Fovisms" at bounding box center [1043, 636] width 900 height 39
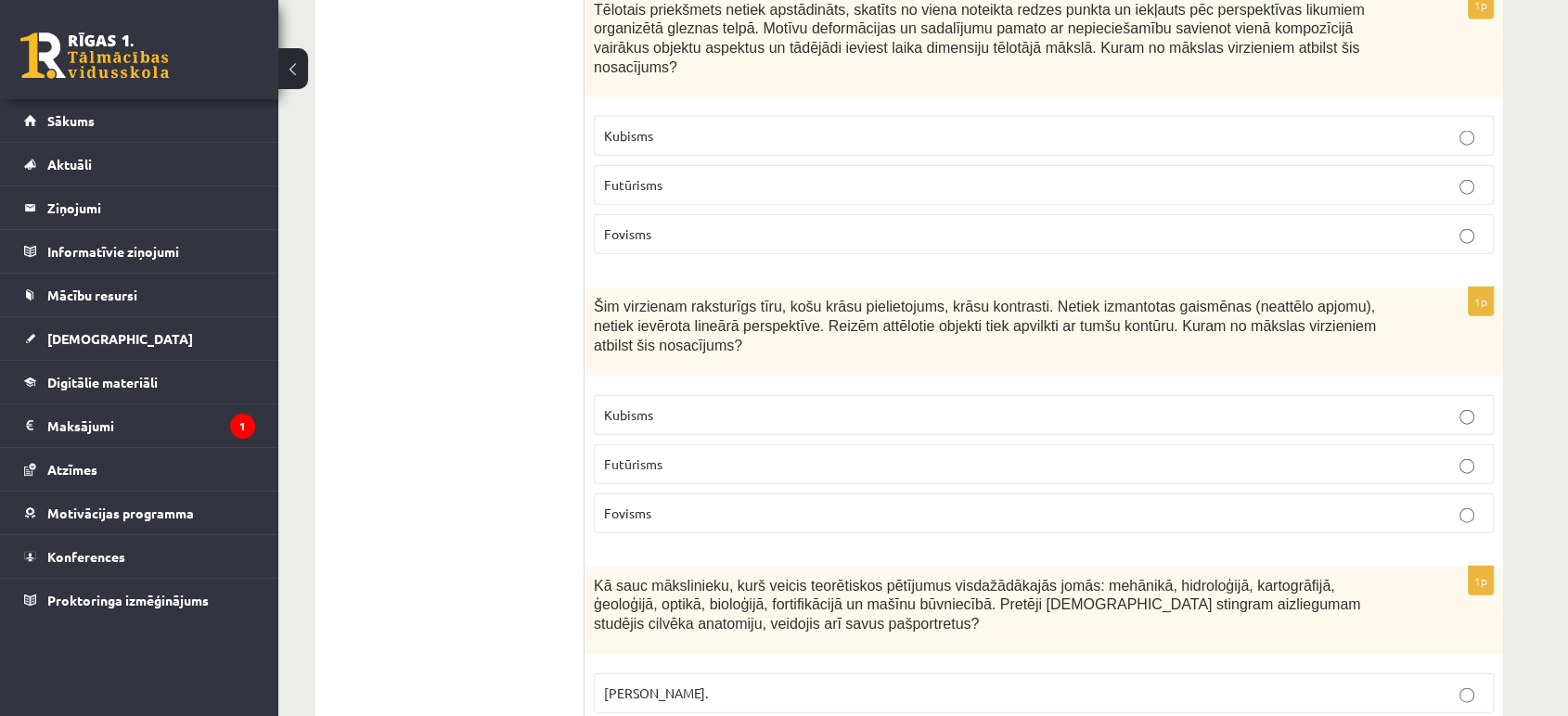
scroll to position [4349, 0]
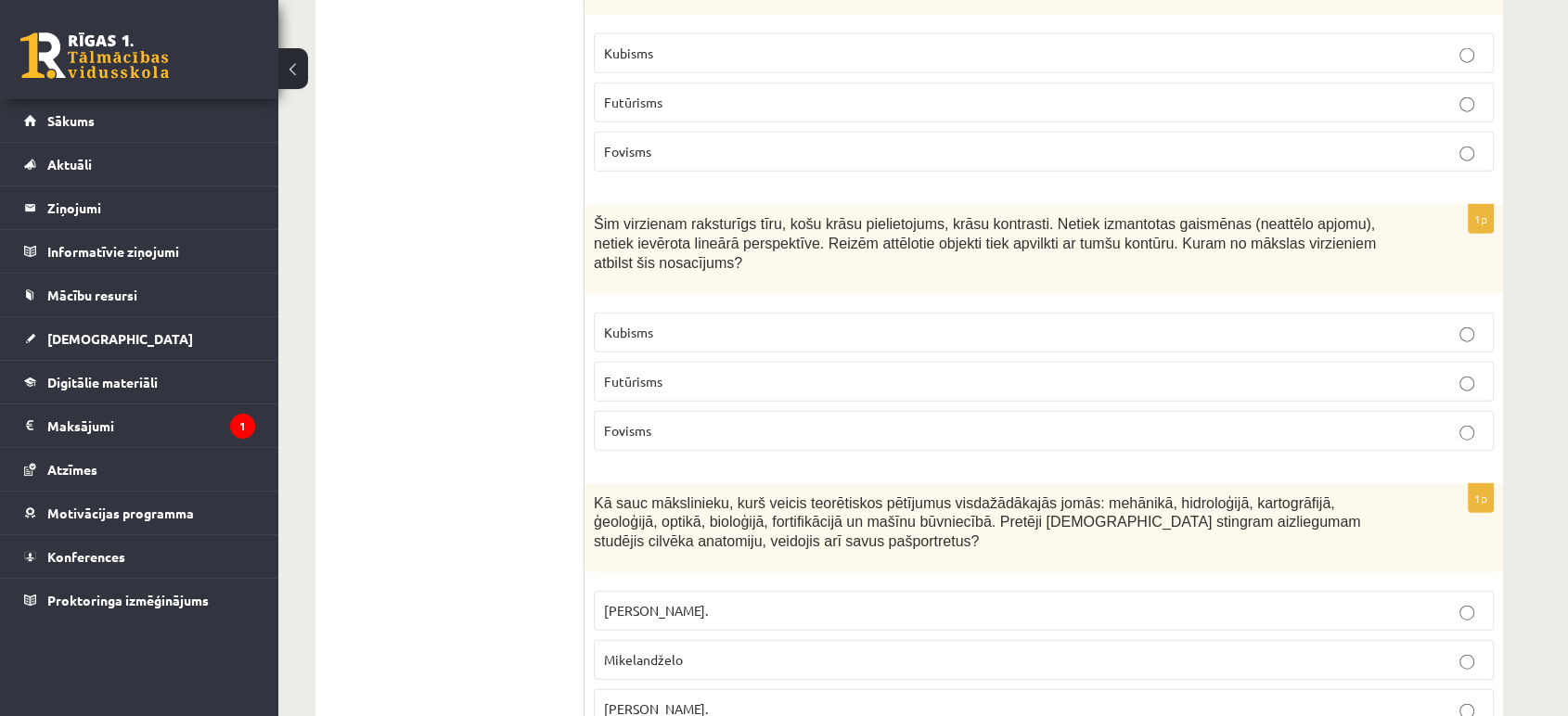
click at [623, 700] on span "Leonardo da Vinči." at bounding box center [655, 708] width 104 height 17
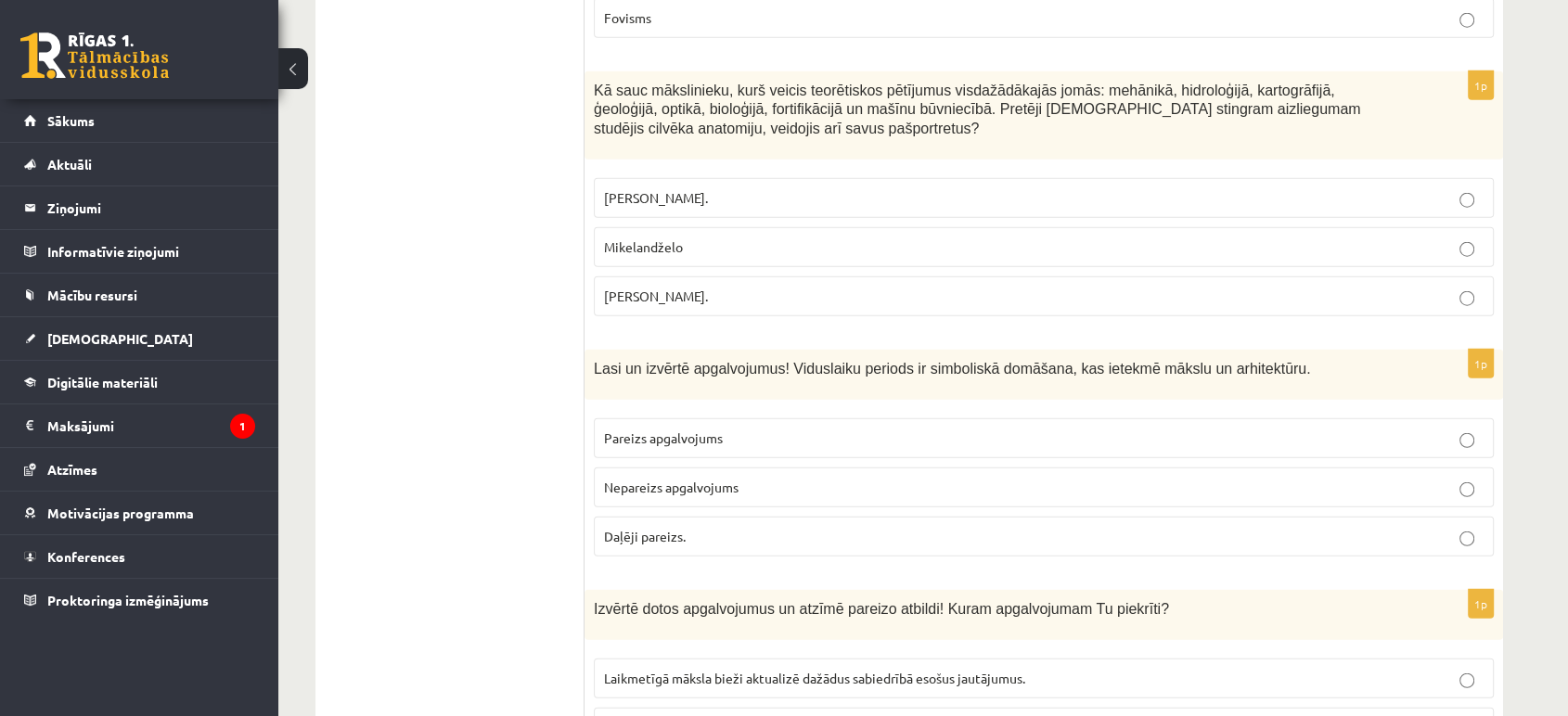
click at [709, 419] on label "Pareizs apgalvojums" at bounding box center [1043, 438] width 900 height 39
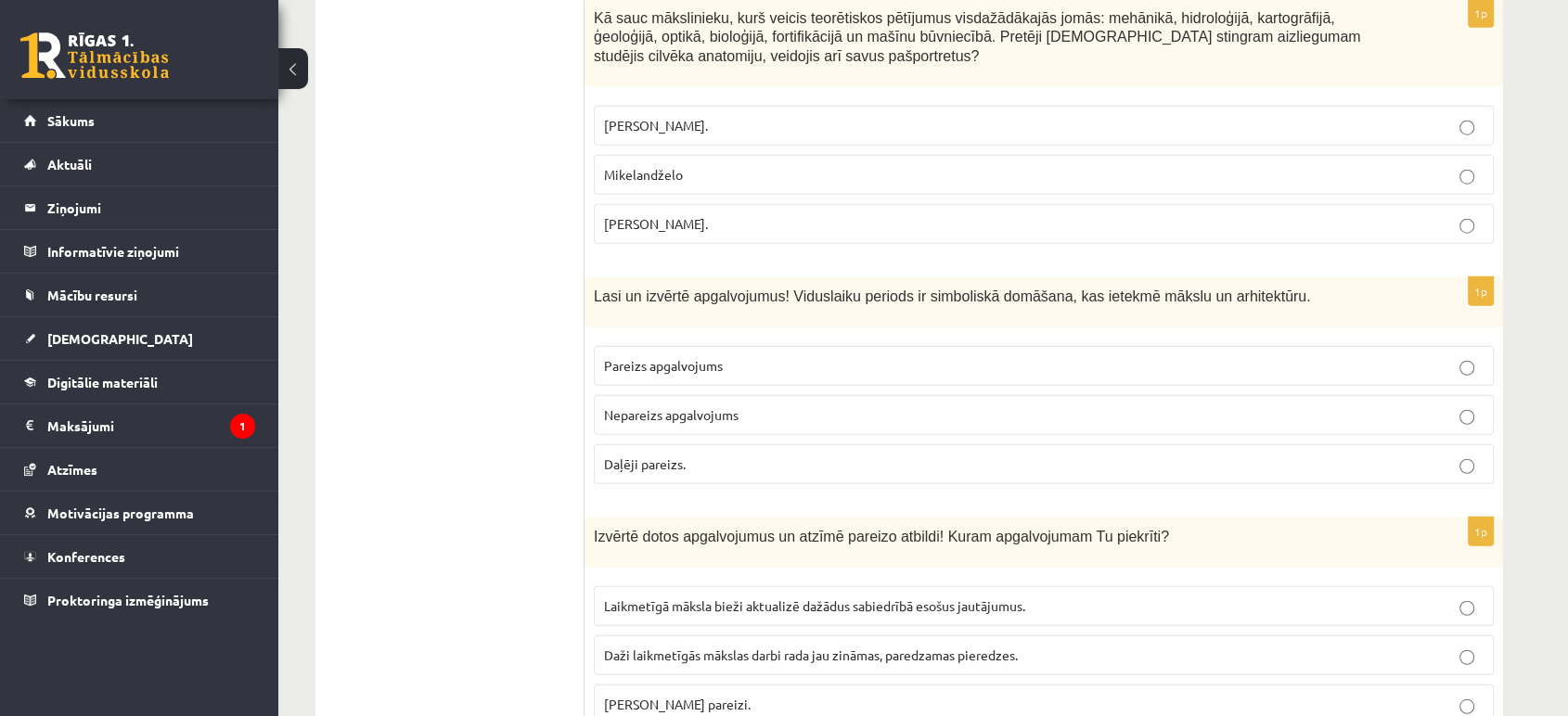
scroll to position [4864, 0]
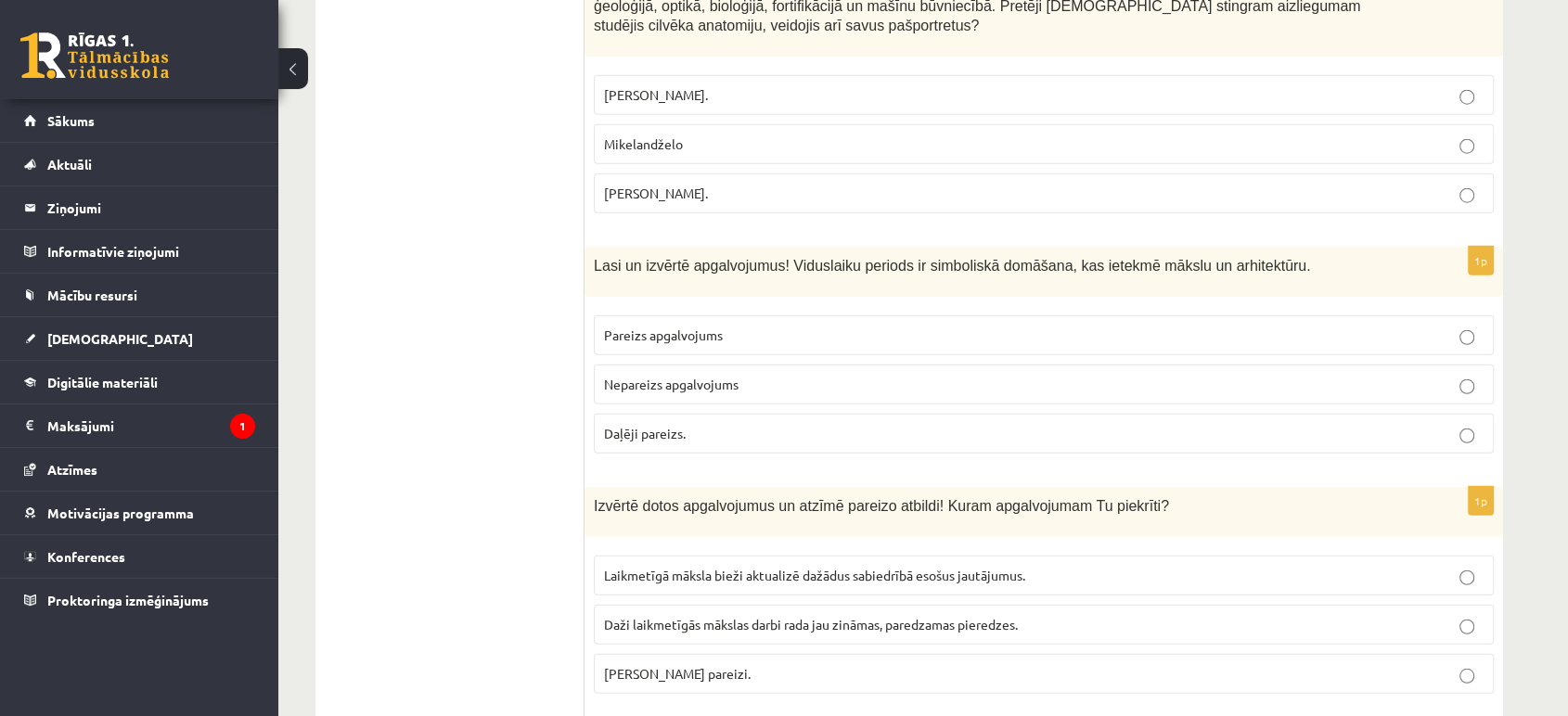
click at [744, 654] on label "Abi apgalvojumi pareizi." at bounding box center [1043, 674] width 900 height 39
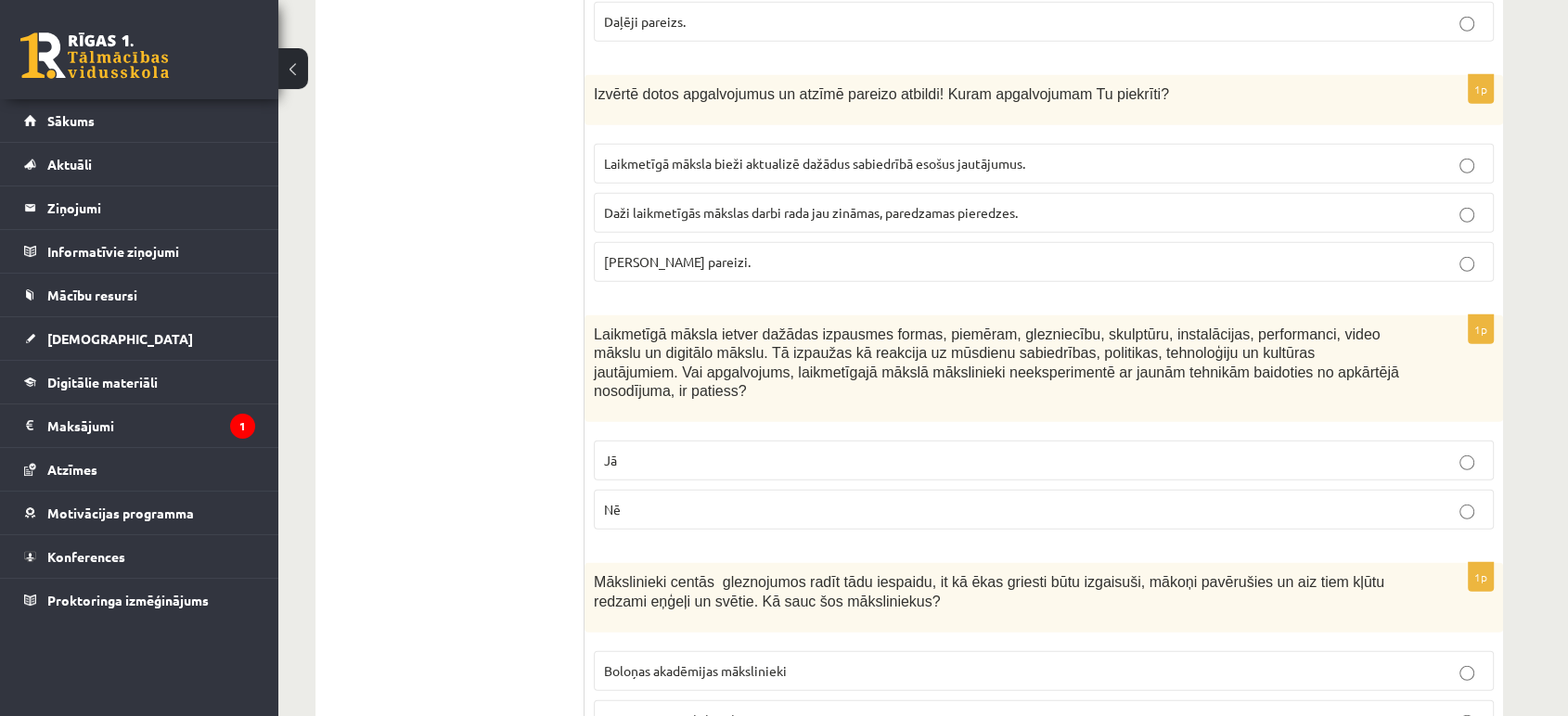
scroll to position [5483, 0]
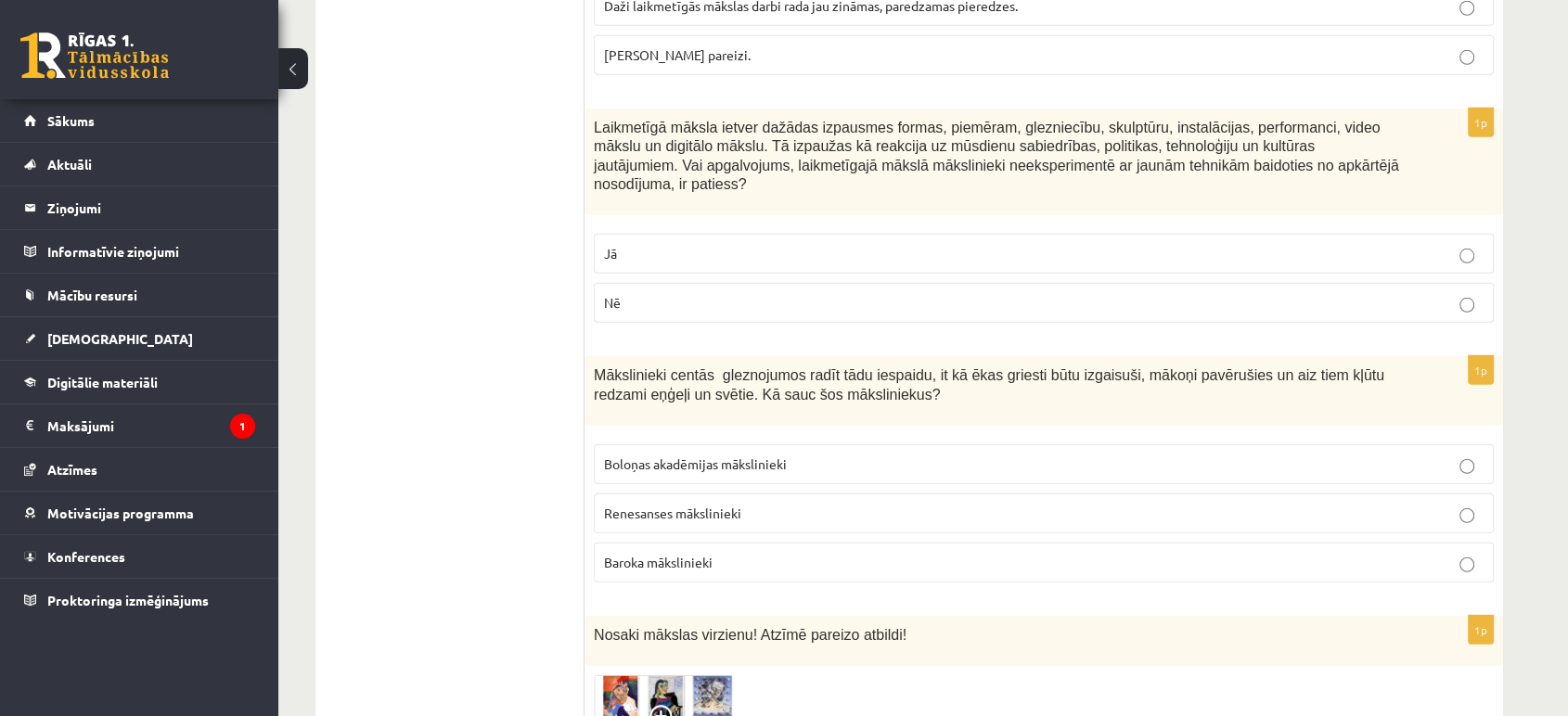
click at [964, 293] on p "Nē" at bounding box center [1043, 302] width 880 height 20
click at [755, 553] on p "Baroka mākslinieki" at bounding box center [1043, 562] width 880 height 20
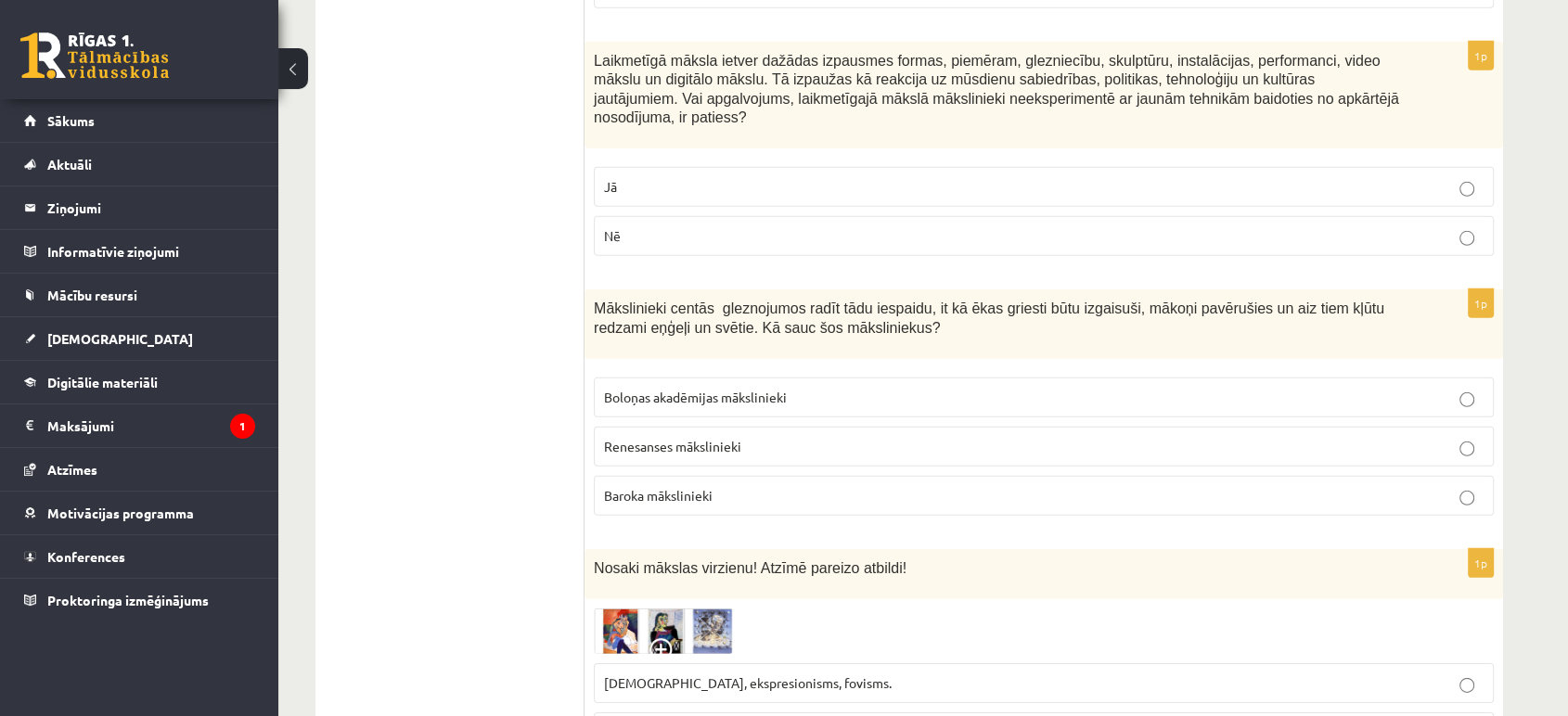
scroll to position [5585, 0]
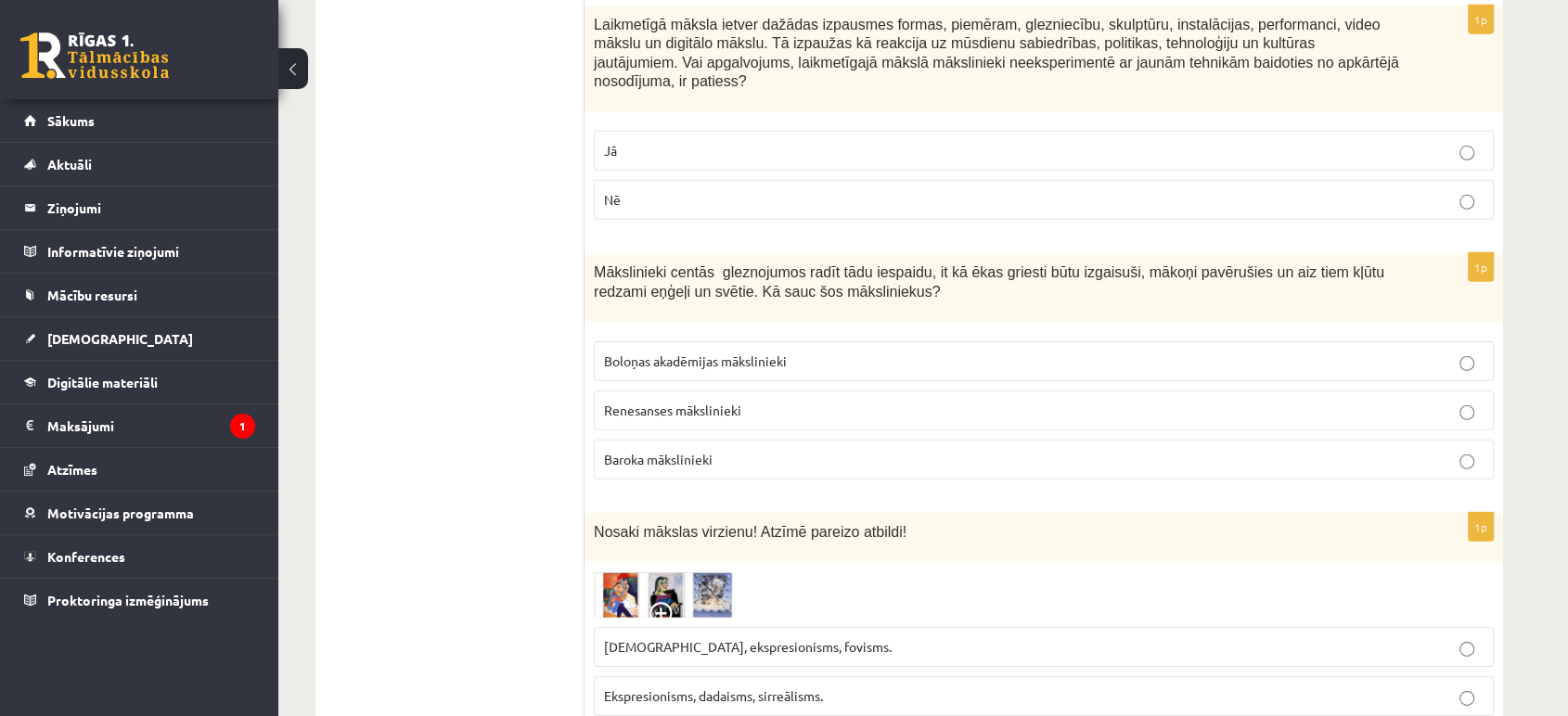
click at [668, 686] on p "Ekspresionisms, dadaisms, sirreālisms." at bounding box center [1043, 695] width 880 height 20
click at [679, 513] on div "Nosaki mākslas virzienu! Atzīmē pareizo atbildi!" at bounding box center [1044, 538] width 918 height 50
click at [648, 572] on img at bounding box center [663, 595] width 139 height 45
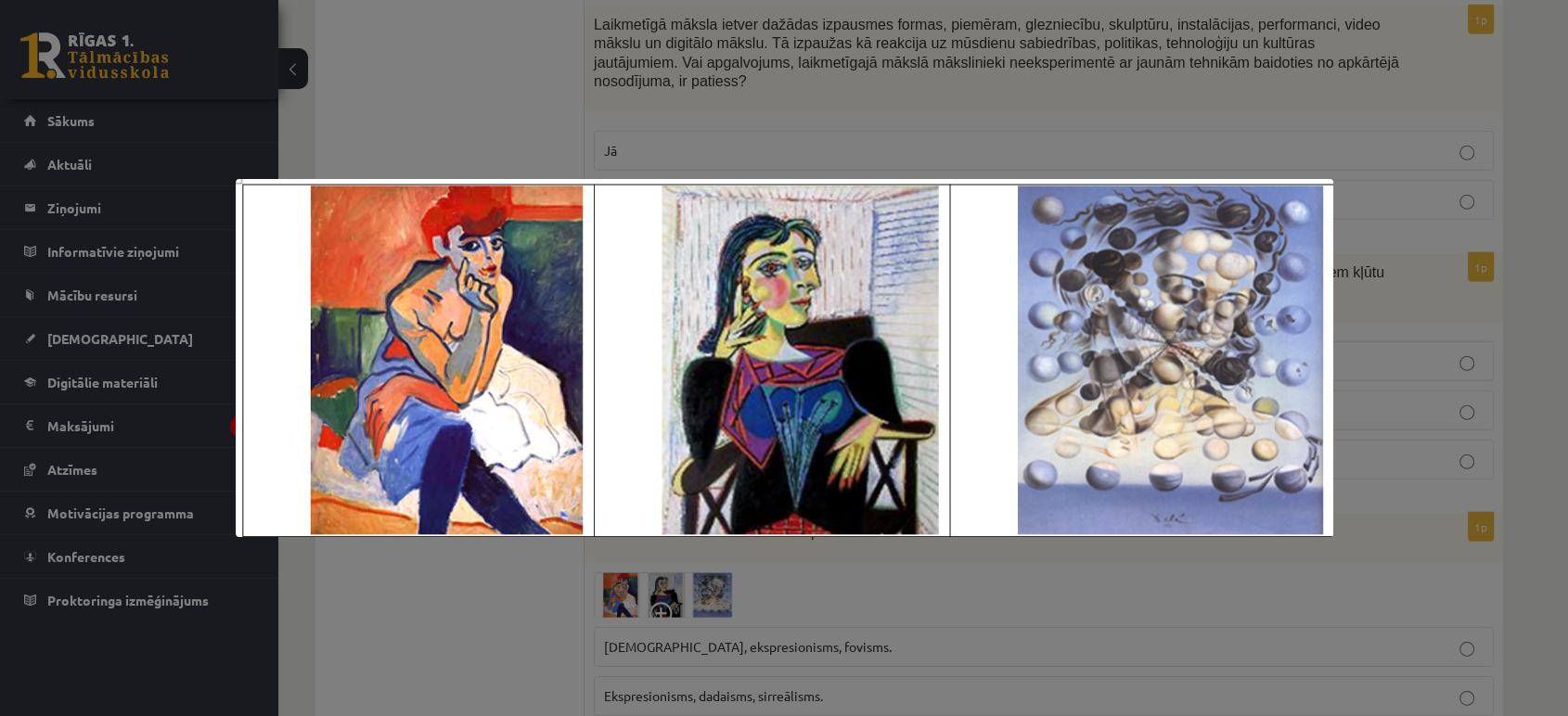
click at [683, 119] on div at bounding box center [784, 358] width 1568 height 716
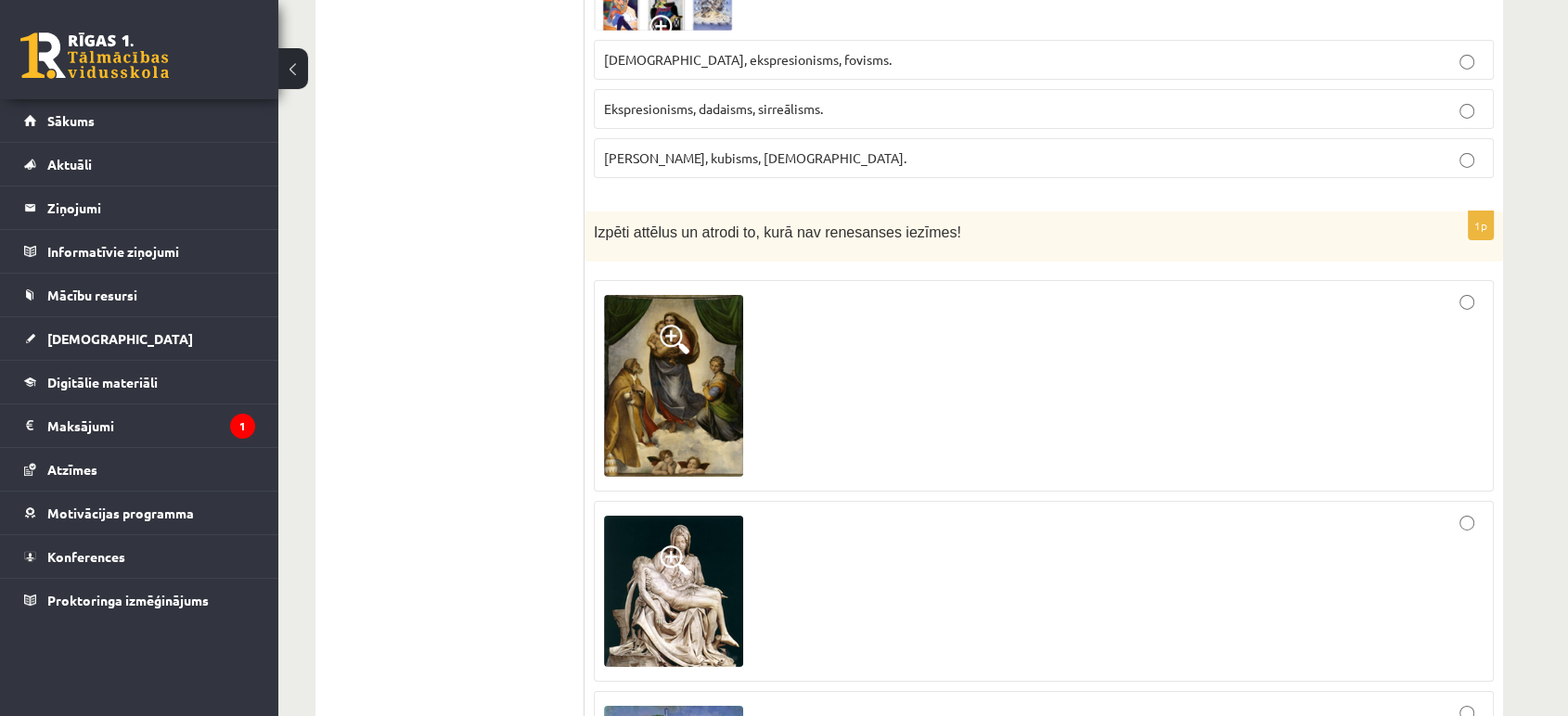
scroll to position [6203, 0]
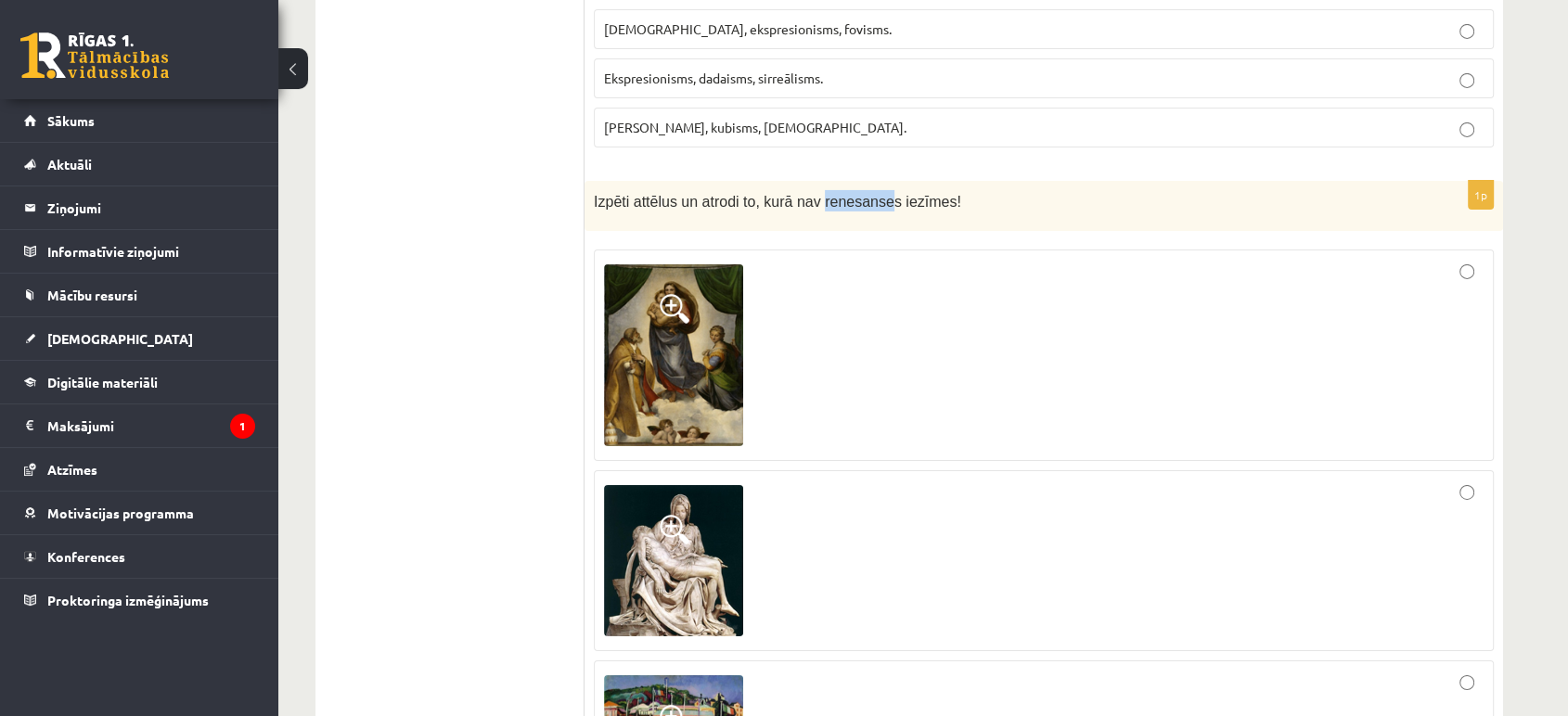
drag, startPoint x: 812, startPoint y: 70, endPoint x: 869, endPoint y: 70, distance: 57.0
click at [869, 194] on span "Izpēti attēlus un atrodi to, kurā nav renesanses iezīmes!" at bounding box center [776, 202] width 367 height 16
click at [869, 194] on span "Izpēti attēlus un atrodi to, kurā nav renesanses iezīmes!" at bounding box center [776, 202] width 367 height 16
click at [688, 514] on span at bounding box center [675, 529] width 30 height 30
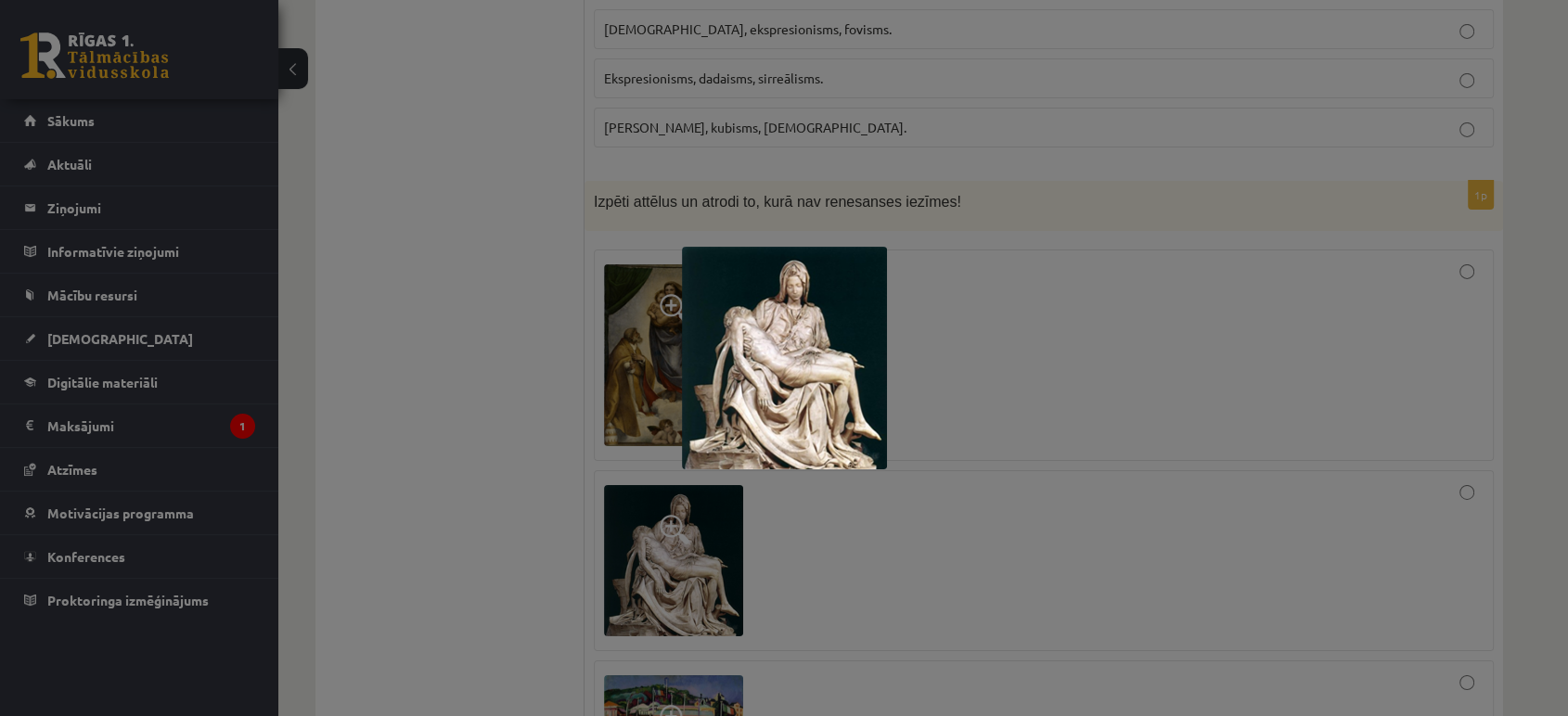
click at [1003, 390] on div at bounding box center [784, 358] width 1568 height 716
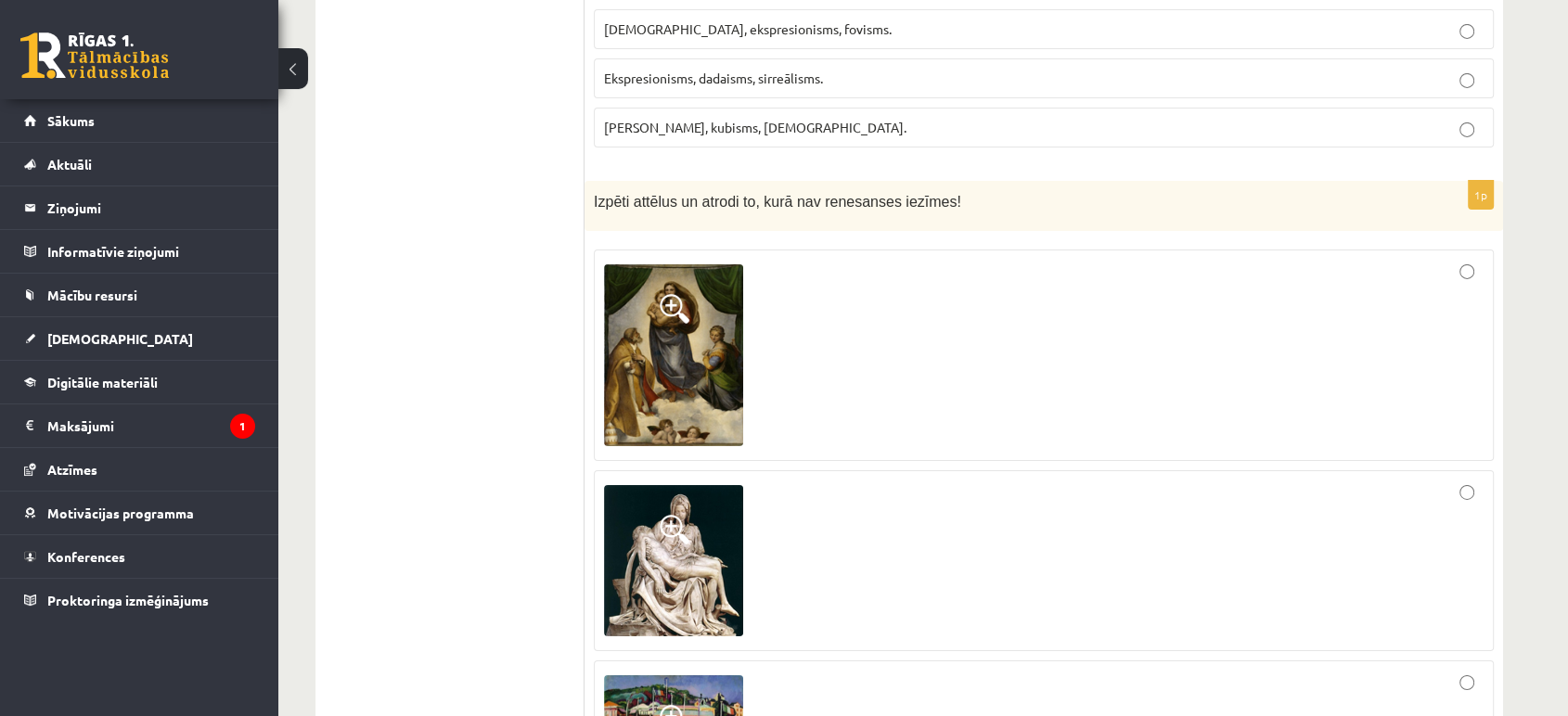
click at [1360, 480] on div at bounding box center [1043, 560] width 880 height 160
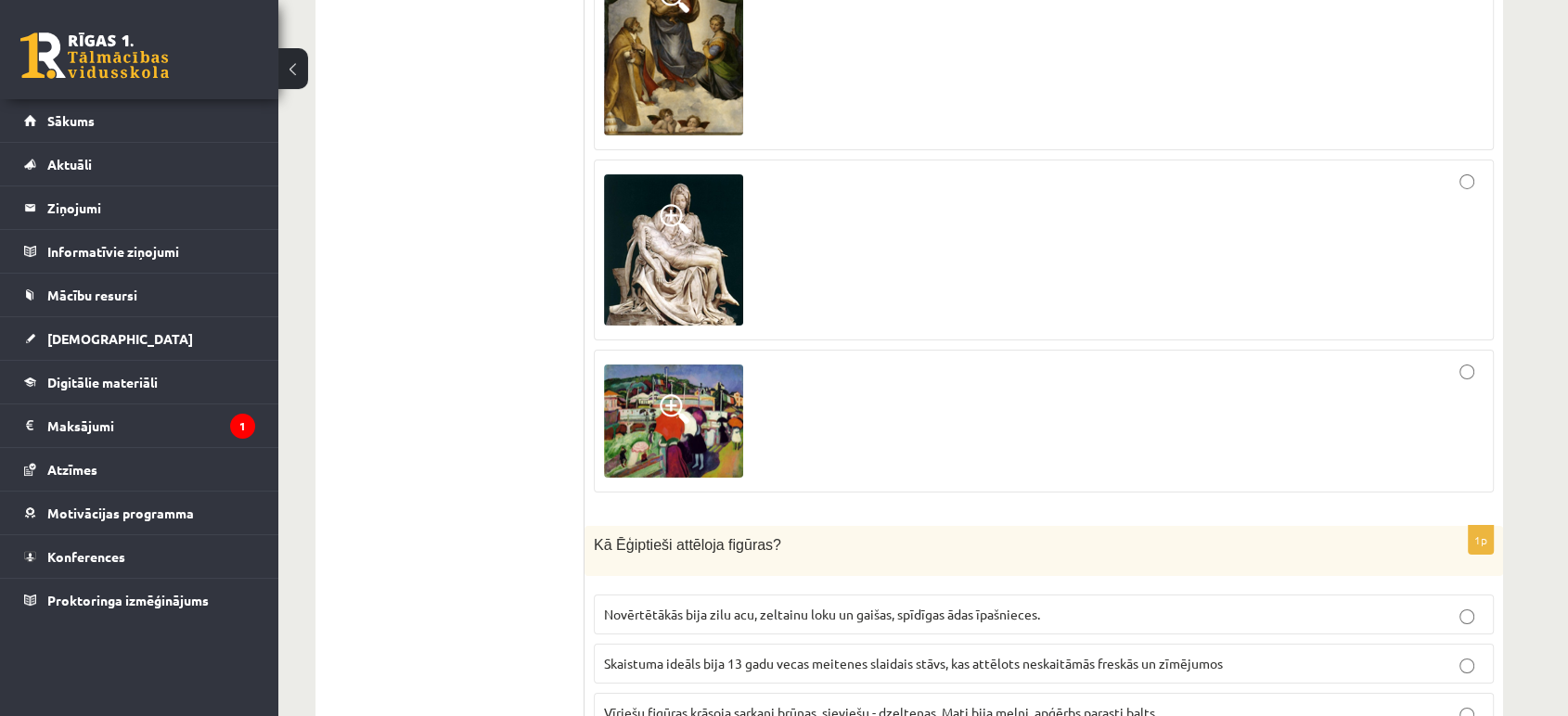
scroll to position [6616, 0]
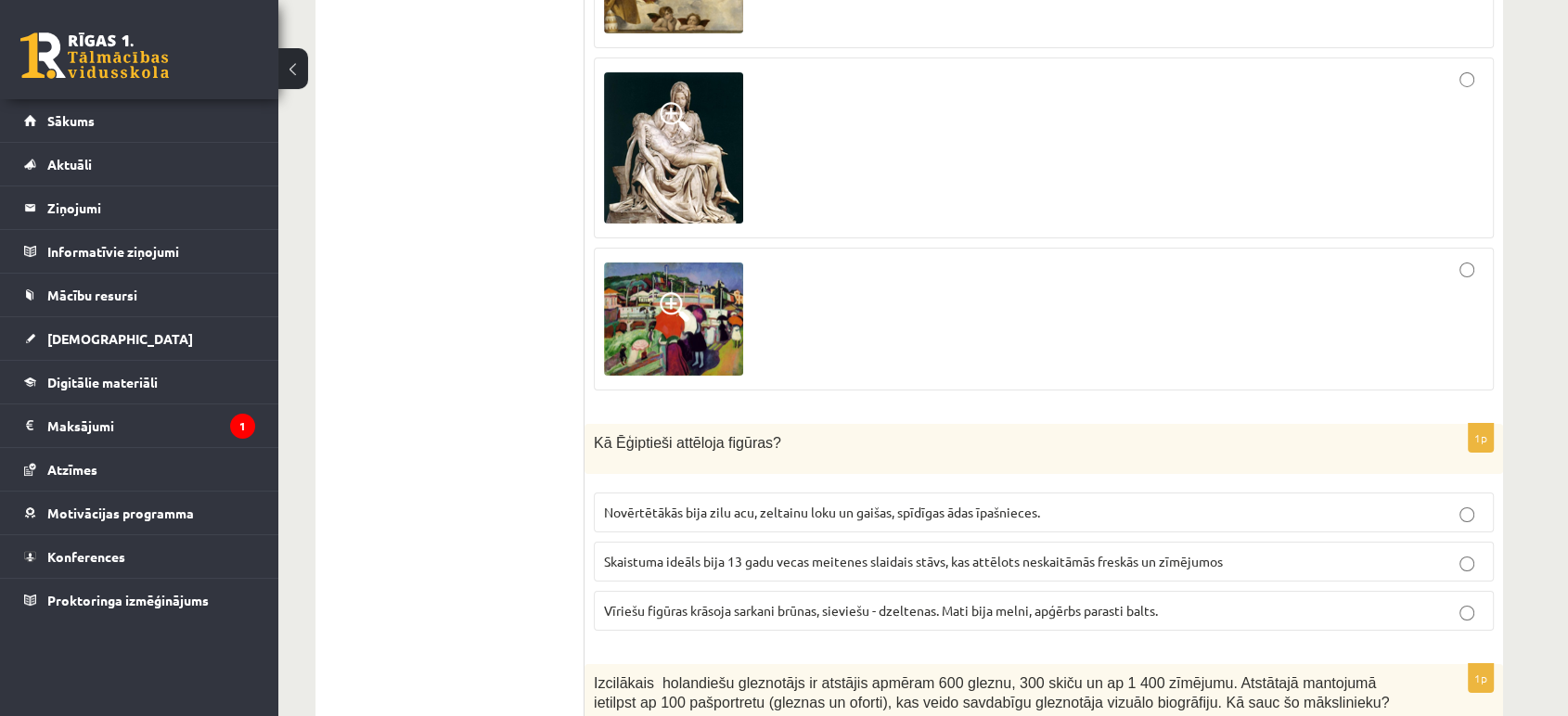
click at [684, 602] on span "Vīriešu figūras krāsoja sarkani brūnas, sieviešu - dzeltenas. Mati bija melni, …" at bounding box center [881, 610] width 554 height 17
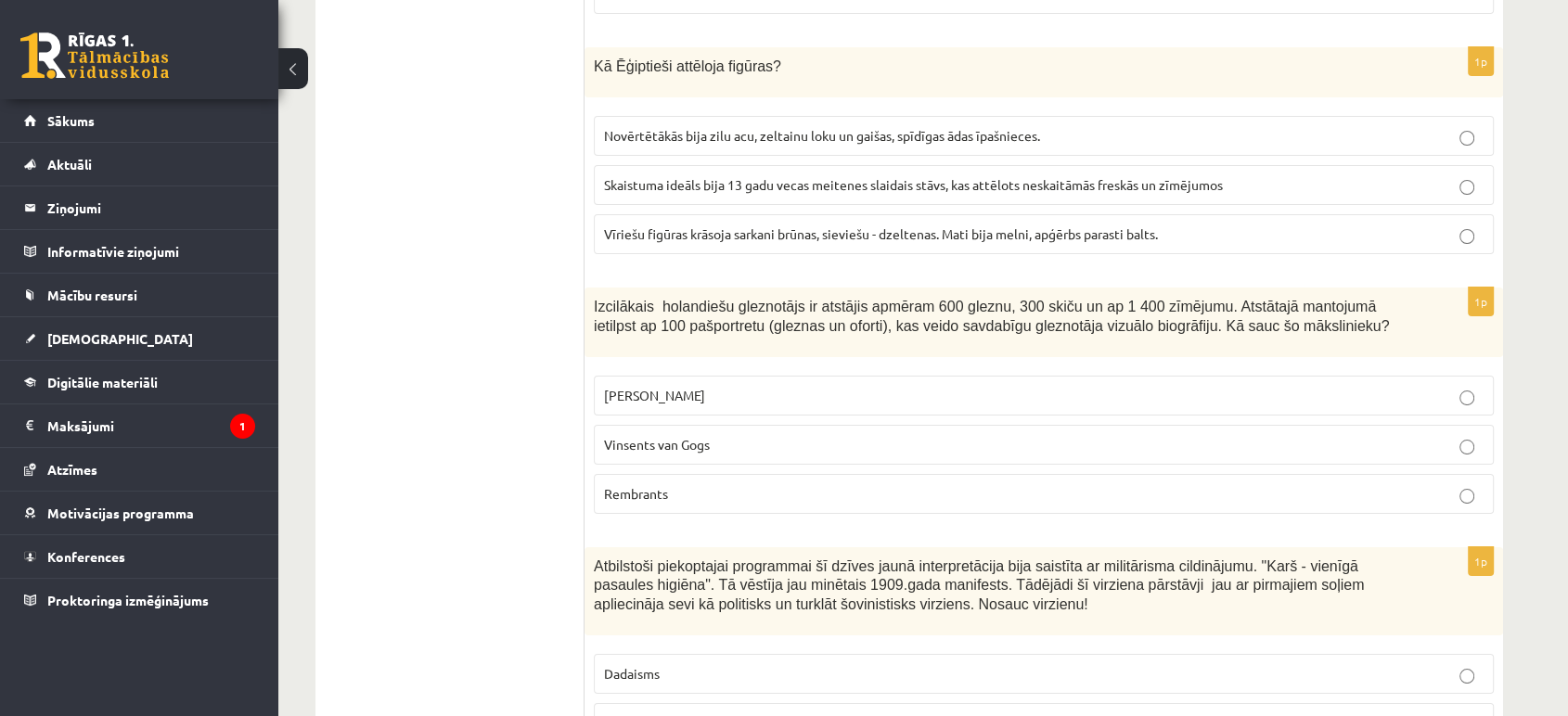
scroll to position [7028, 0]
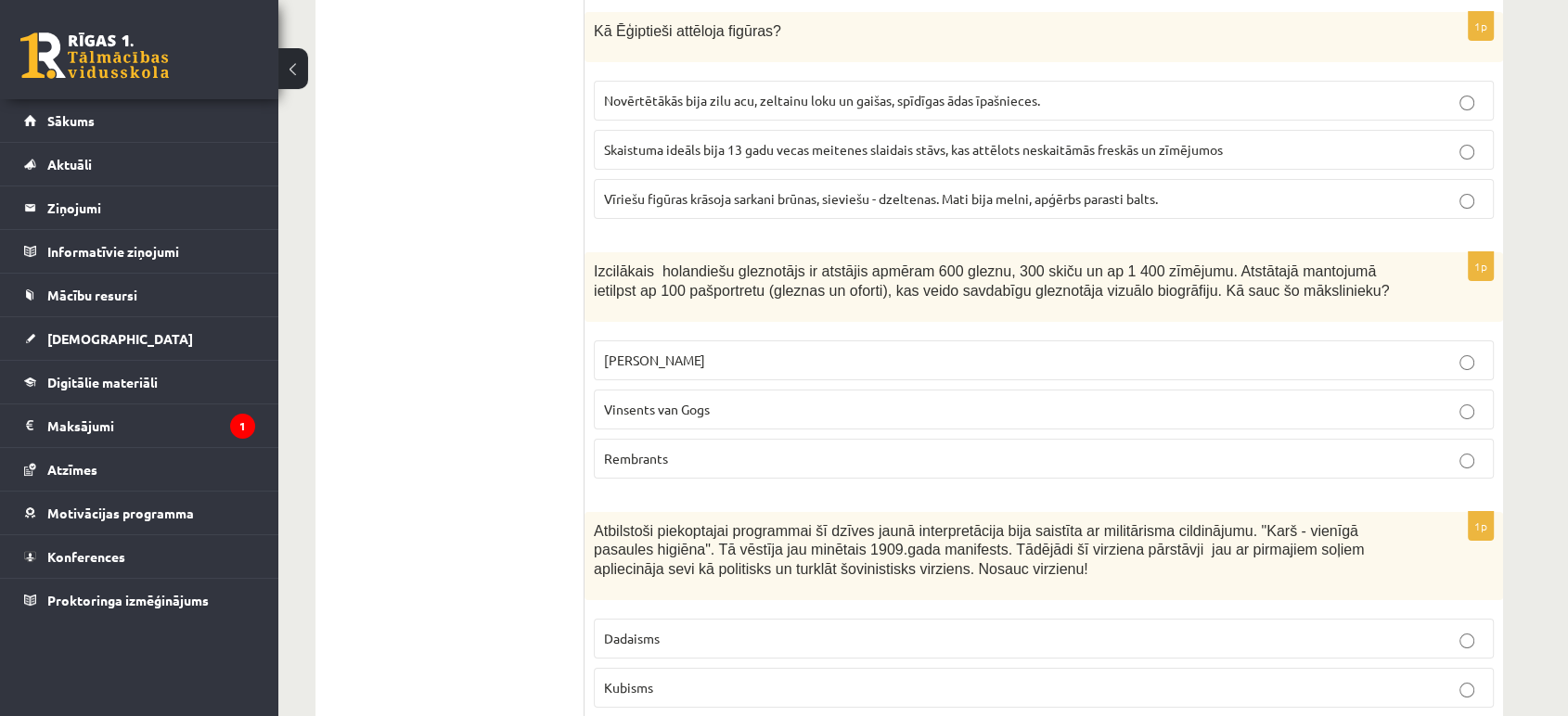
click at [661, 449] on span "Rembrants" at bounding box center [636, 458] width 64 height 17
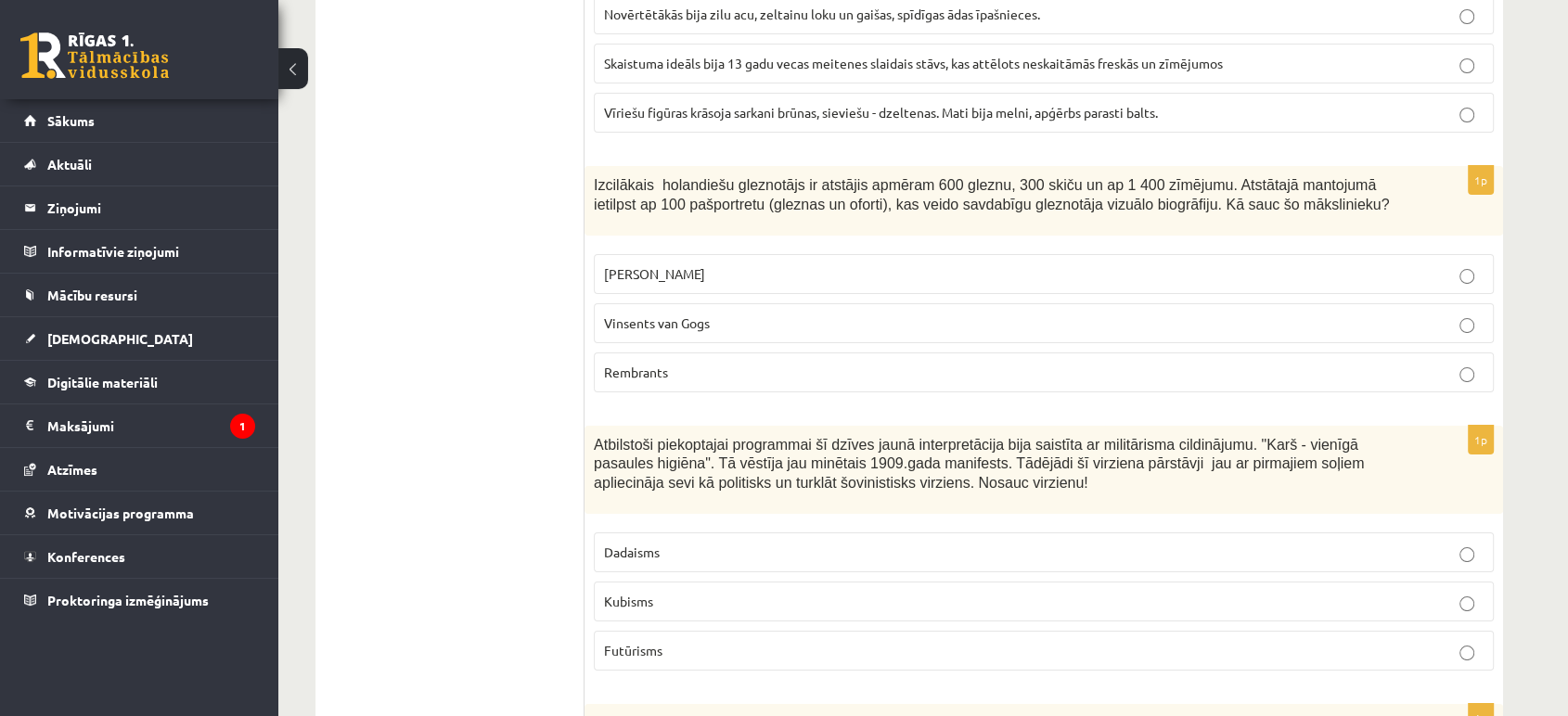
scroll to position [7233, 0]
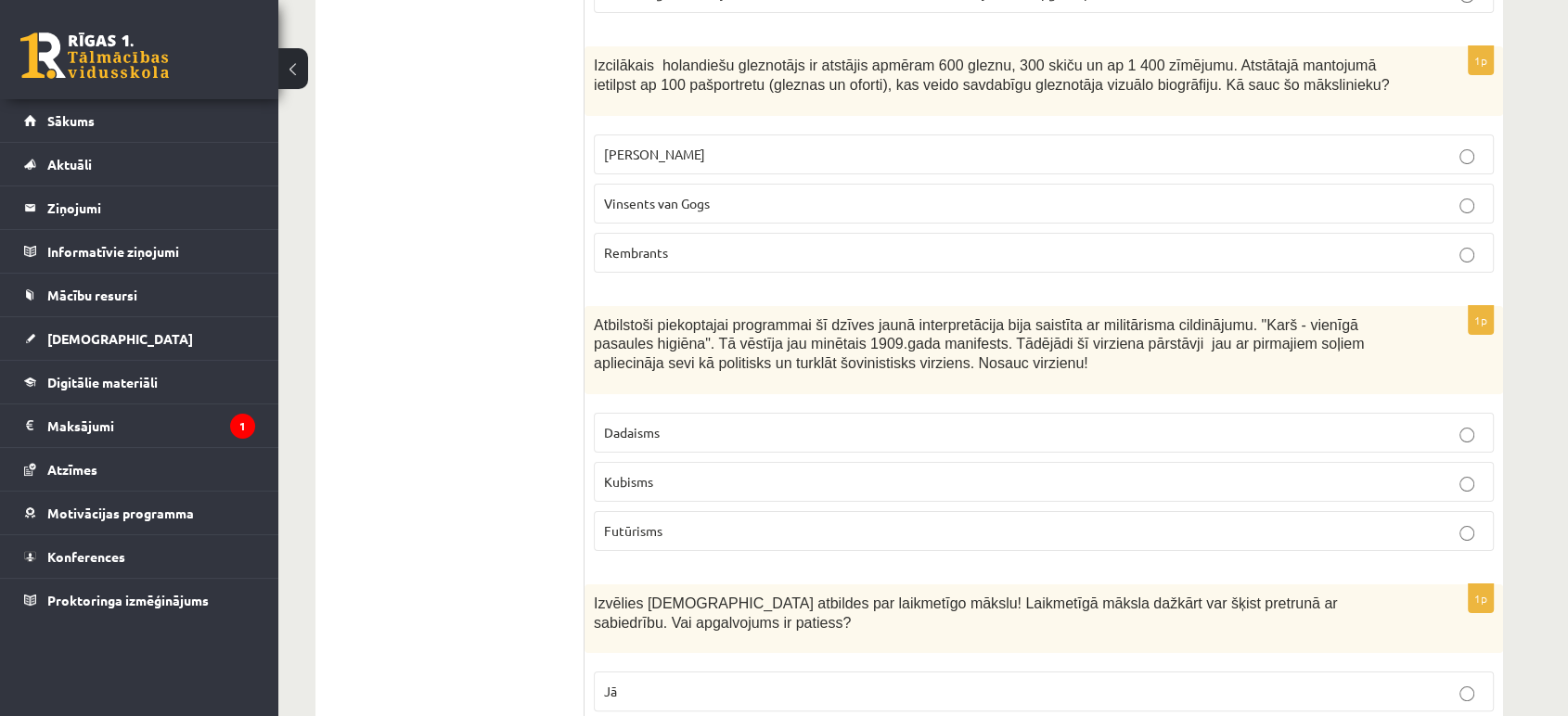
click at [628, 681] on p "Jā" at bounding box center [1043, 691] width 880 height 20
drag, startPoint x: 607, startPoint y: 403, endPoint x: 661, endPoint y: 408, distance: 54.2
click at [661, 511] on label "Futūrisms" at bounding box center [1043, 531] width 900 height 39
copy span "Futūrisms"
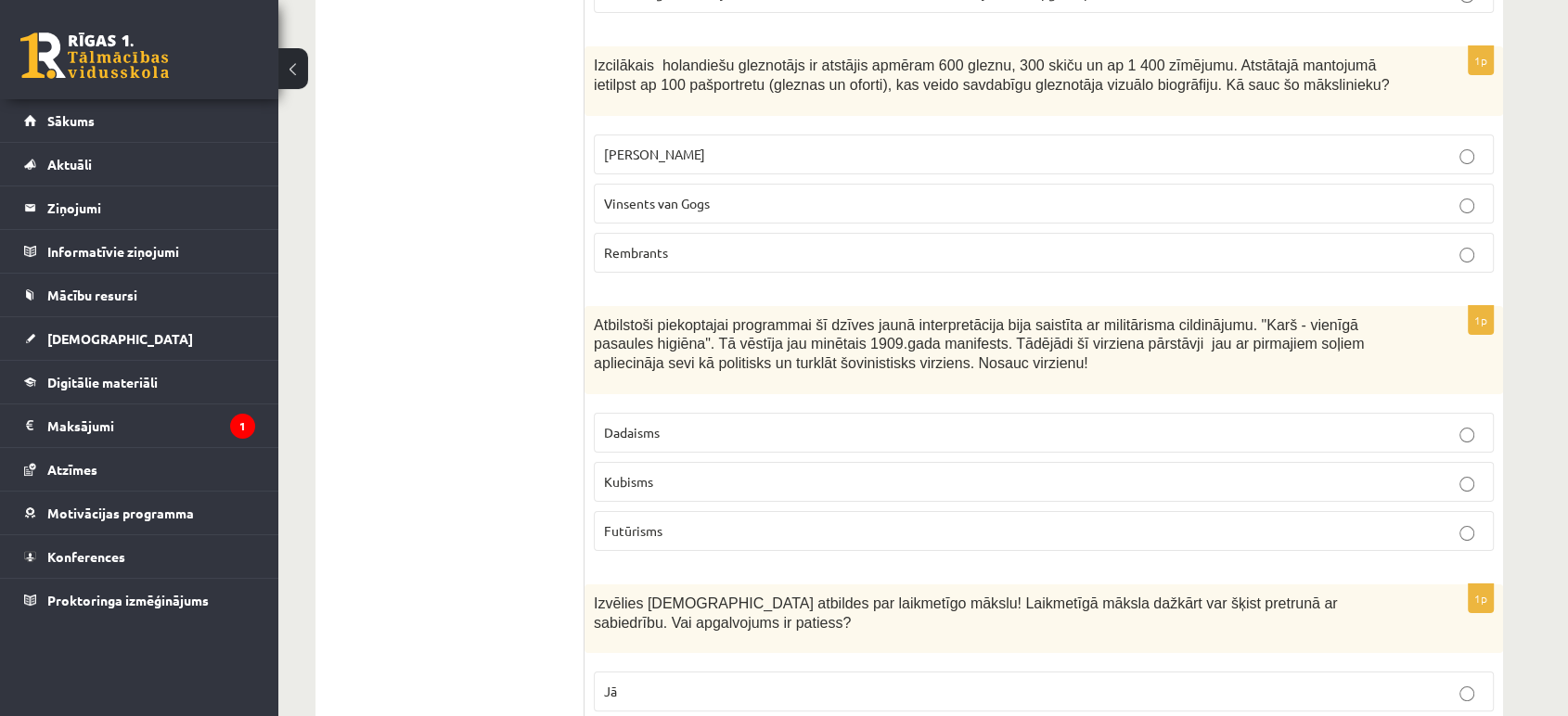
click at [775, 681] on p "Jā" at bounding box center [1043, 691] width 880 height 20
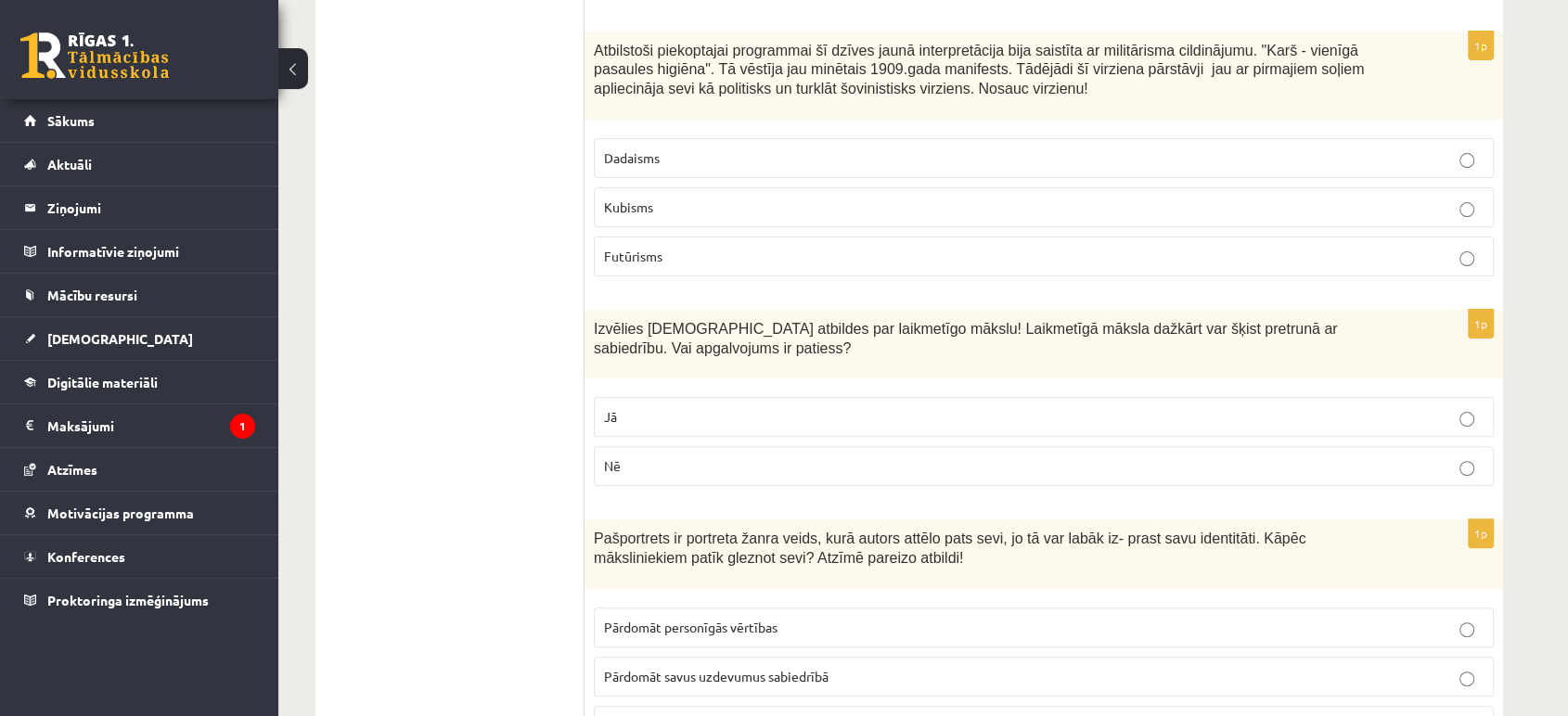
scroll to position [7543, 0]
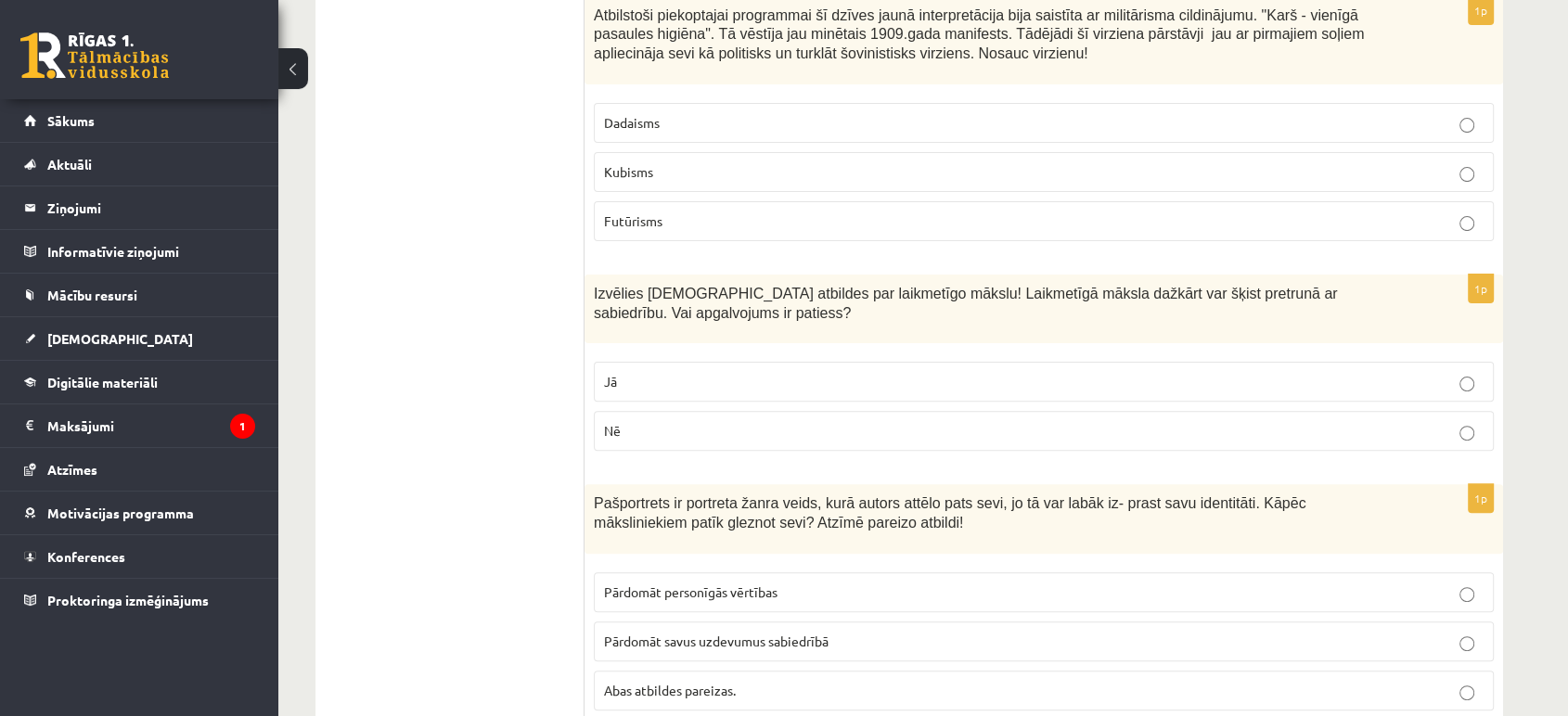
click at [656, 681] on span "Abas atbildes pareizas." at bounding box center [669, 690] width 131 height 17
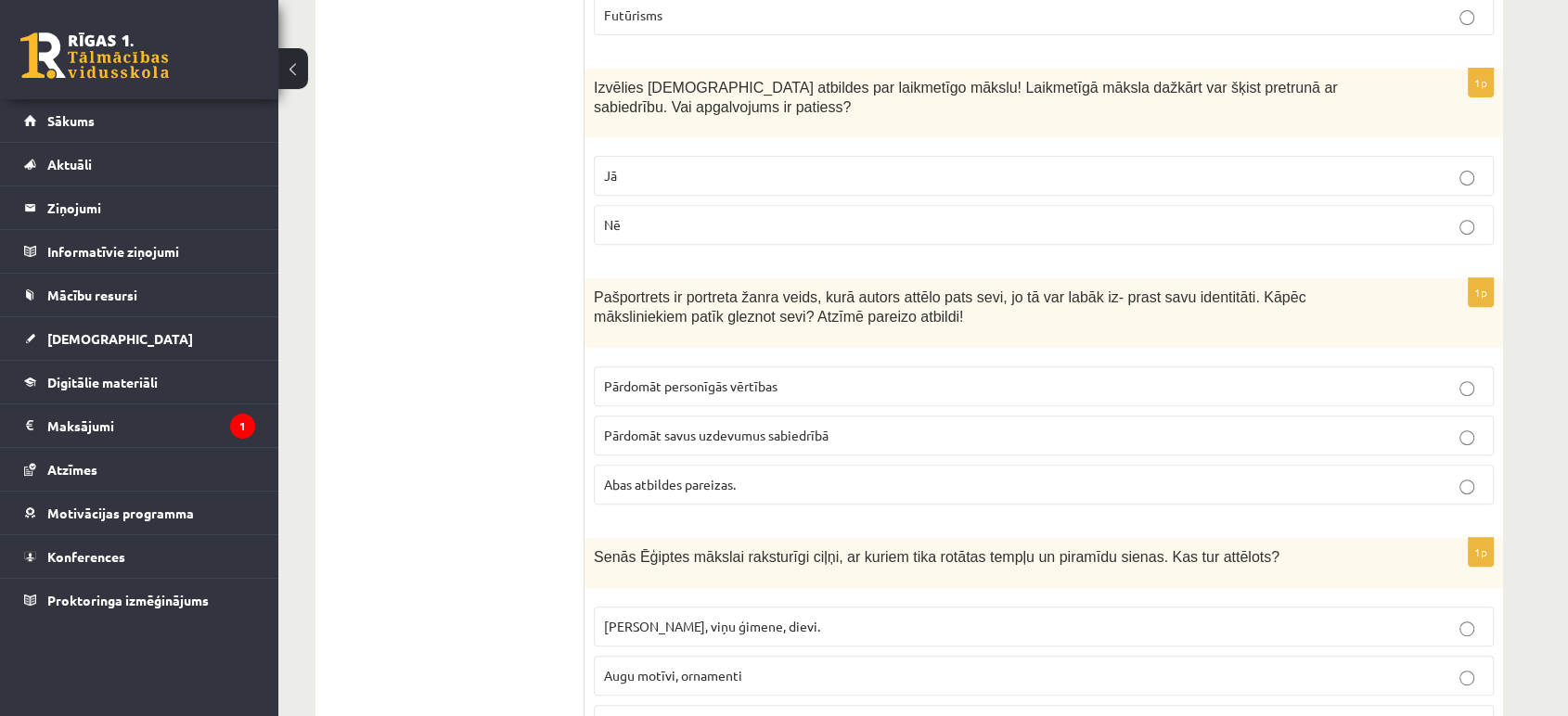
click at [706, 617] on span "Faraoni, viņu ģimene, dievi." at bounding box center [712, 626] width 216 height 17
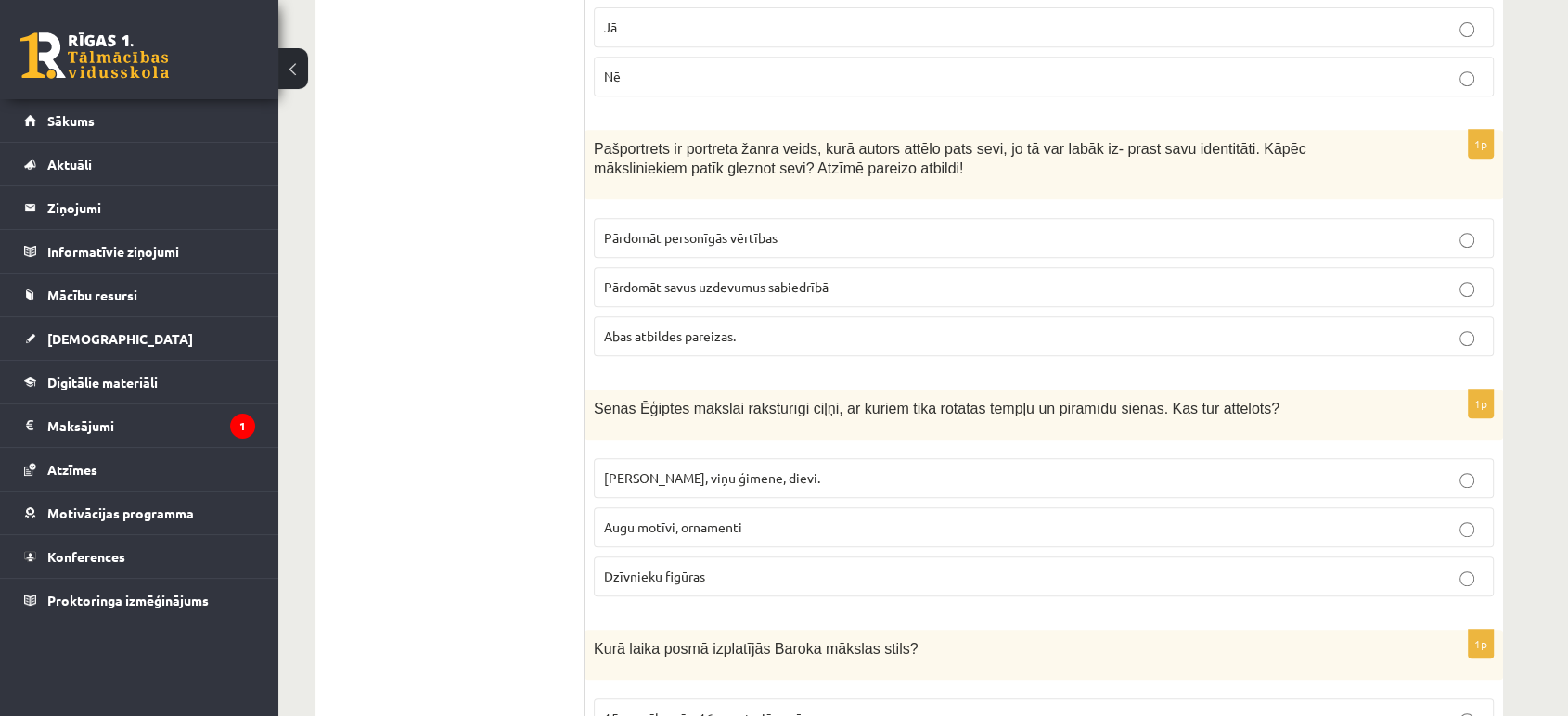
scroll to position [8058, 0]
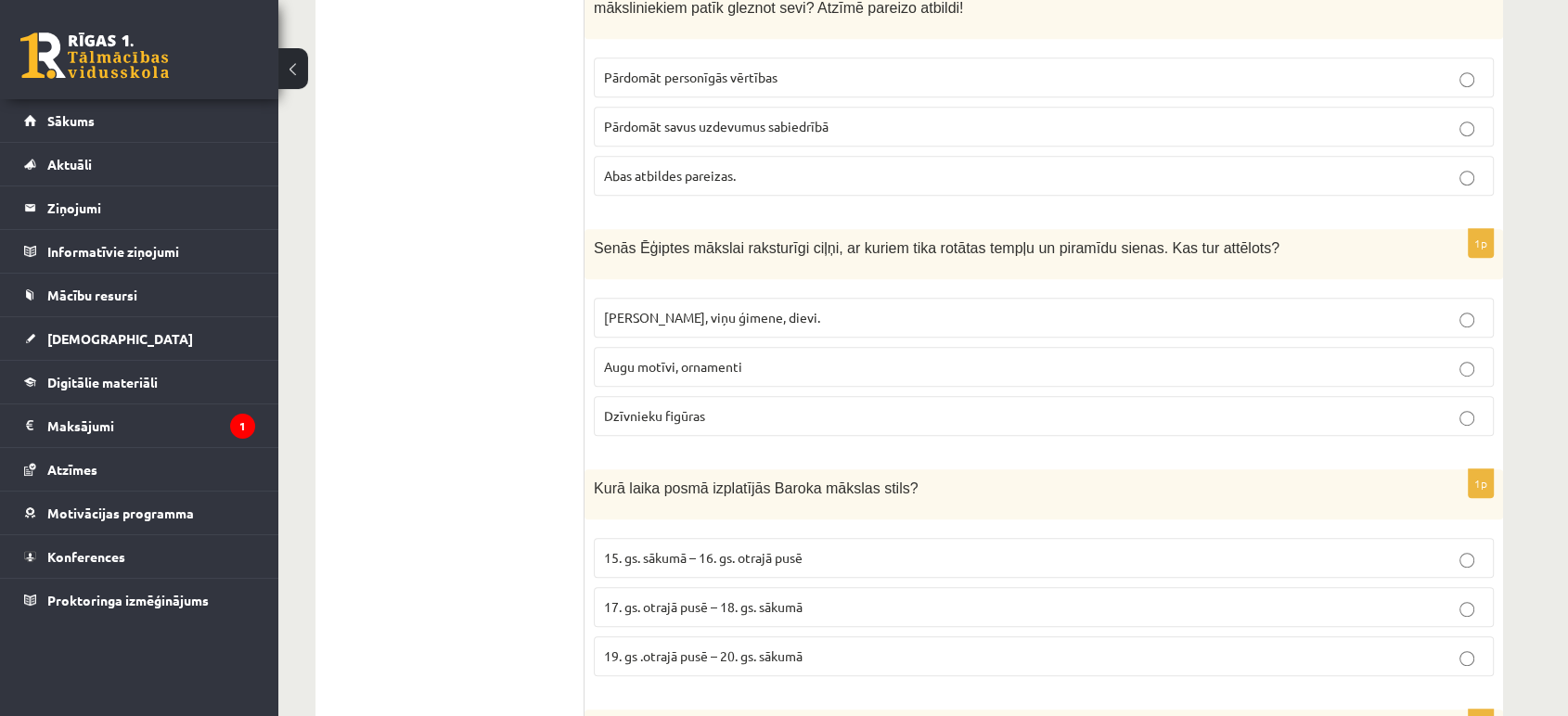
click at [671, 597] on p "17. gs. otrajā pusē – 18. gs. sākumā" at bounding box center [1043, 606] width 880 height 20
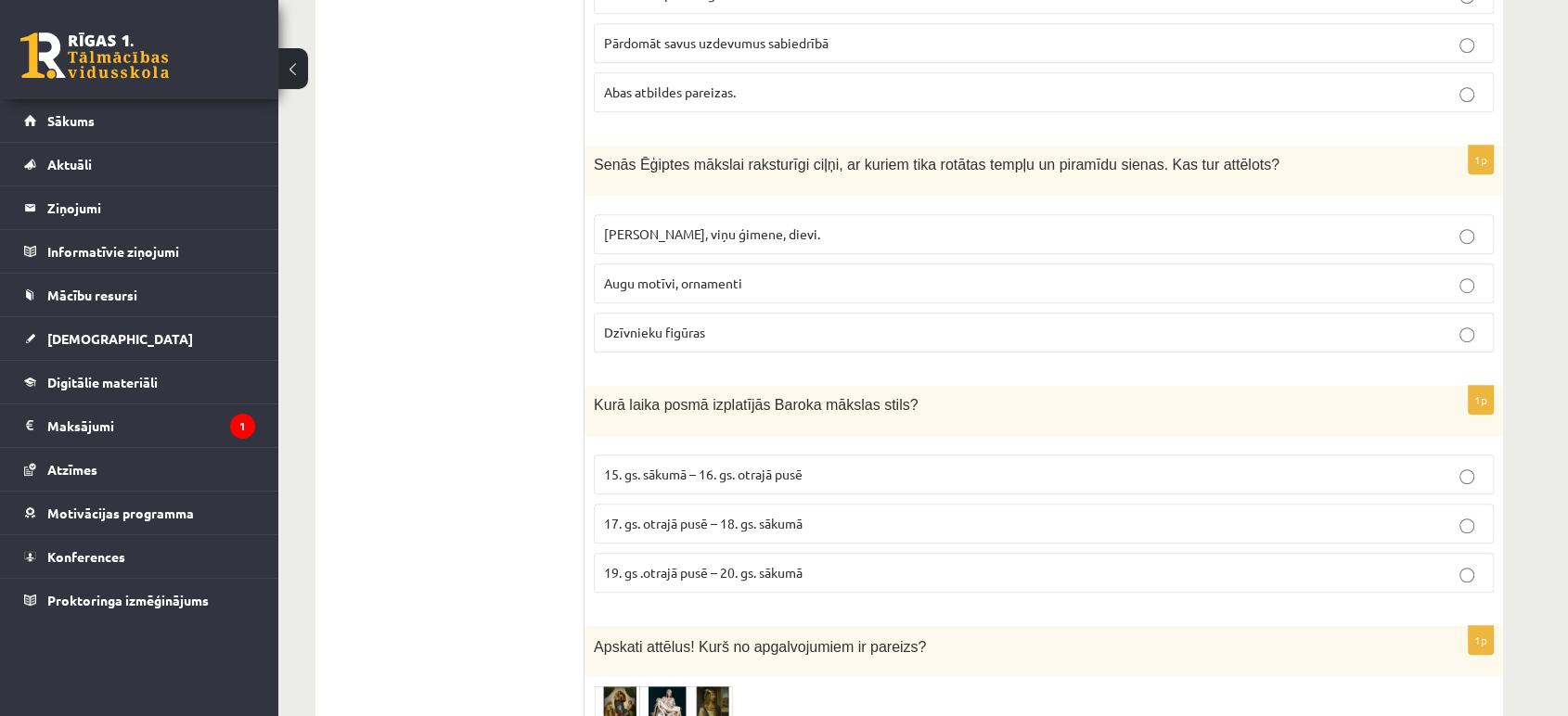
scroll to position [8235, 0]
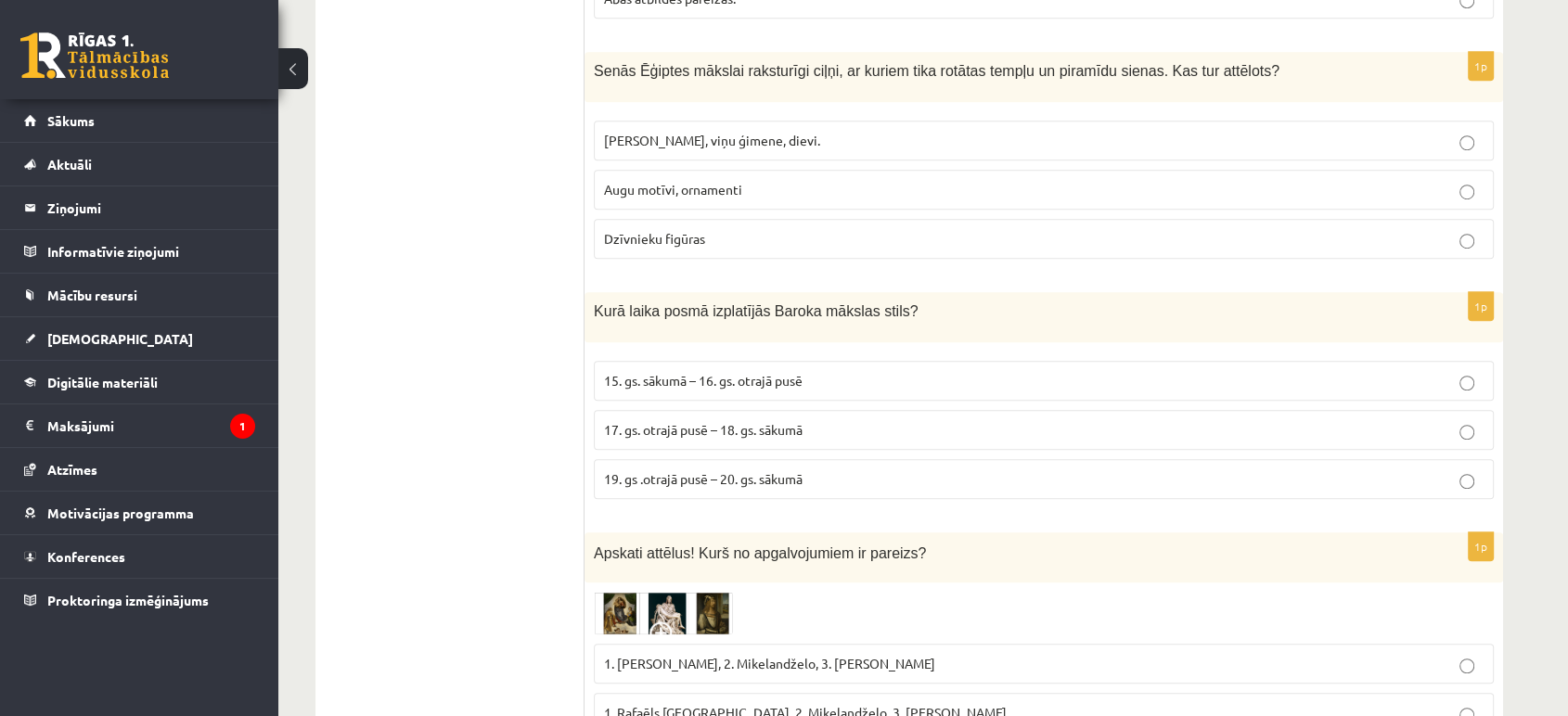
click at [657, 592] on img at bounding box center [663, 613] width 139 height 42
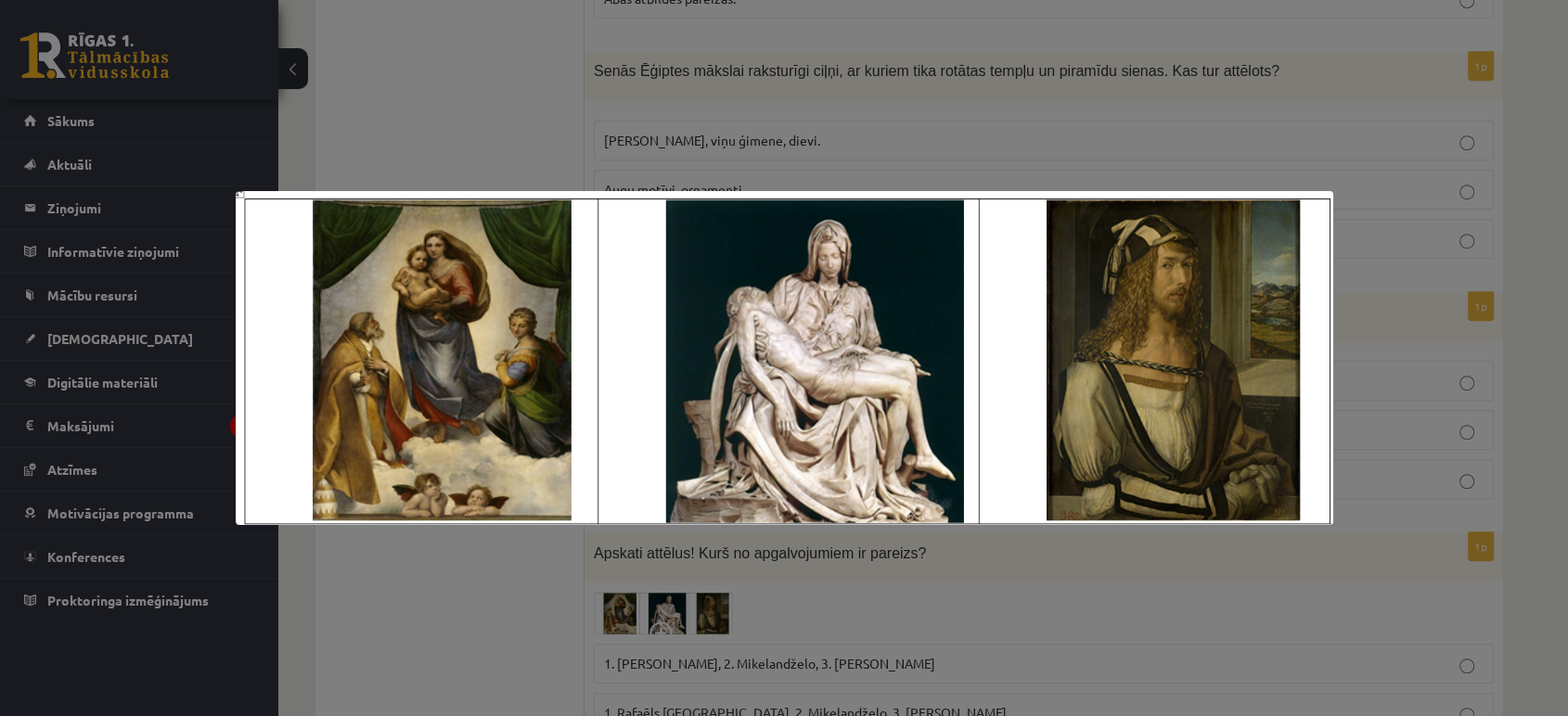
click at [632, 153] on div at bounding box center [784, 358] width 1568 height 716
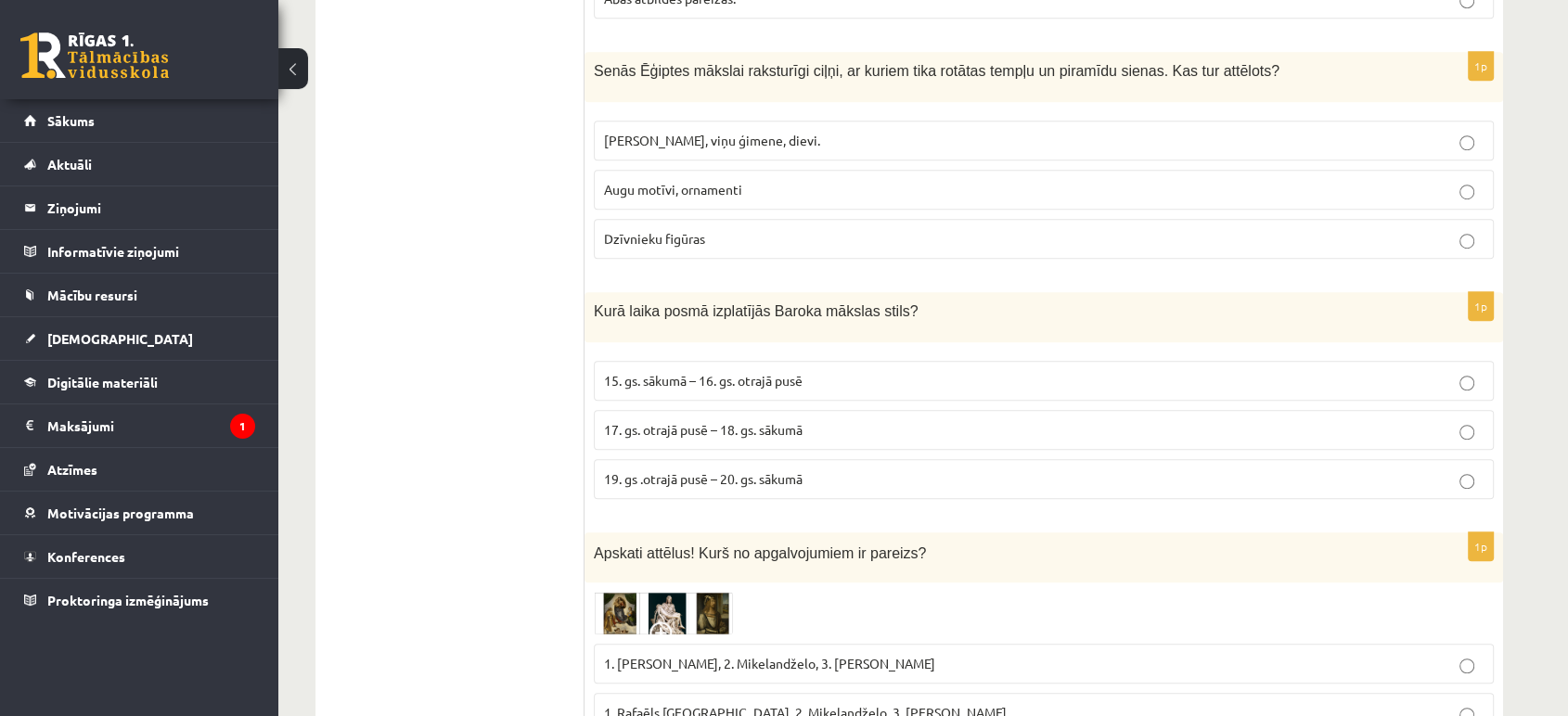
click at [701, 592] on img at bounding box center [663, 613] width 139 height 42
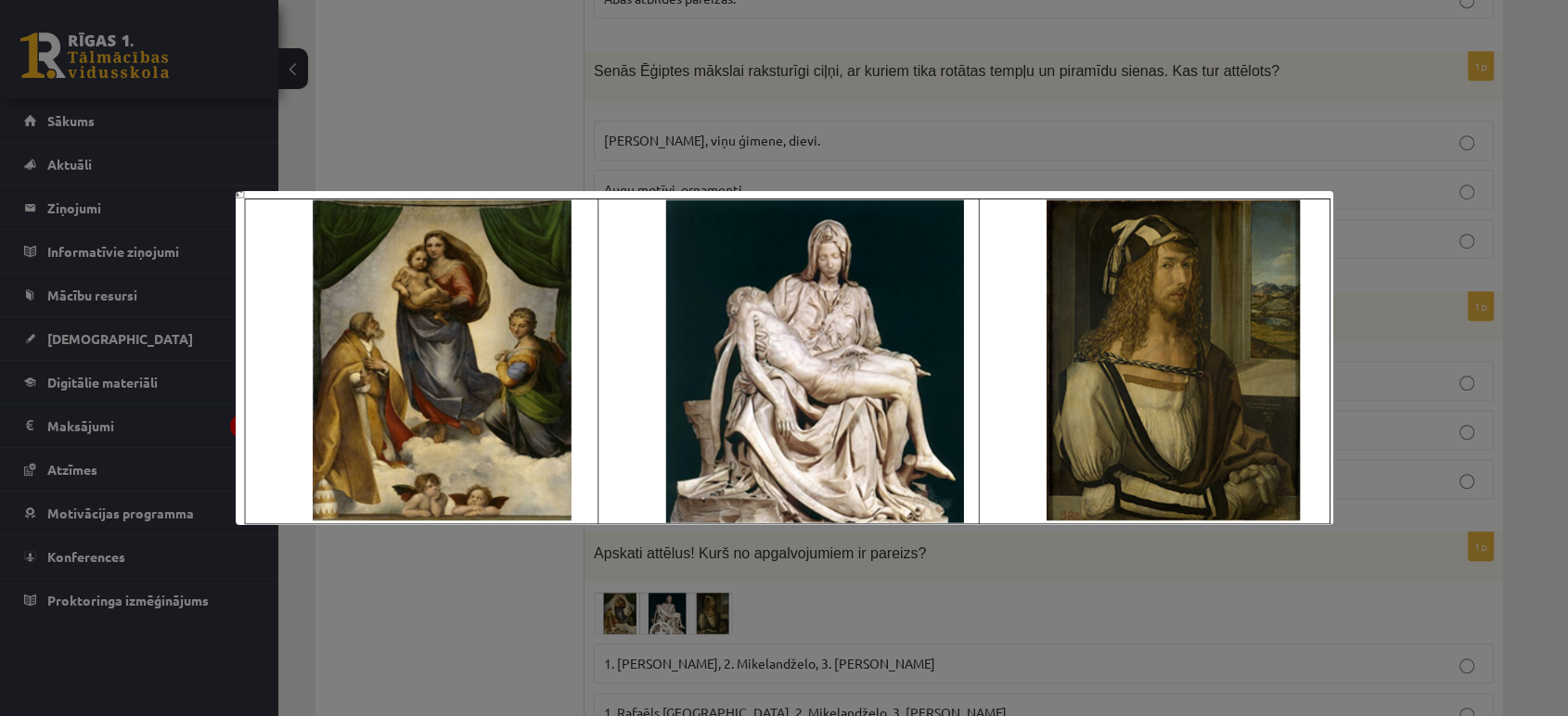
click at [707, 84] on div at bounding box center [784, 358] width 1568 height 716
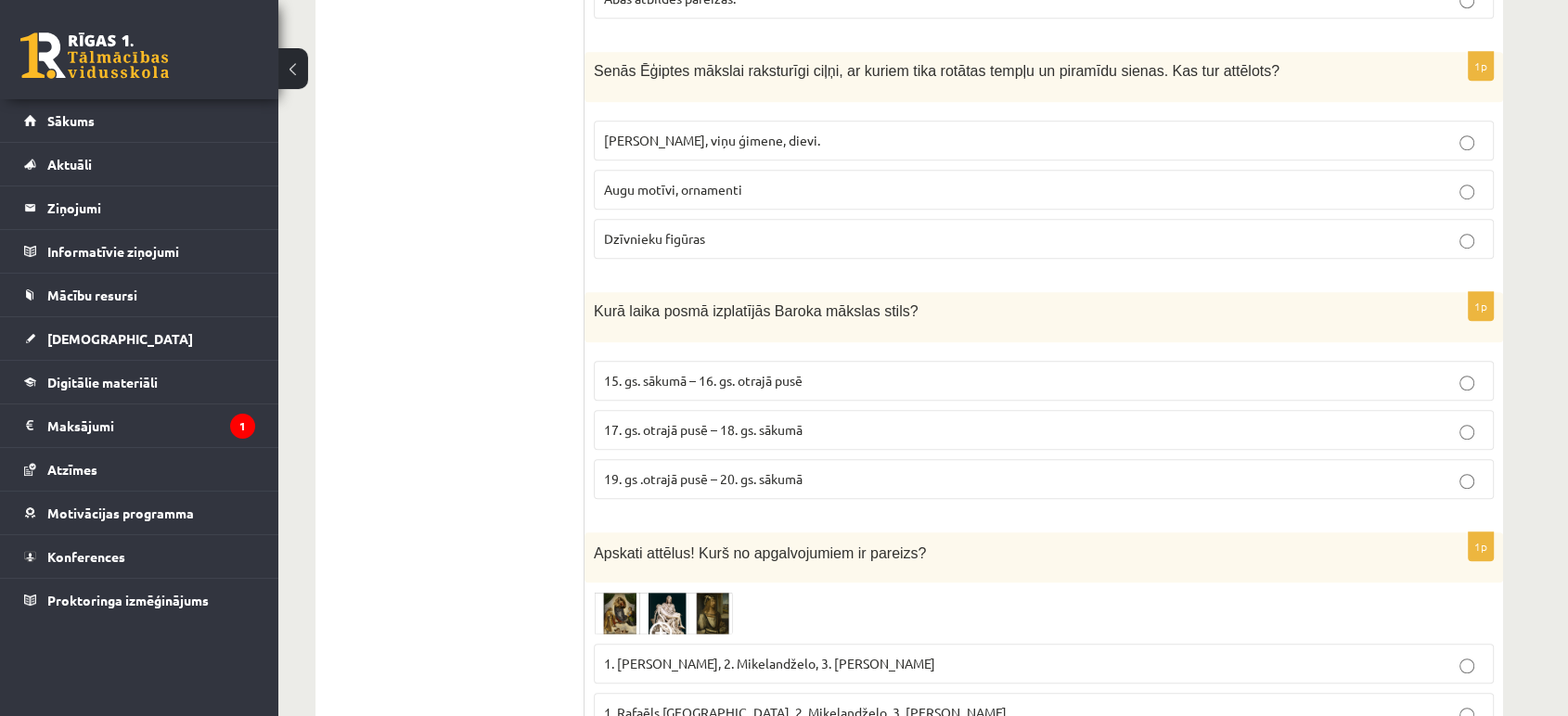
click at [935, 654] on p "1. Leonardo da Vinči, 2. Mikelandželo, 3. Albrehts Dīrers" at bounding box center [1043, 663] width 880 height 20
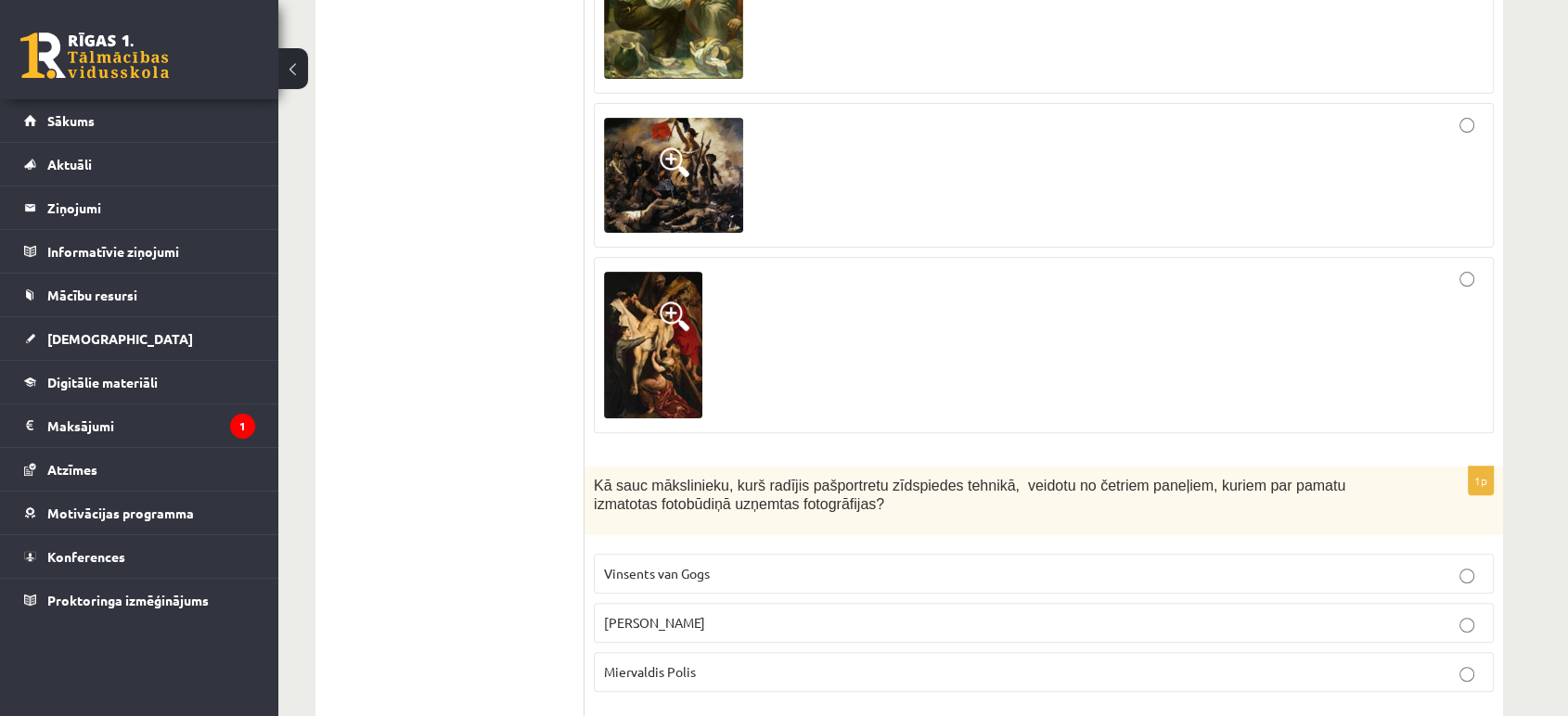
scroll to position [112, 0]
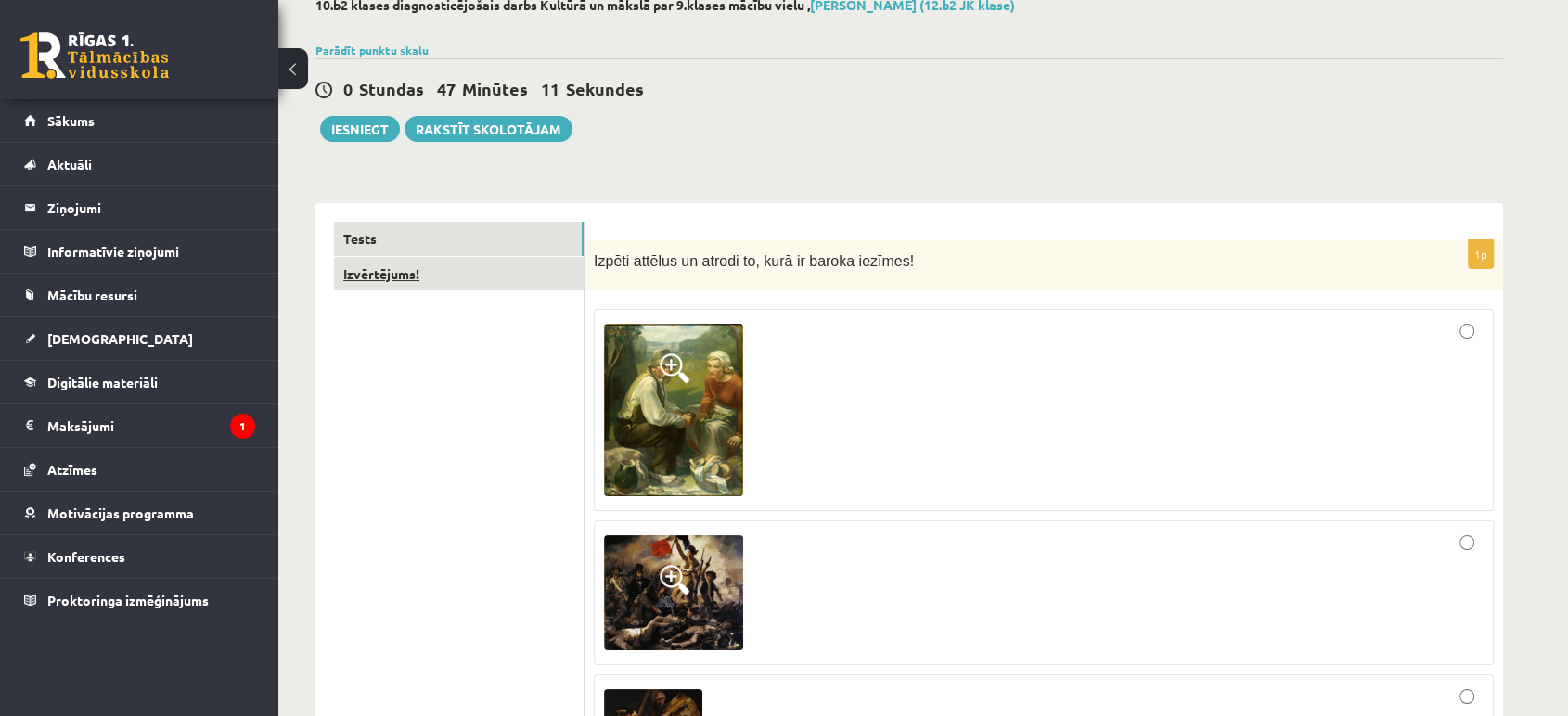
click at [445, 276] on link "Izvērtējums!" at bounding box center [459, 274] width 250 height 35
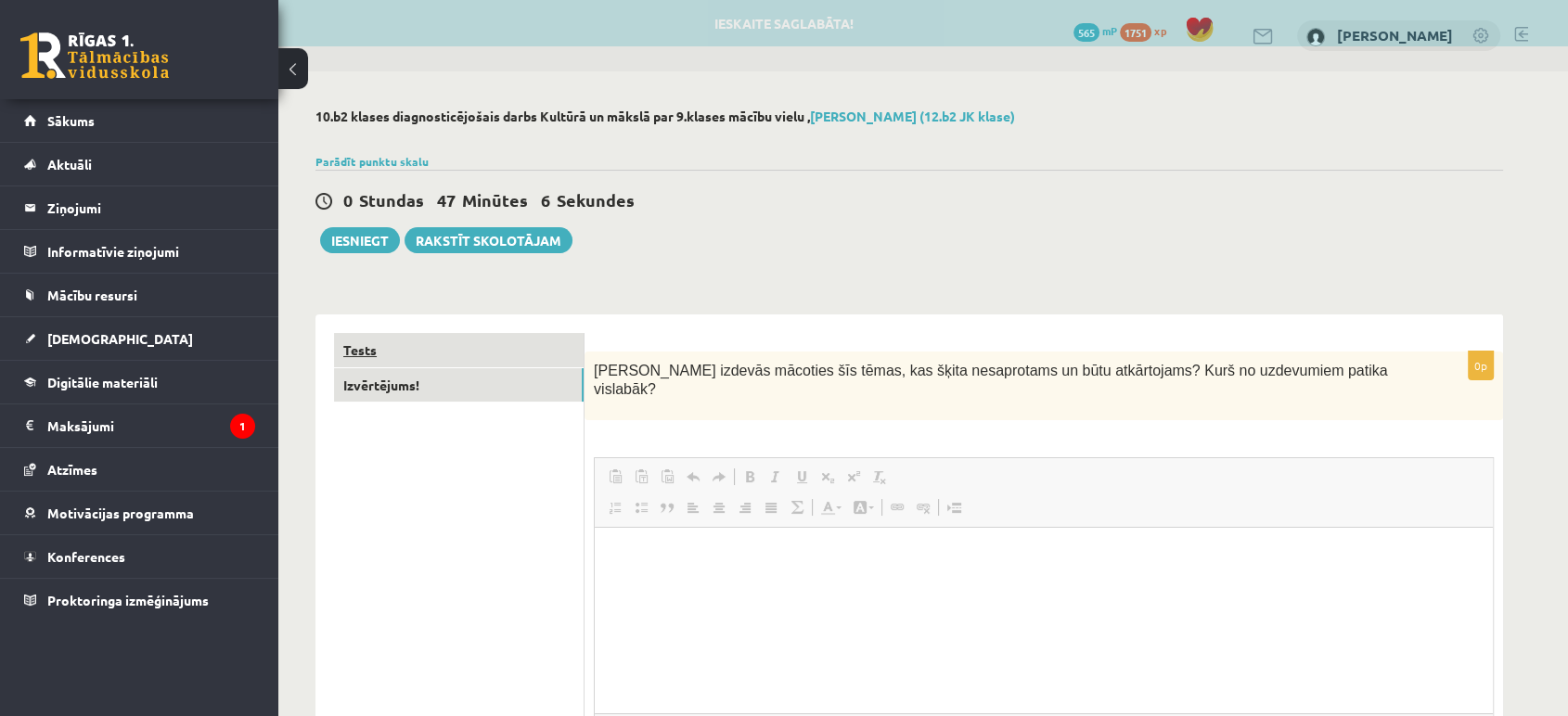
scroll to position [0, 0]
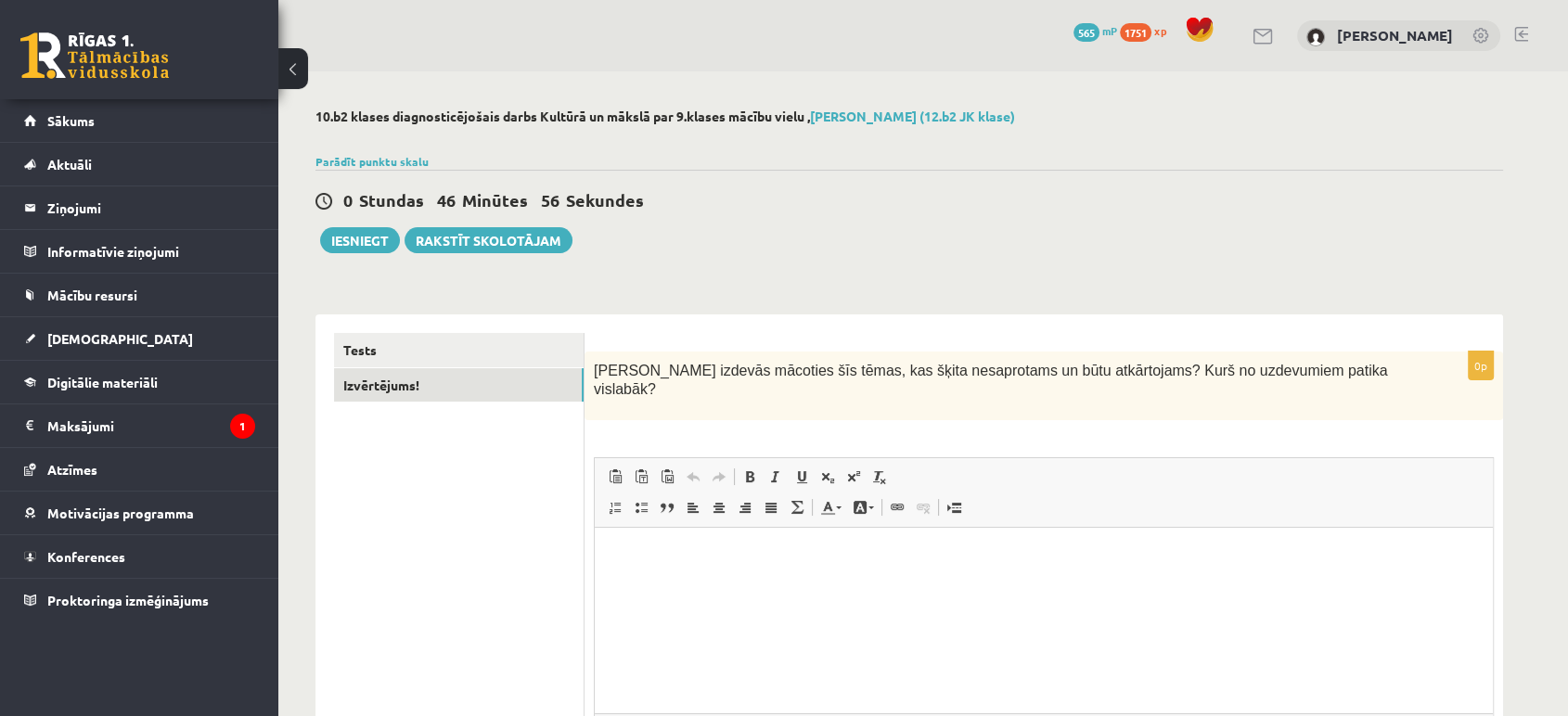
click at [779, 585] on html at bounding box center [1043, 556] width 899 height 56
click at [772, 551] on p "**********" at bounding box center [1043, 556] width 861 height 20
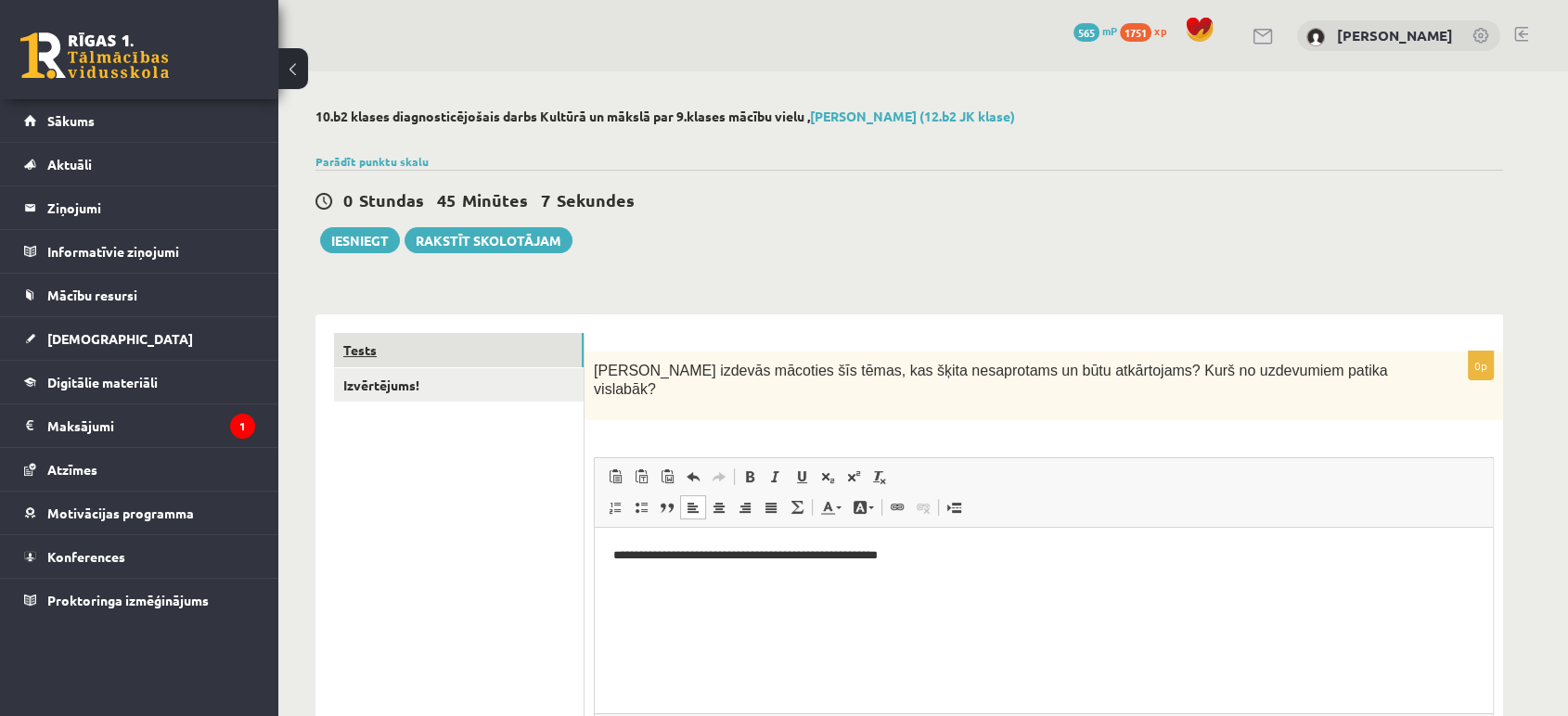
click at [464, 343] on link "Tests" at bounding box center [459, 350] width 250 height 35
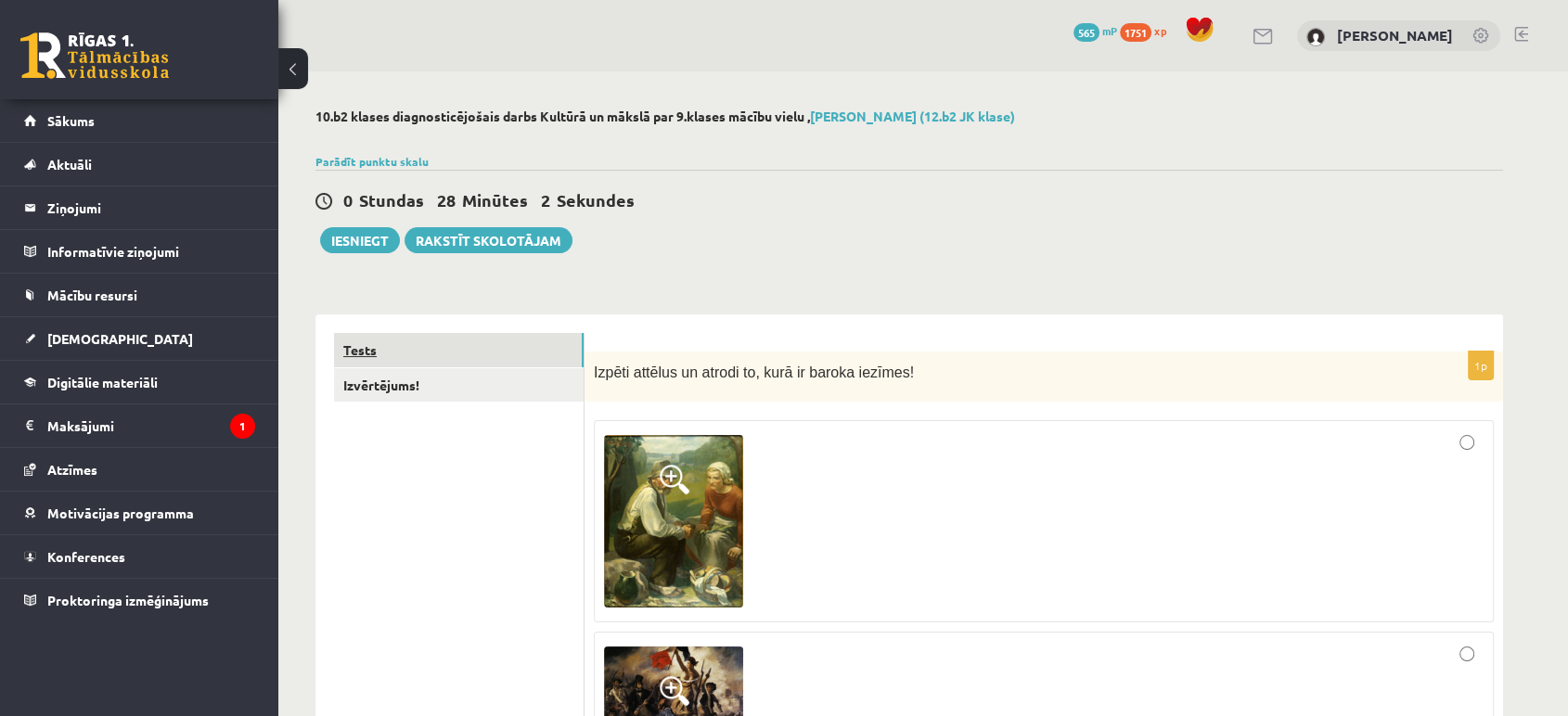
click at [466, 344] on link "Tests" at bounding box center [459, 350] width 250 height 35
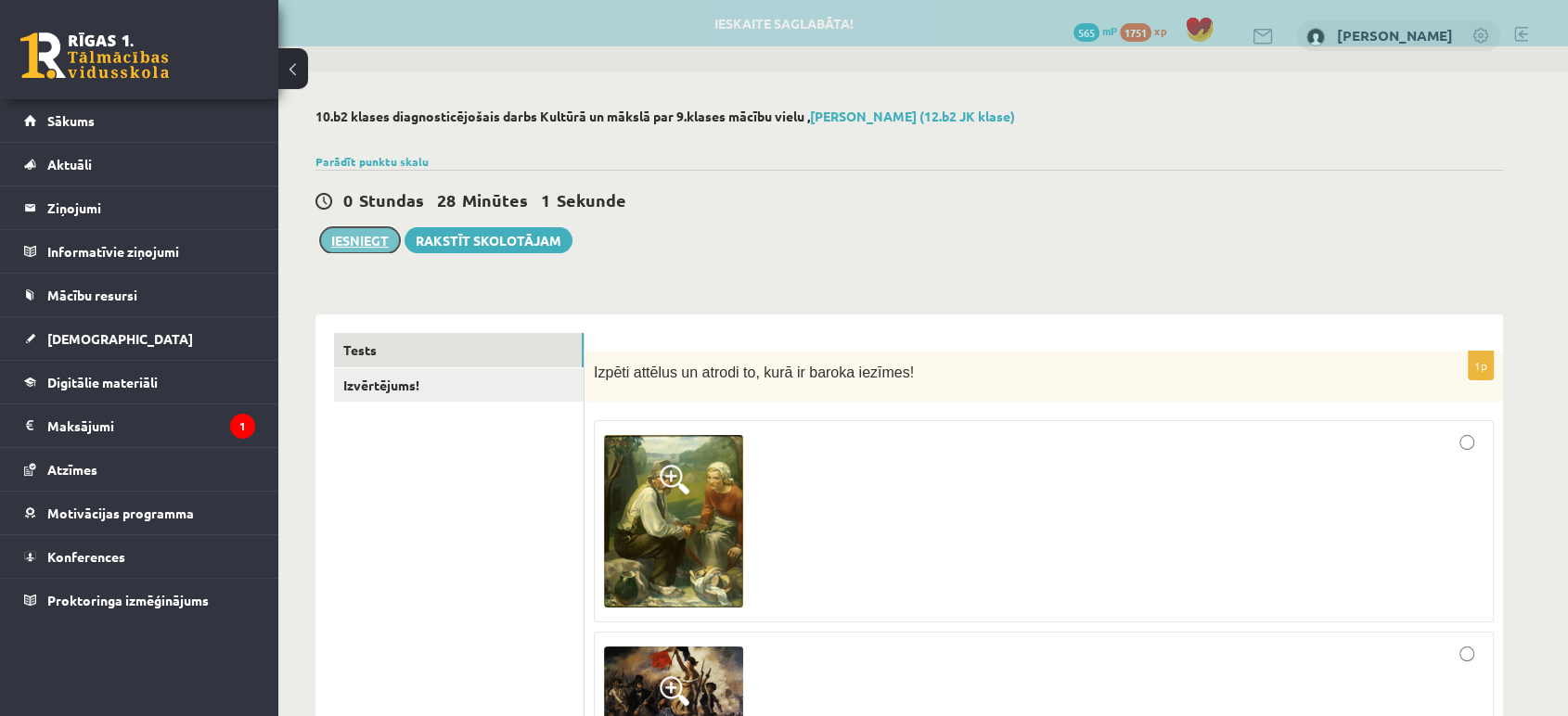
click at [371, 248] on button "Iesniegt" at bounding box center [360, 240] width 80 height 26
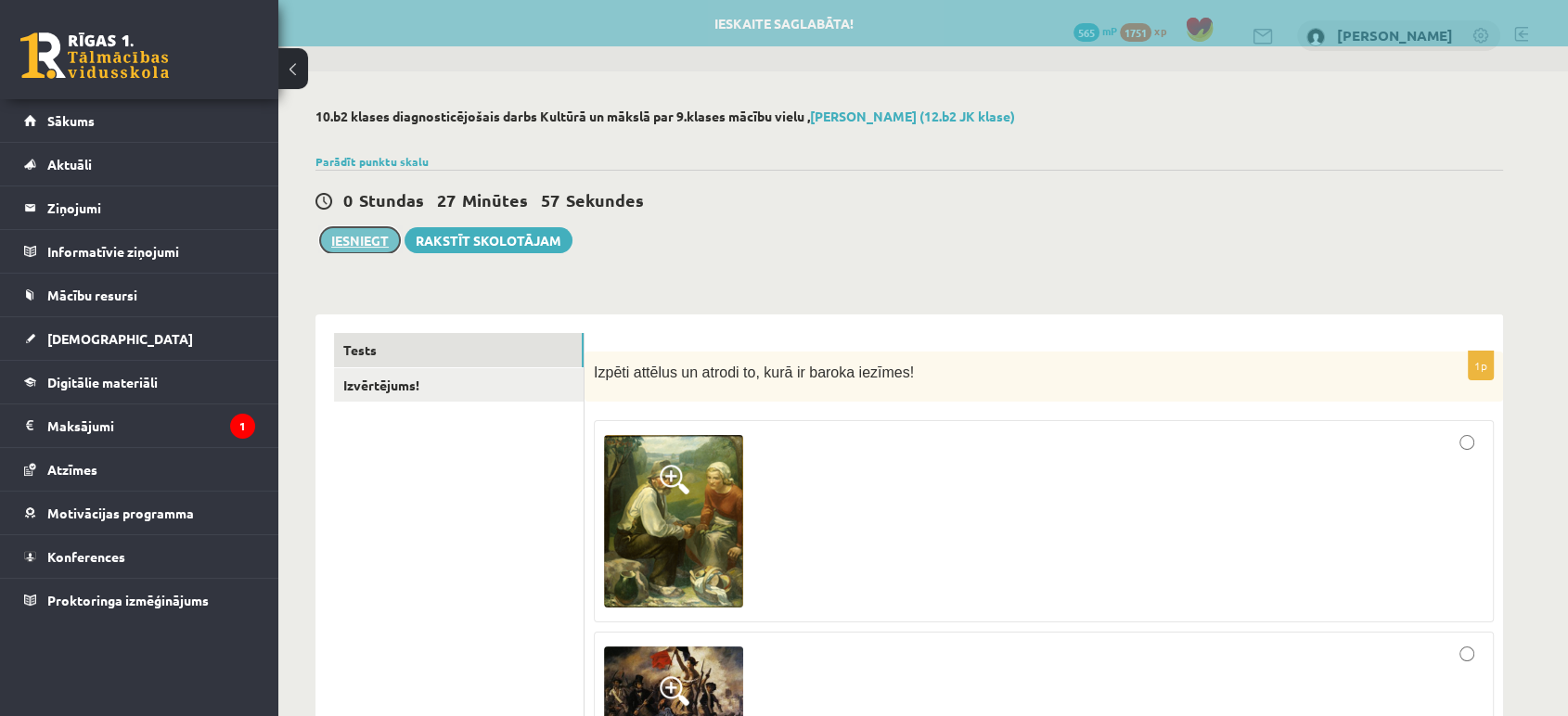
click at [374, 245] on button "Iesniegt" at bounding box center [360, 240] width 80 height 26
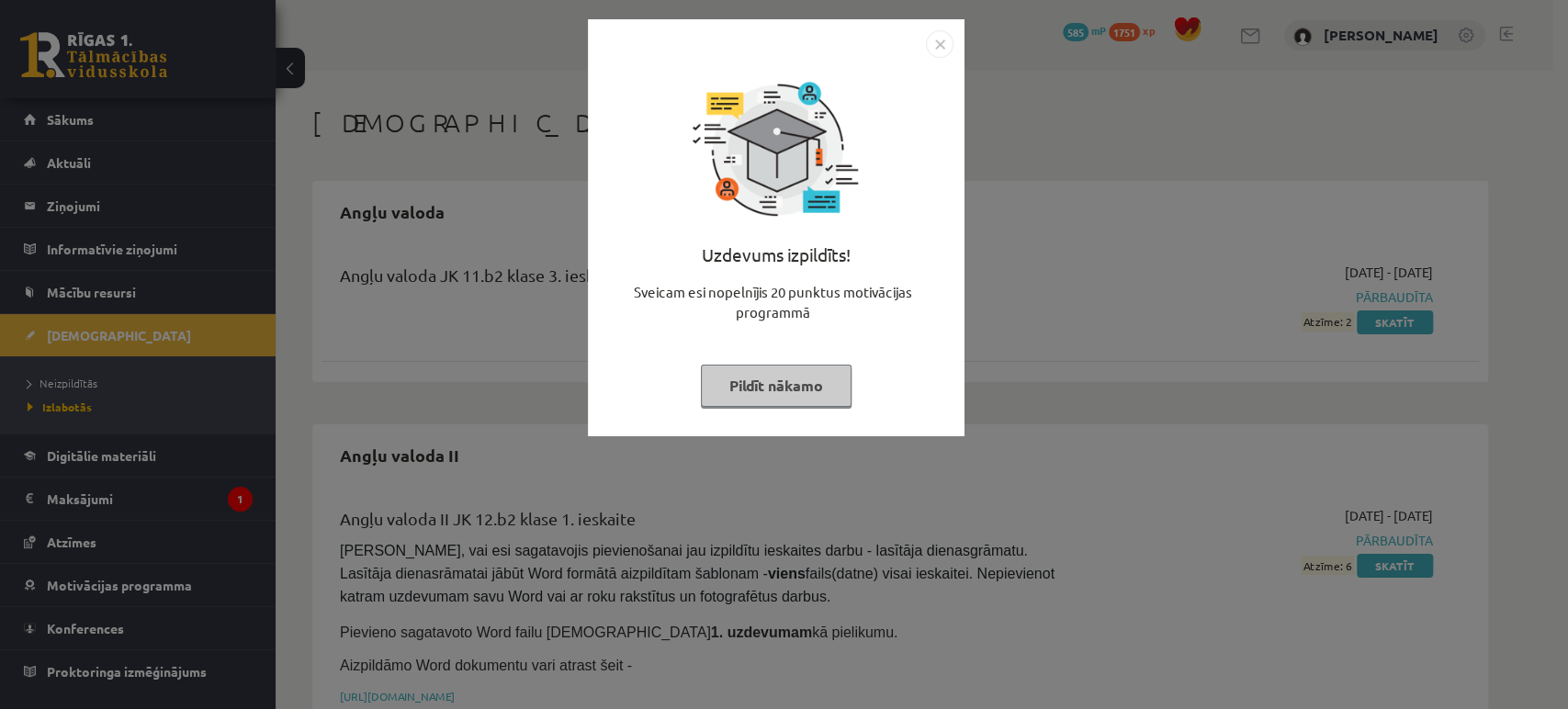
click at [939, 46] on img "Close" at bounding box center [940, 45] width 28 height 28
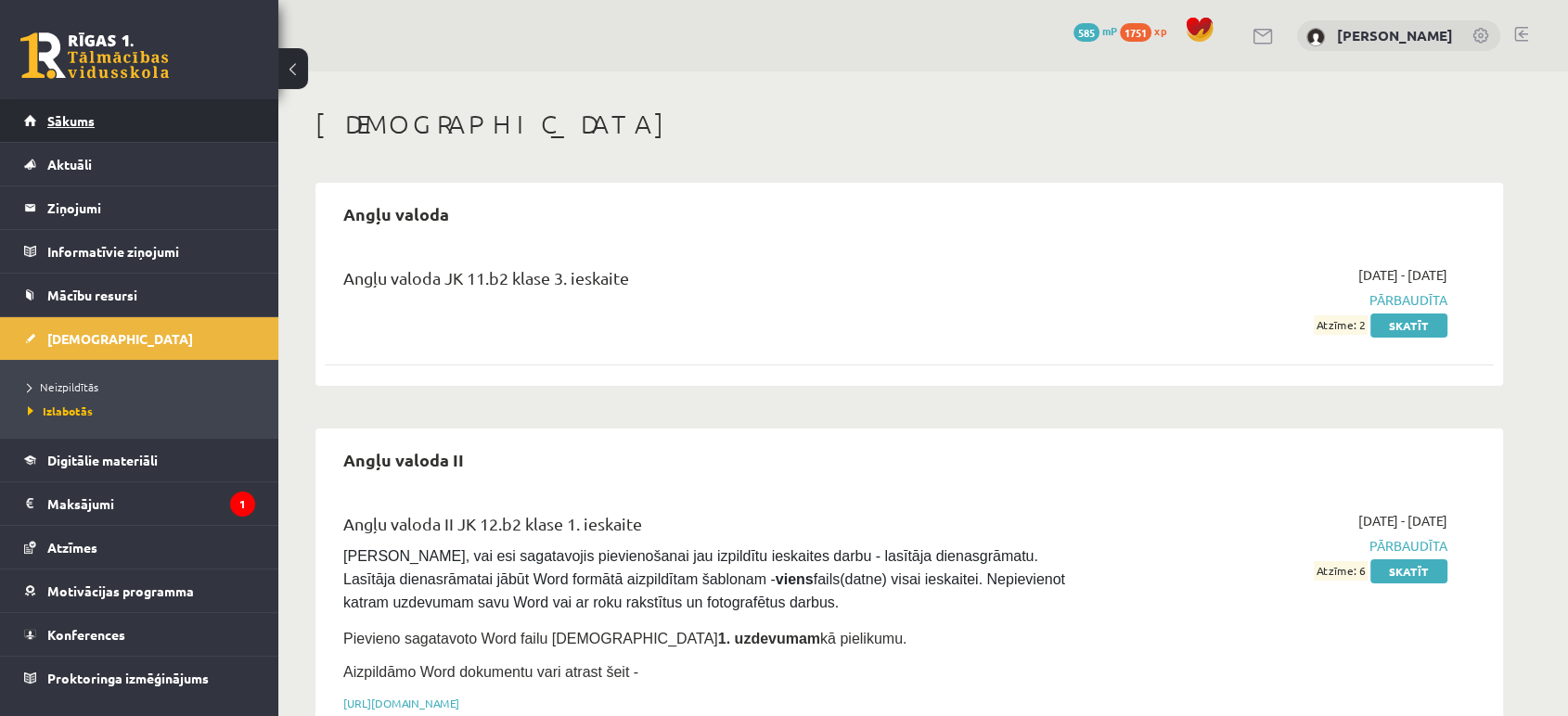
click at [104, 114] on link "Sākums" at bounding box center [140, 120] width 231 height 42
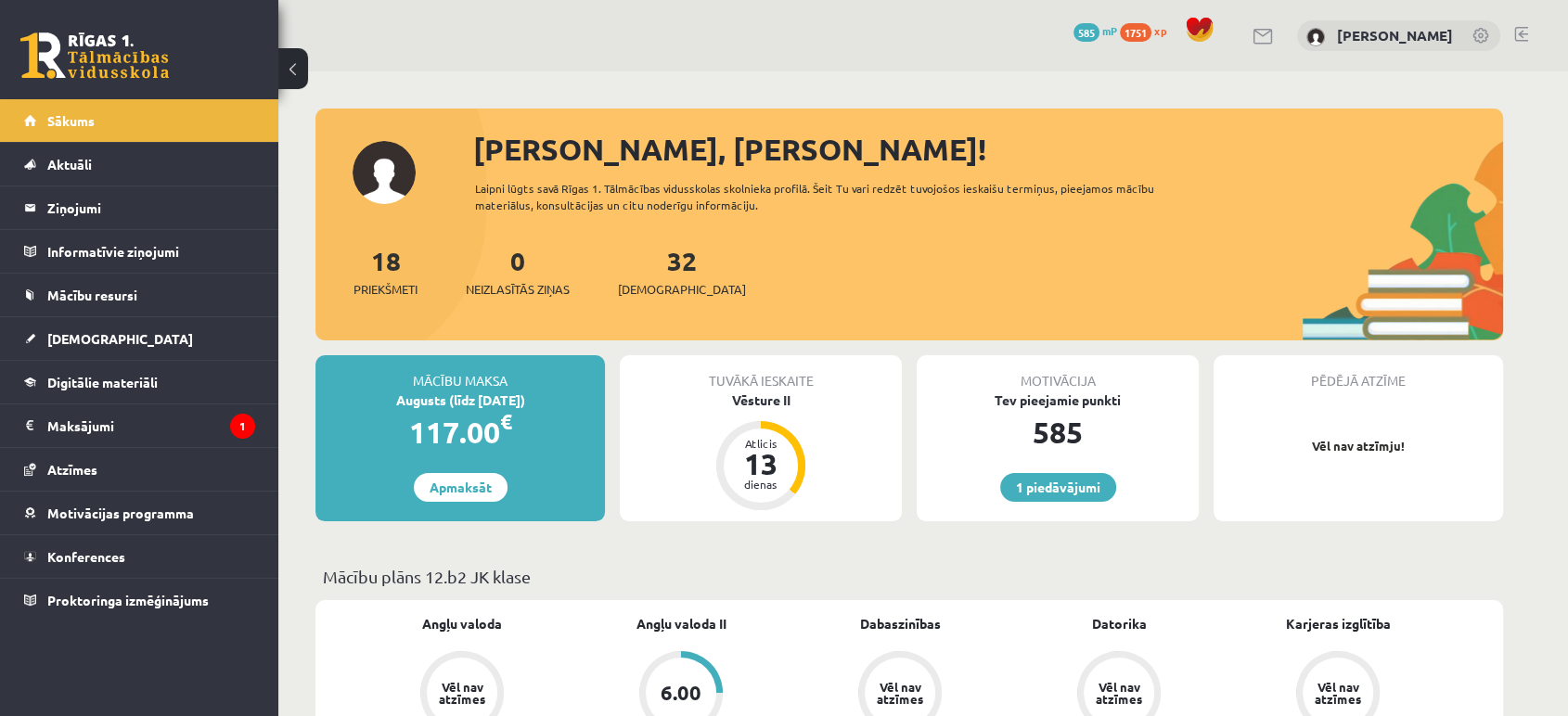
click at [699, 236] on div "[PERSON_NAME], [PERSON_NAME]! Laipni lūgts savā Rīgas 1. Tālmācības vidusskolas…" at bounding box center [909, 233] width 1188 height 213
